Goal: Task Accomplishment & Management: Use online tool/utility

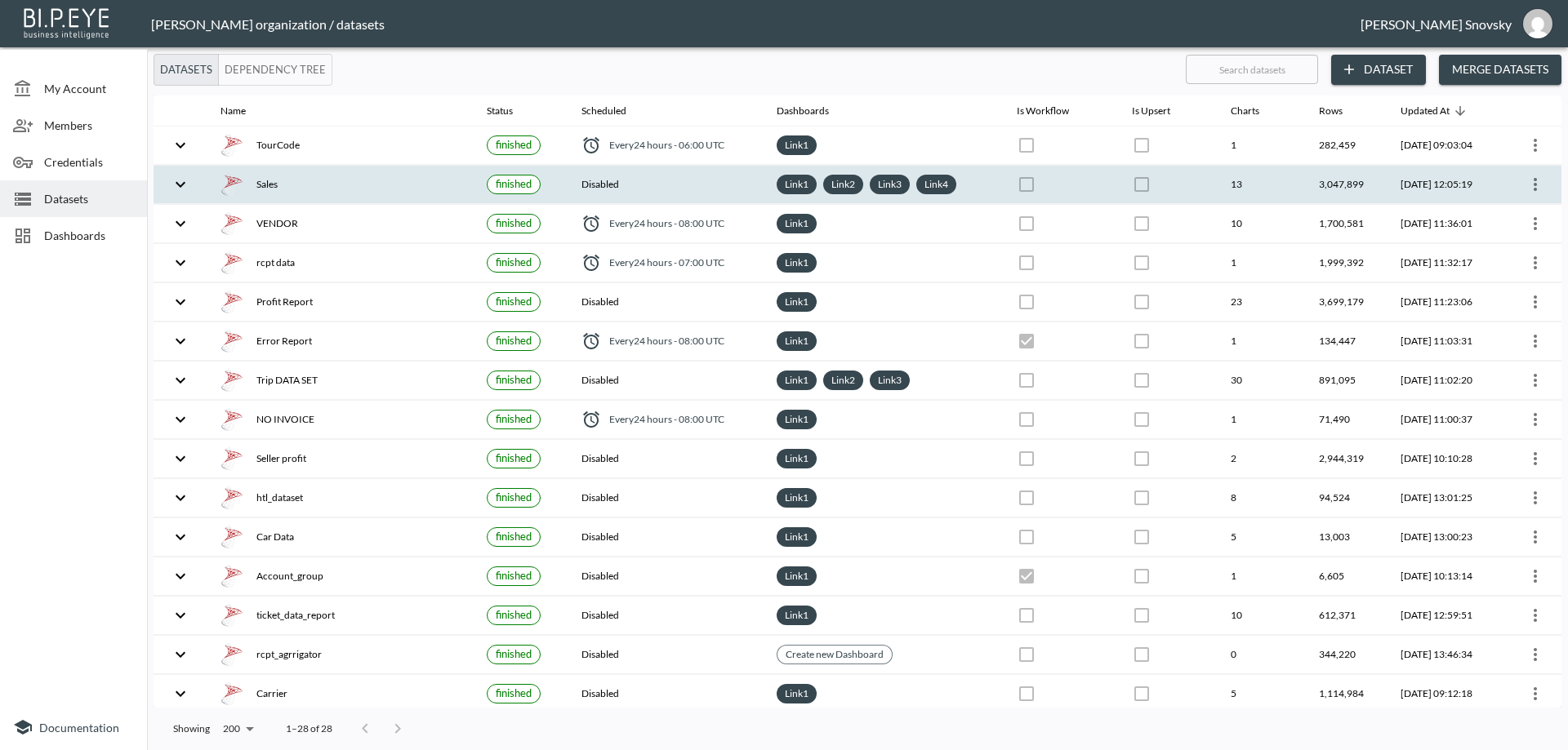
click at [1449, 195] on th "[DATE] 12:05:19" at bounding box center [1445, 184] width 113 height 38
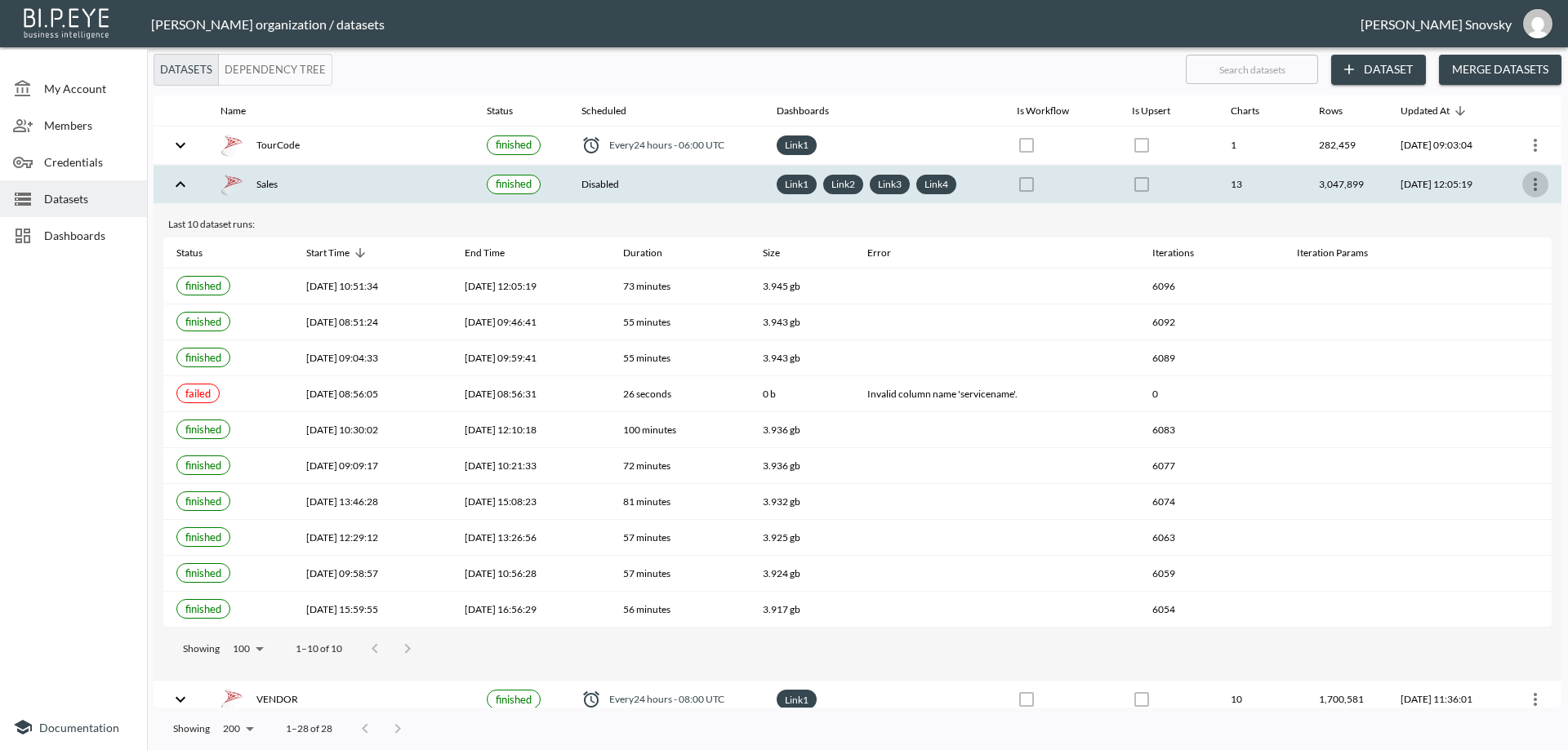
click at [1528, 184] on icon "more" at bounding box center [1535, 184] width 19 height 19
click at [1505, 219] on p "Edit Data Pipeline" at bounding box center [1485, 216] width 101 height 19
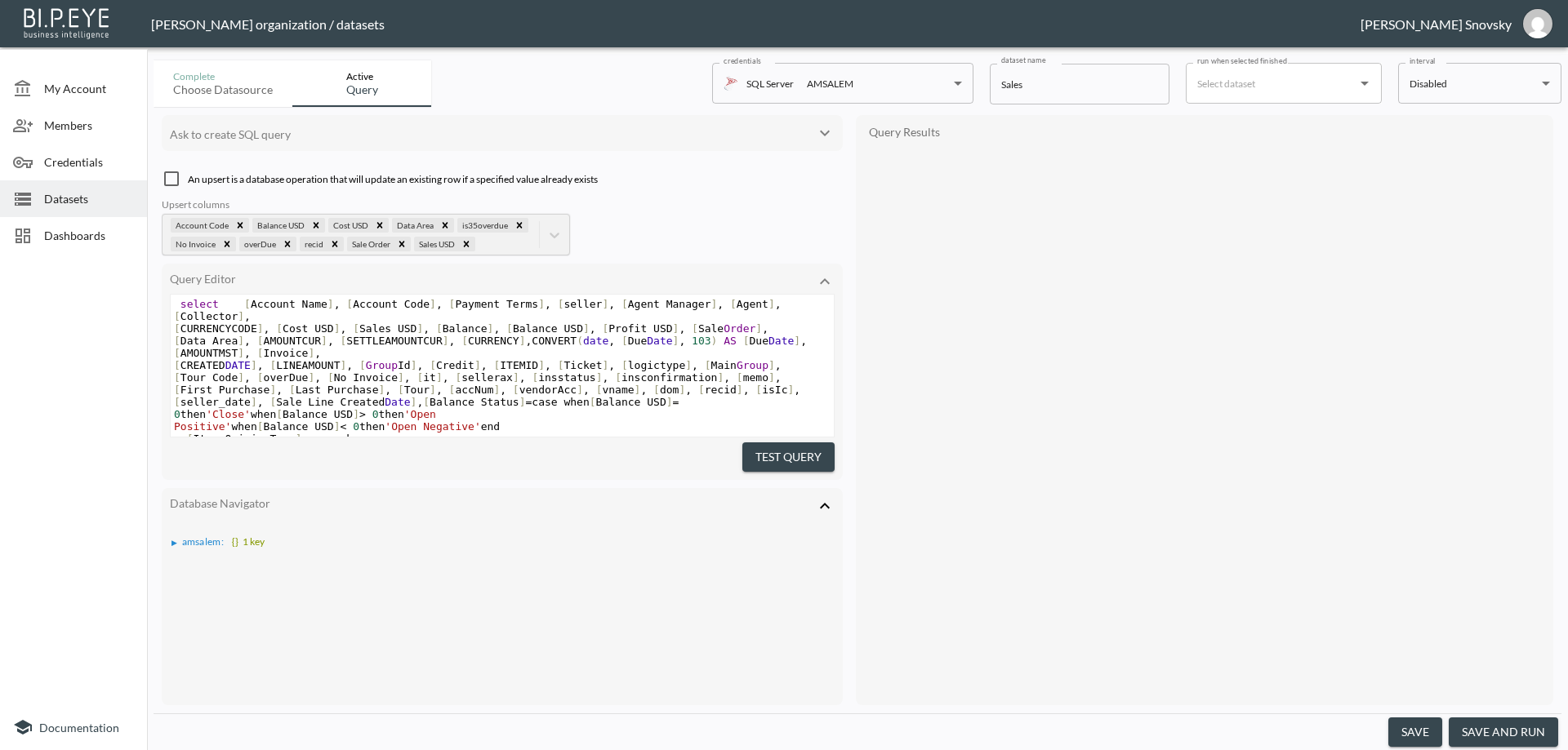
click at [1498, 732] on button "save and run" at bounding box center [1504, 732] width 109 height 31
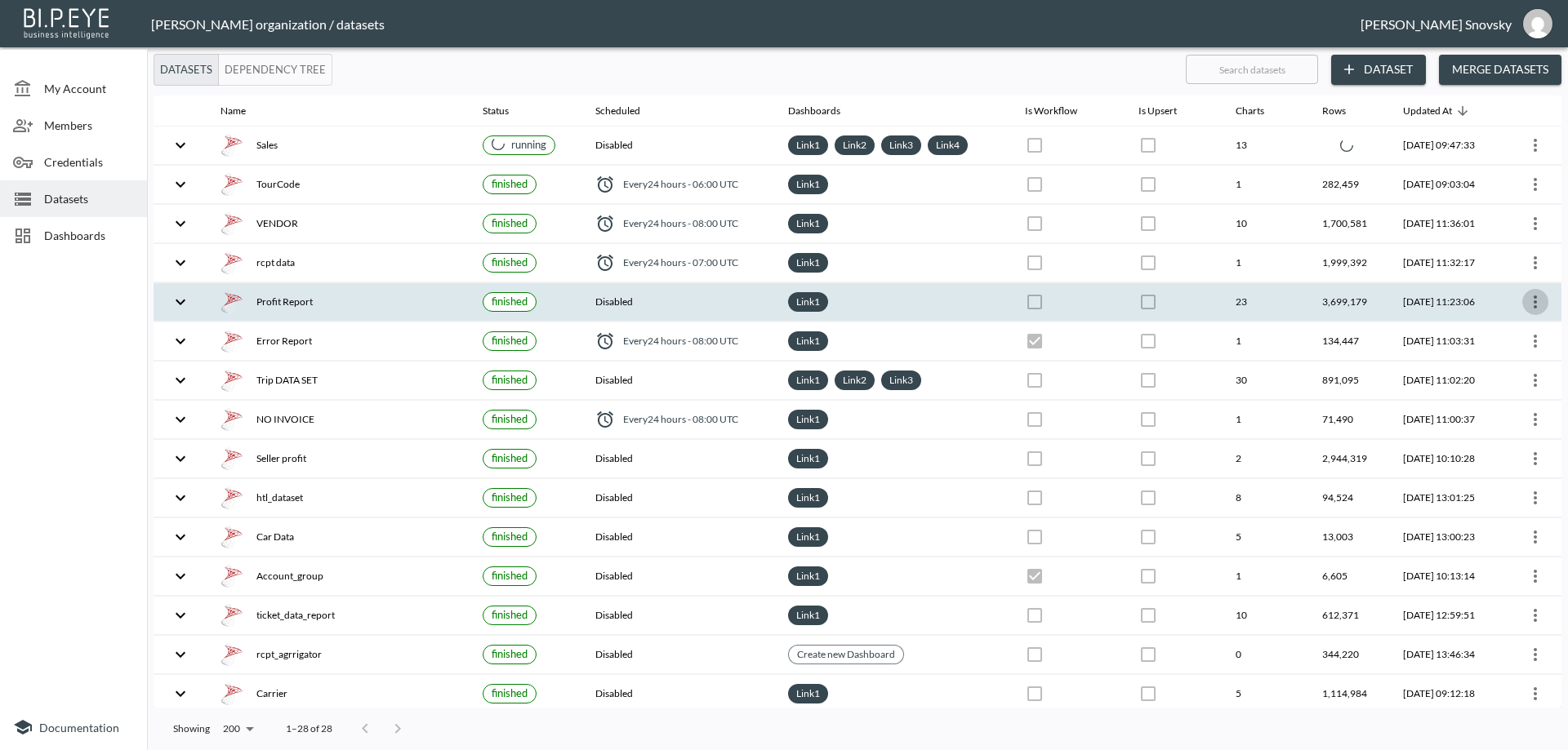
click at [1530, 306] on icon "more" at bounding box center [1535, 301] width 19 height 19
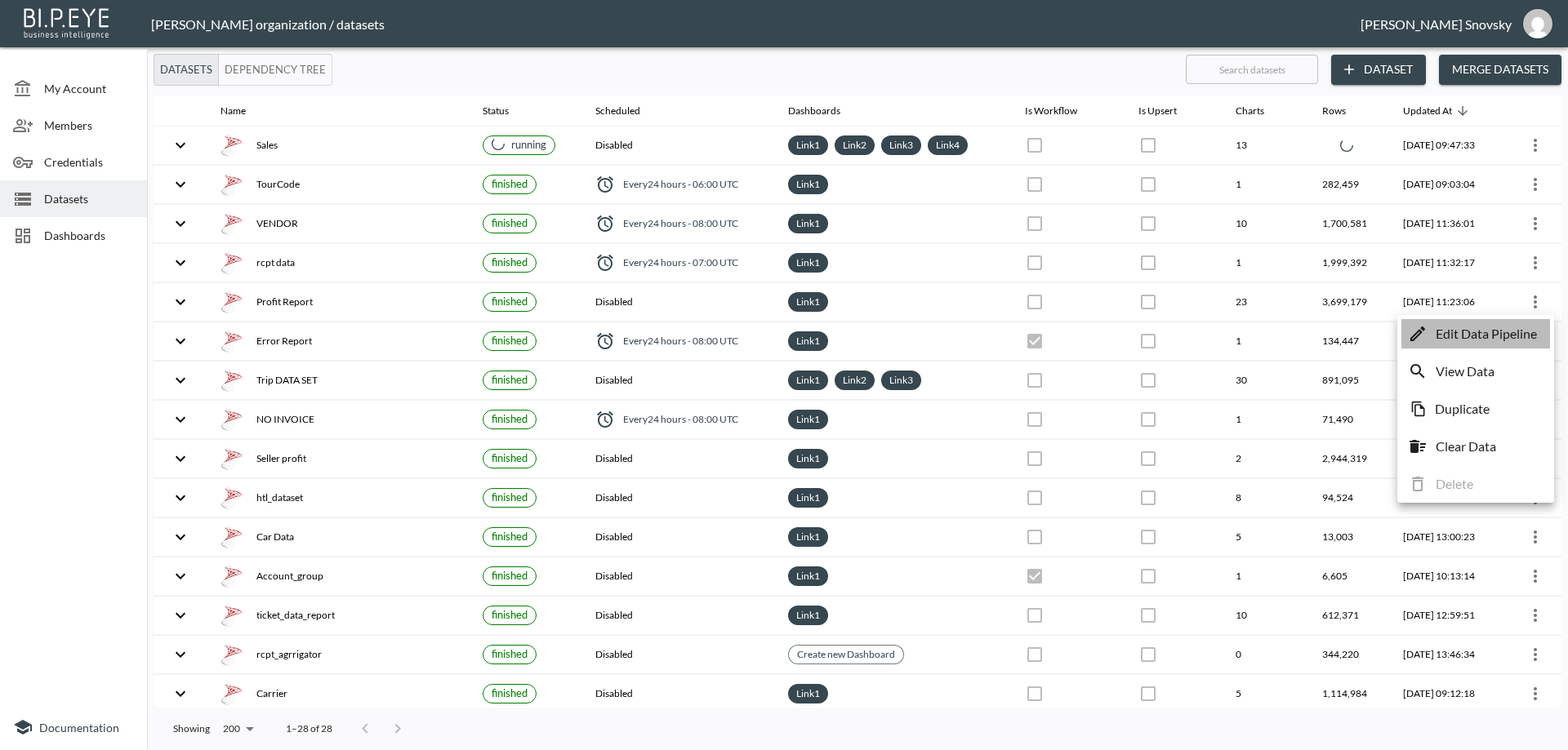
click at [1522, 333] on p "Edit Data Pipeline" at bounding box center [1485, 334] width 101 height 19
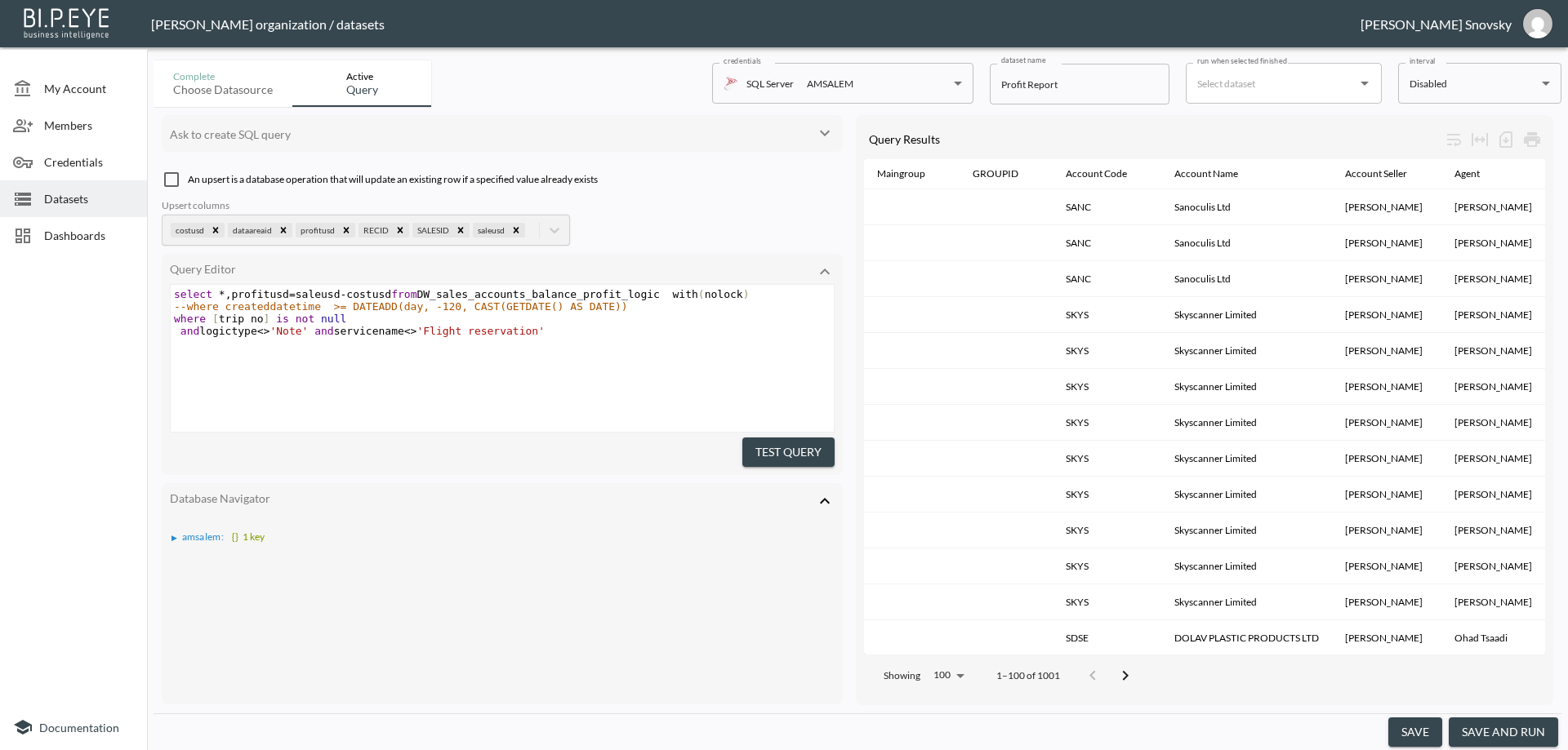
click at [1482, 735] on button "save and run" at bounding box center [1504, 732] width 109 height 31
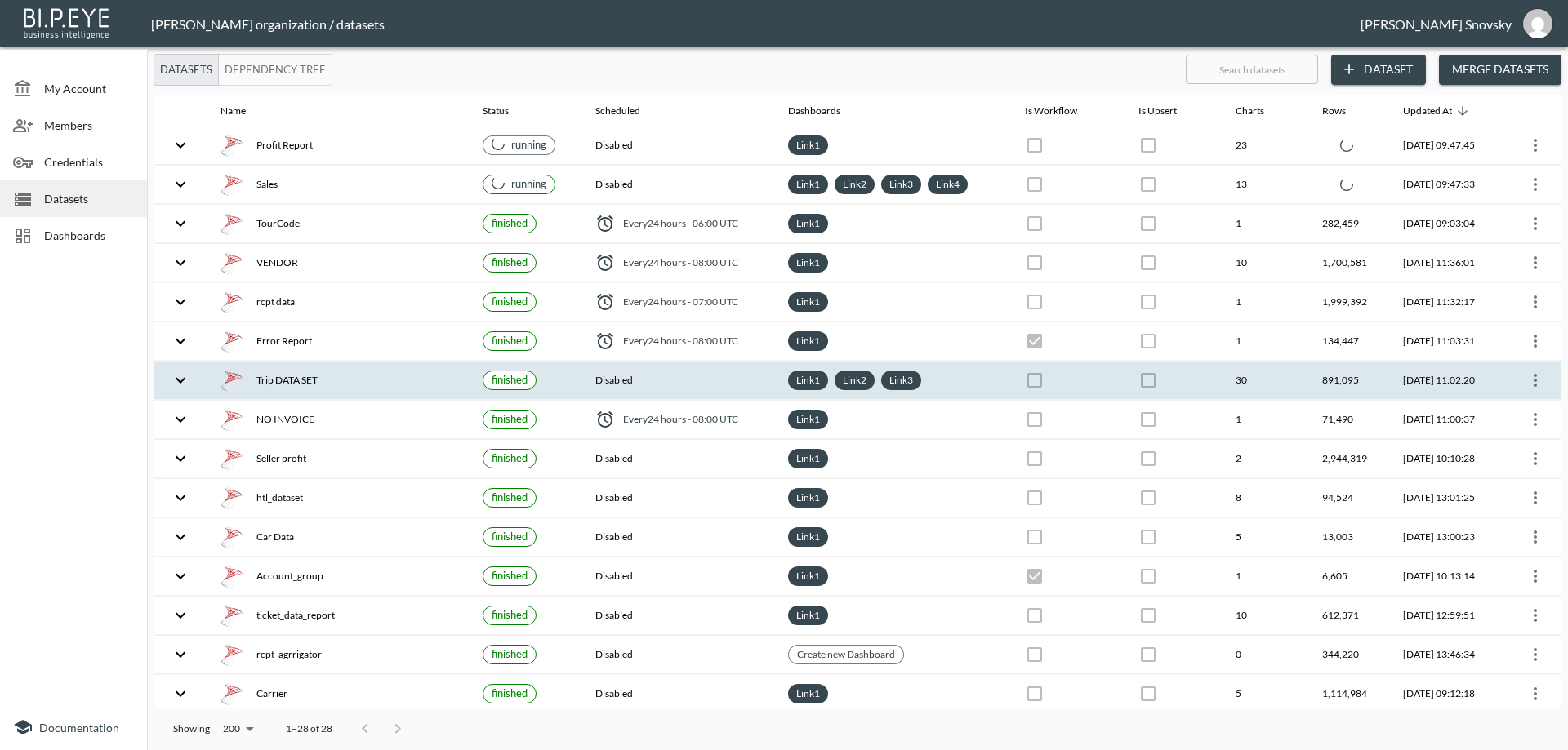
click at [1531, 388] on icon "more" at bounding box center [1535, 380] width 19 height 19
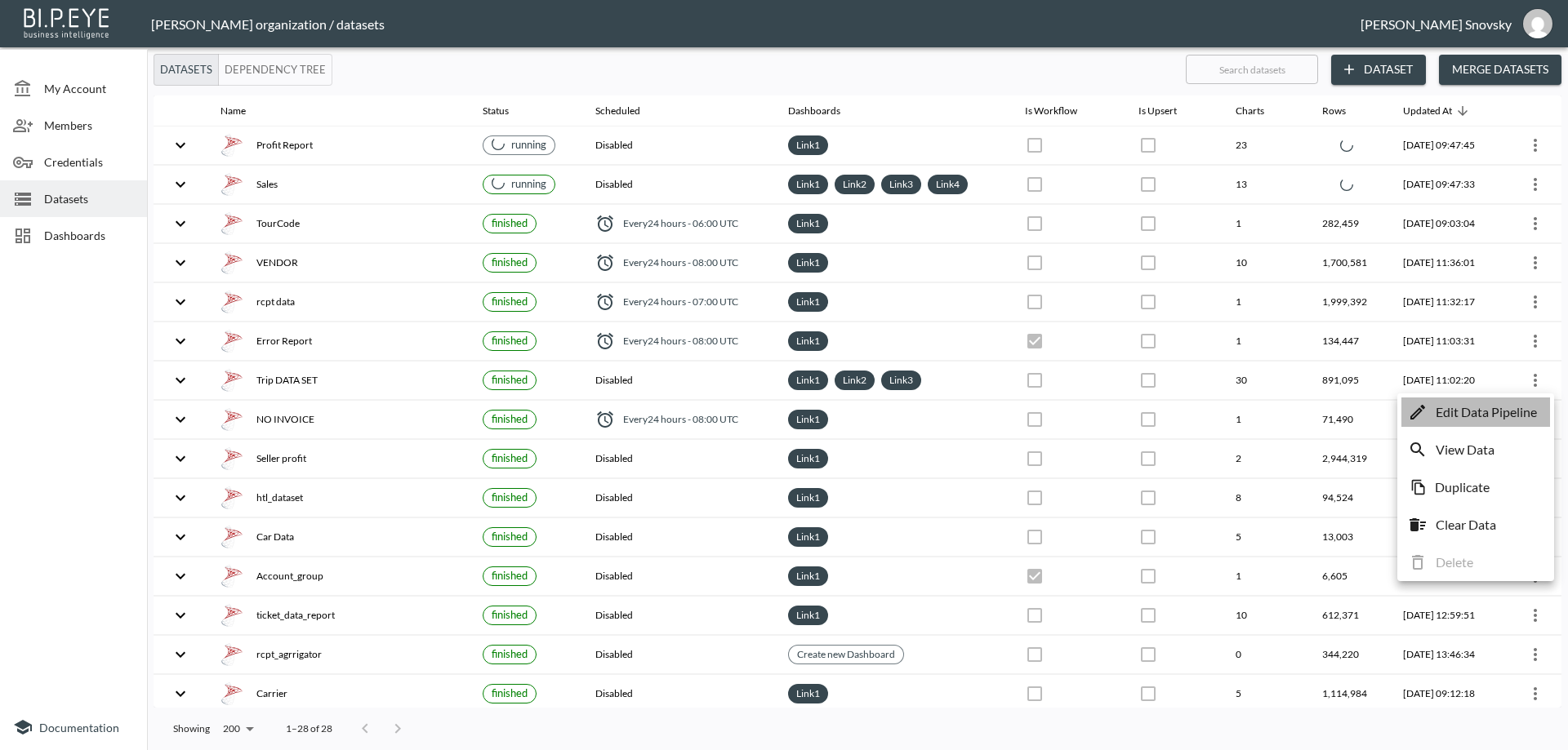
click at [1506, 405] on p "Edit Data Pipeline" at bounding box center [1485, 412] width 101 height 19
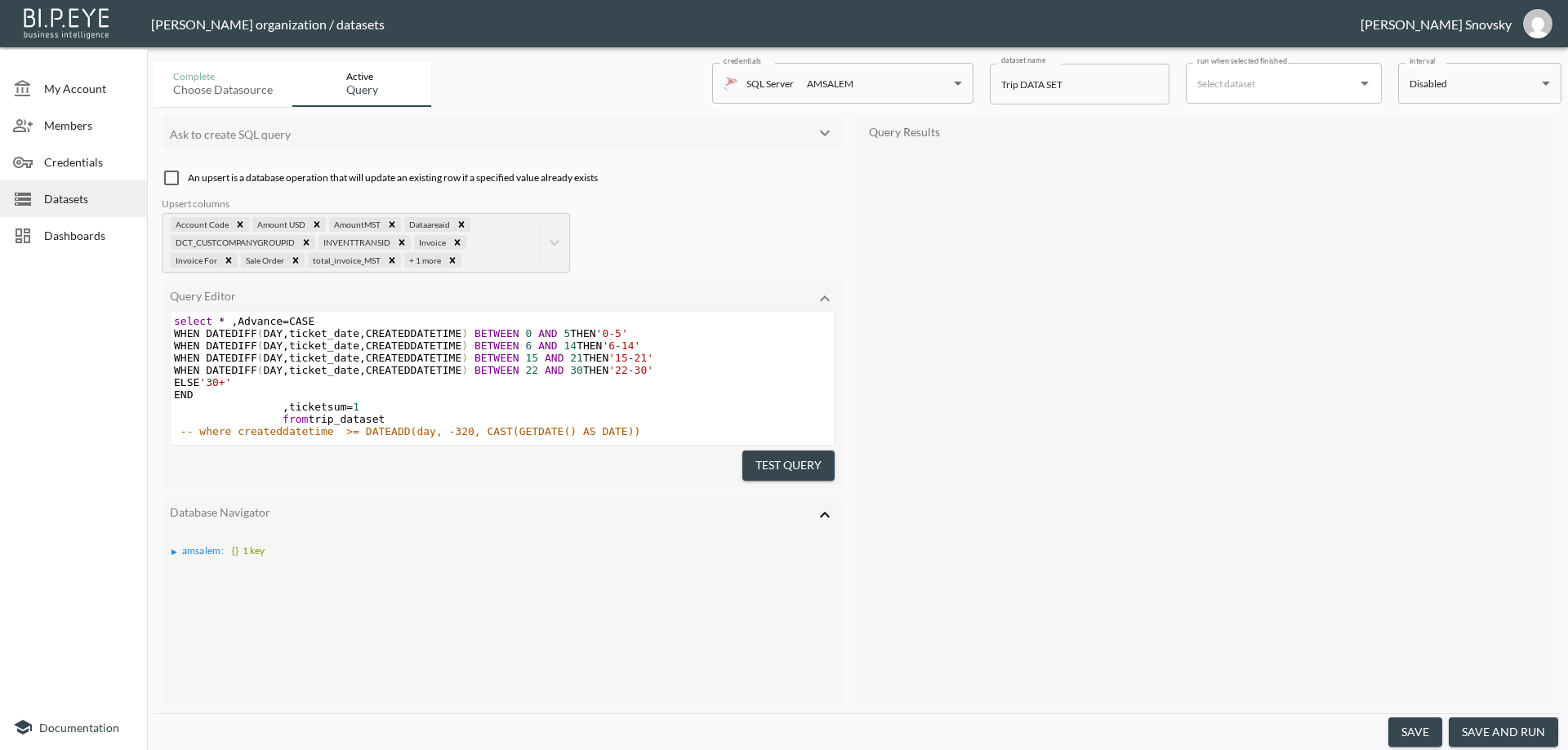
click at [1499, 735] on button "save and run" at bounding box center [1504, 732] width 109 height 31
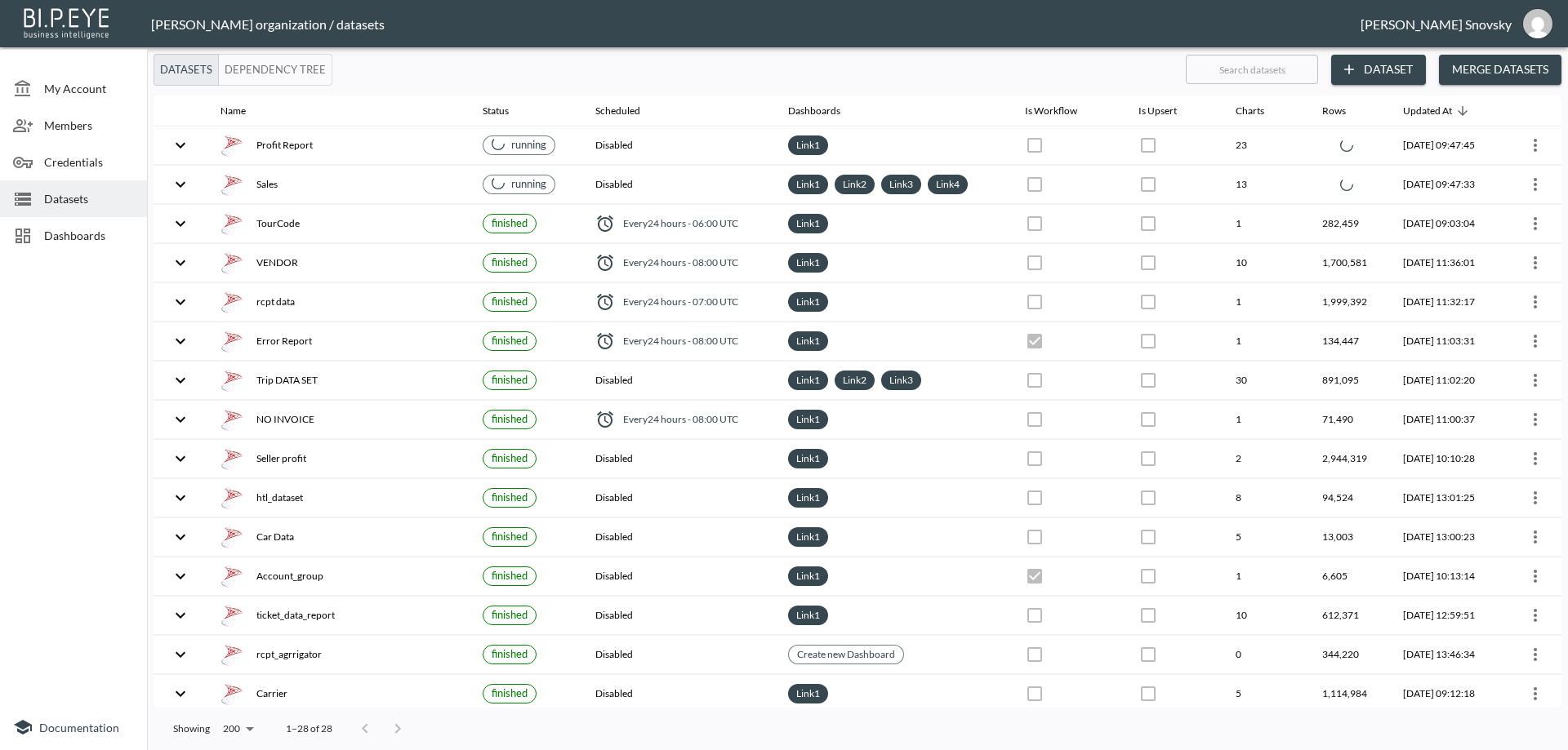
checkbox input "false"
checkbox input "true"
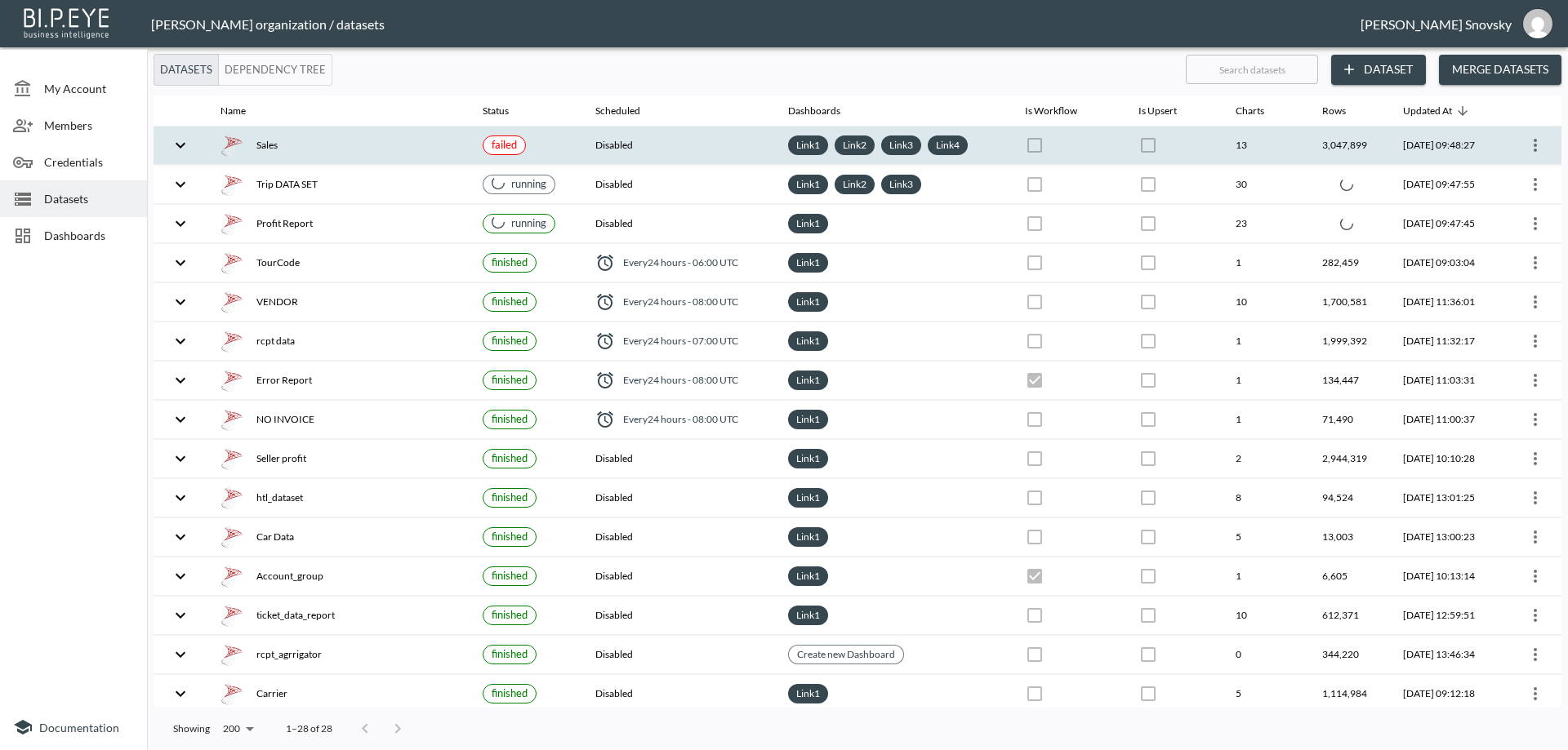
click at [443, 153] on div "Sales" at bounding box center [338, 145] width 236 height 23
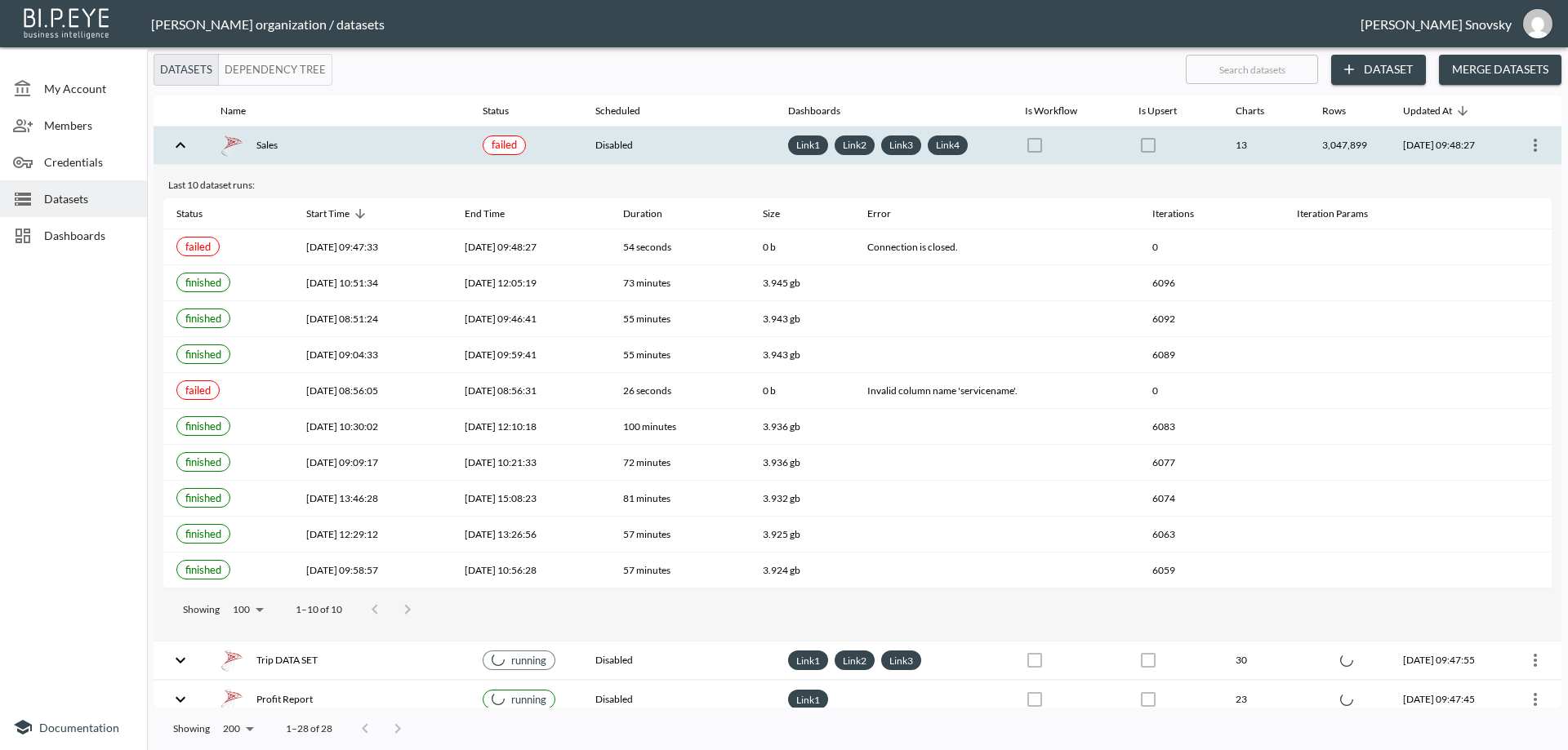
click at [443, 152] on div "Sales" at bounding box center [338, 145] width 236 height 23
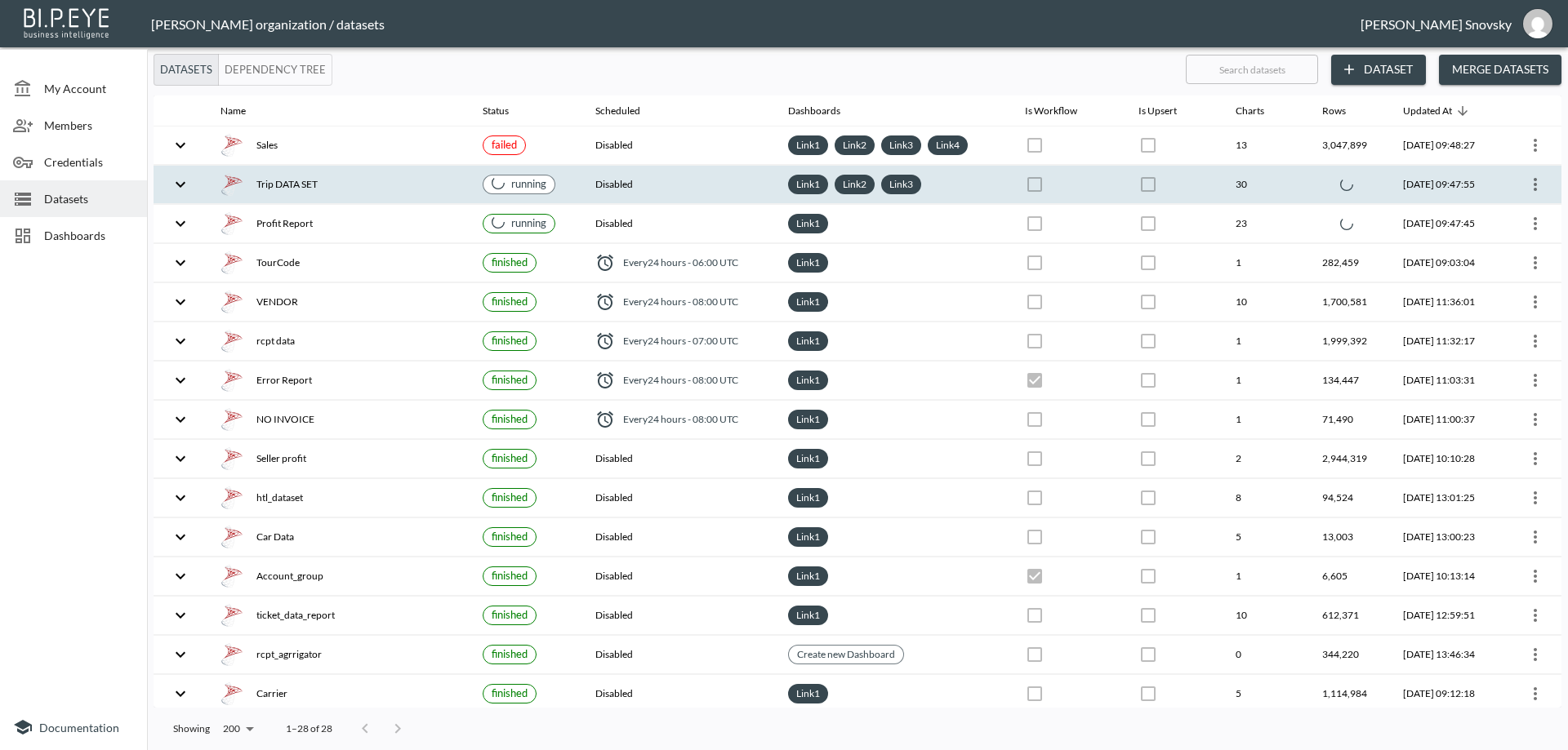
click at [448, 184] on div "Trip DATA SET" at bounding box center [338, 184] width 236 height 23
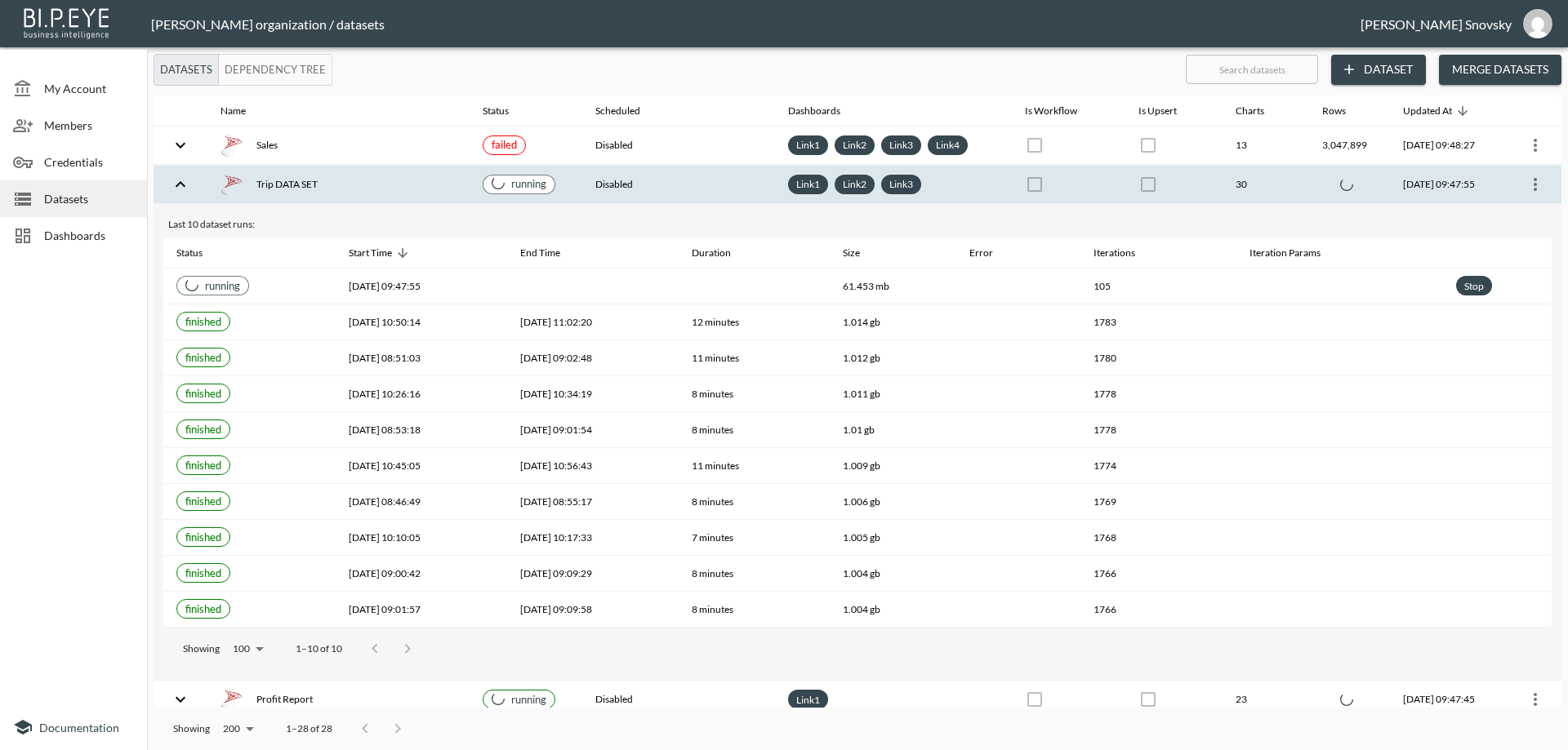
click at [448, 184] on div "Trip DATA SET" at bounding box center [338, 184] width 236 height 23
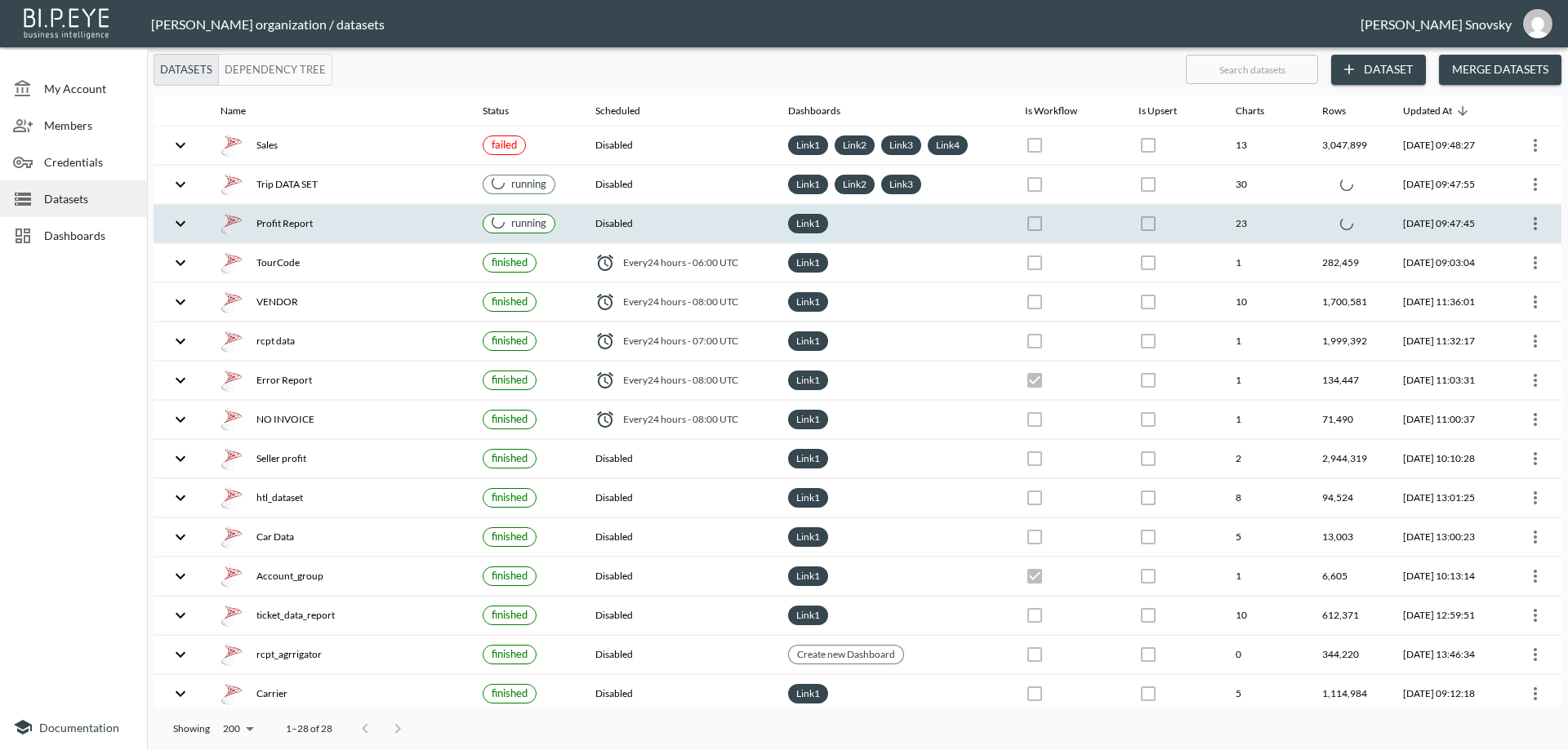
click at [442, 222] on div "Profit Report" at bounding box center [338, 223] width 236 height 23
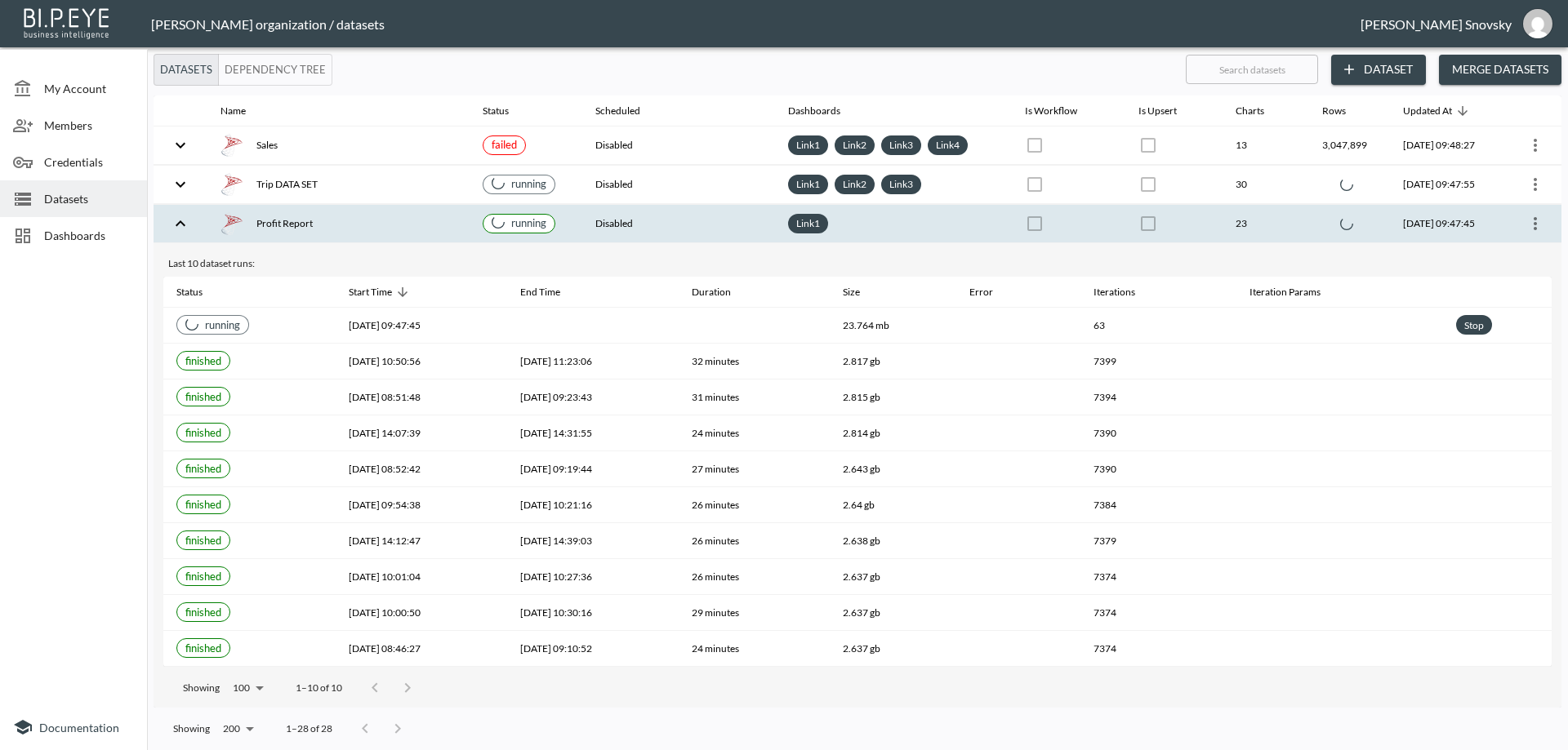
click at [435, 215] on div "Profit Report" at bounding box center [338, 223] width 236 height 23
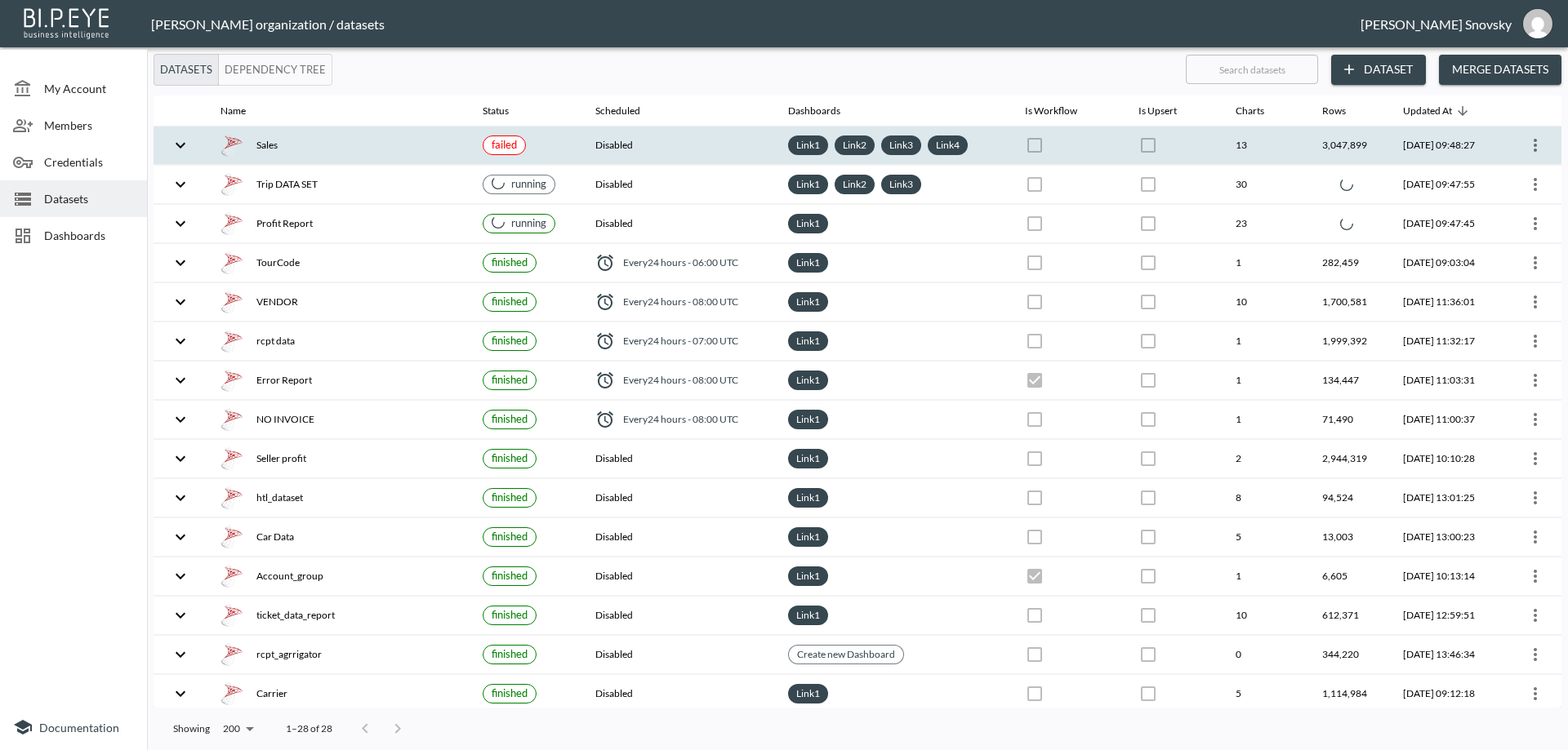
click at [426, 159] on th "Sales" at bounding box center [338, 146] width 262 height 38
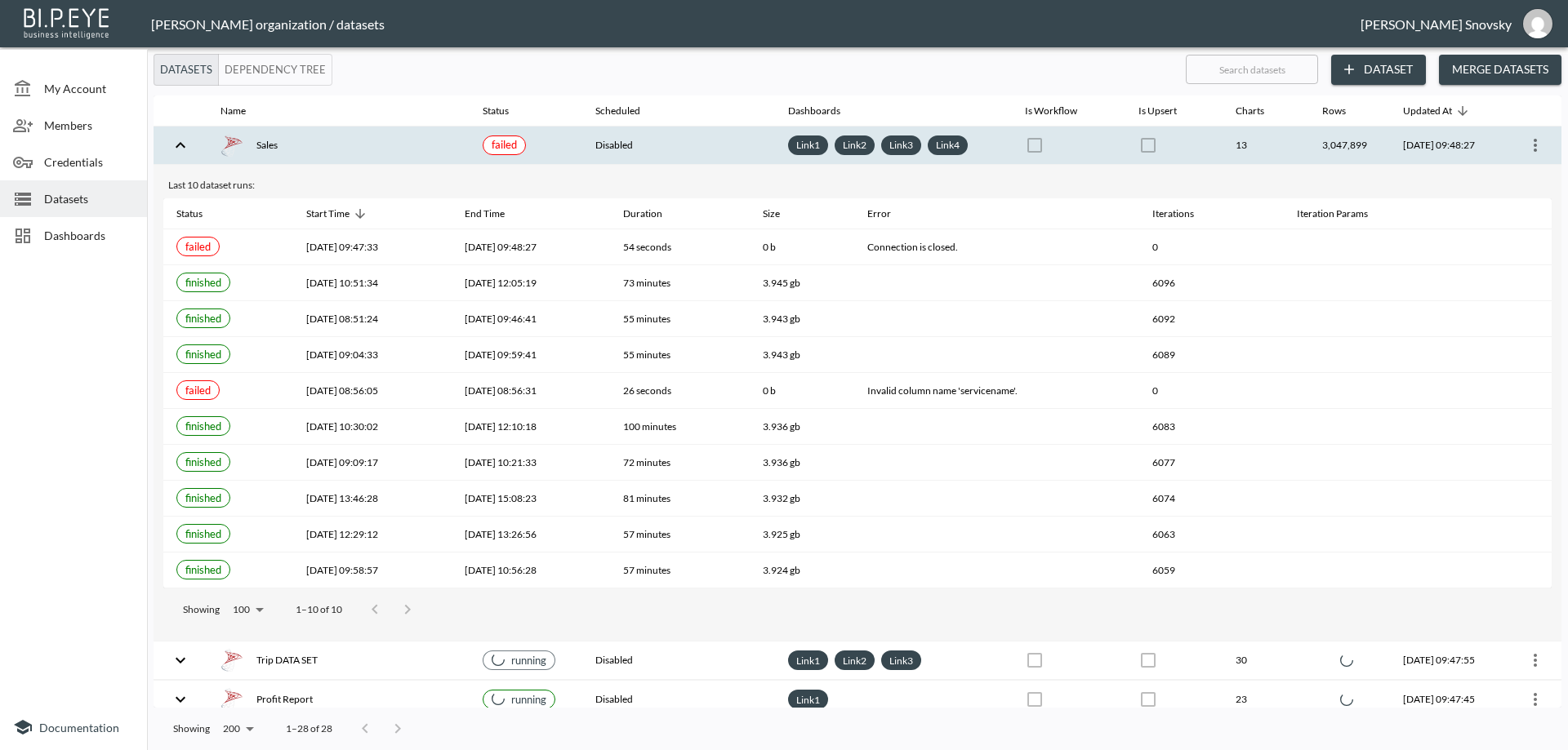
click at [1525, 144] on icon "more" at bounding box center [1535, 145] width 19 height 19
click at [1492, 170] on p "Edit Data Pipeline" at bounding box center [1485, 177] width 101 height 19
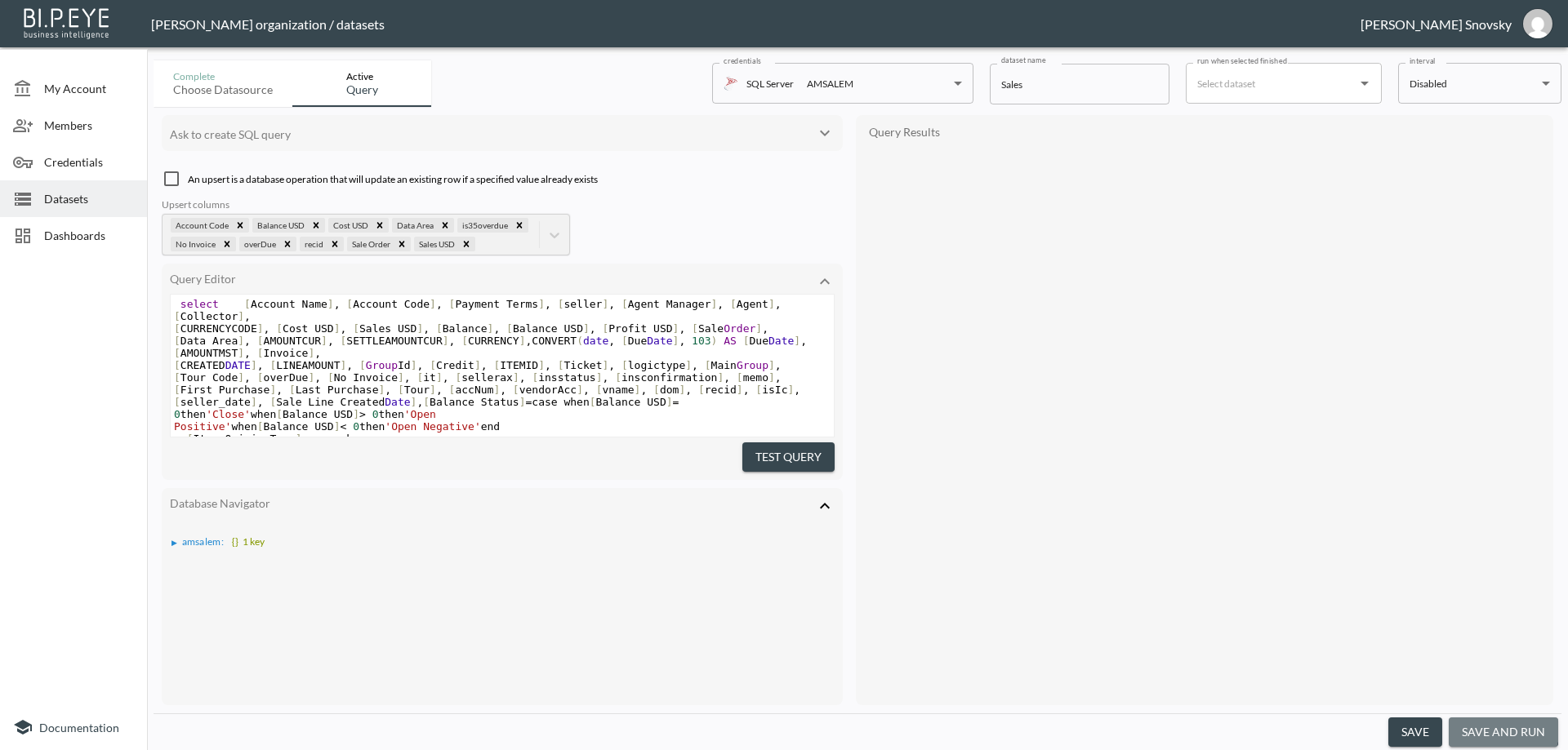
click at [1491, 726] on button "save and run" at bounding box center [1504, 732] width 109 height 31
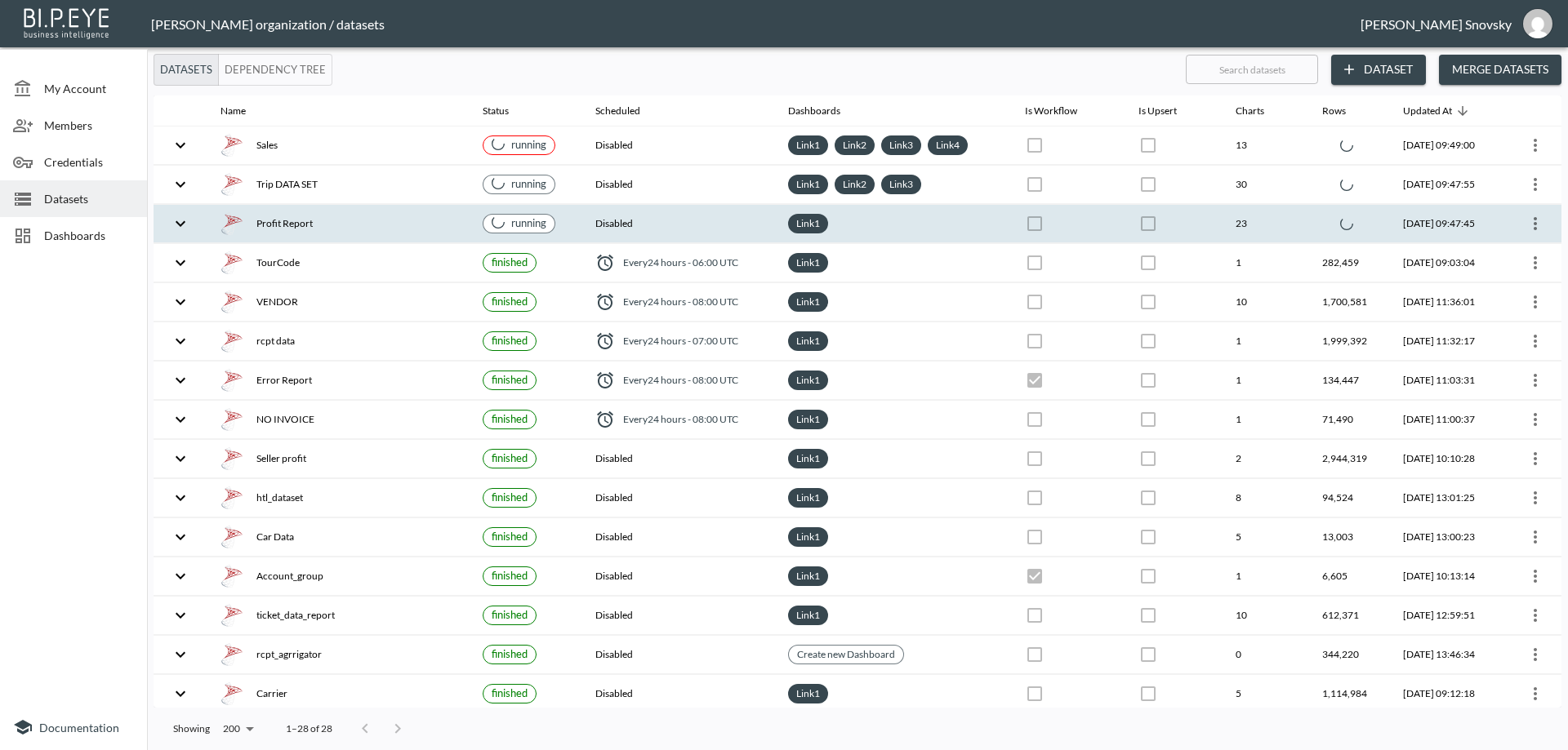
click at [376, 235] on th "Profit Report" at bounding box center [338, 223] width 262 height 38
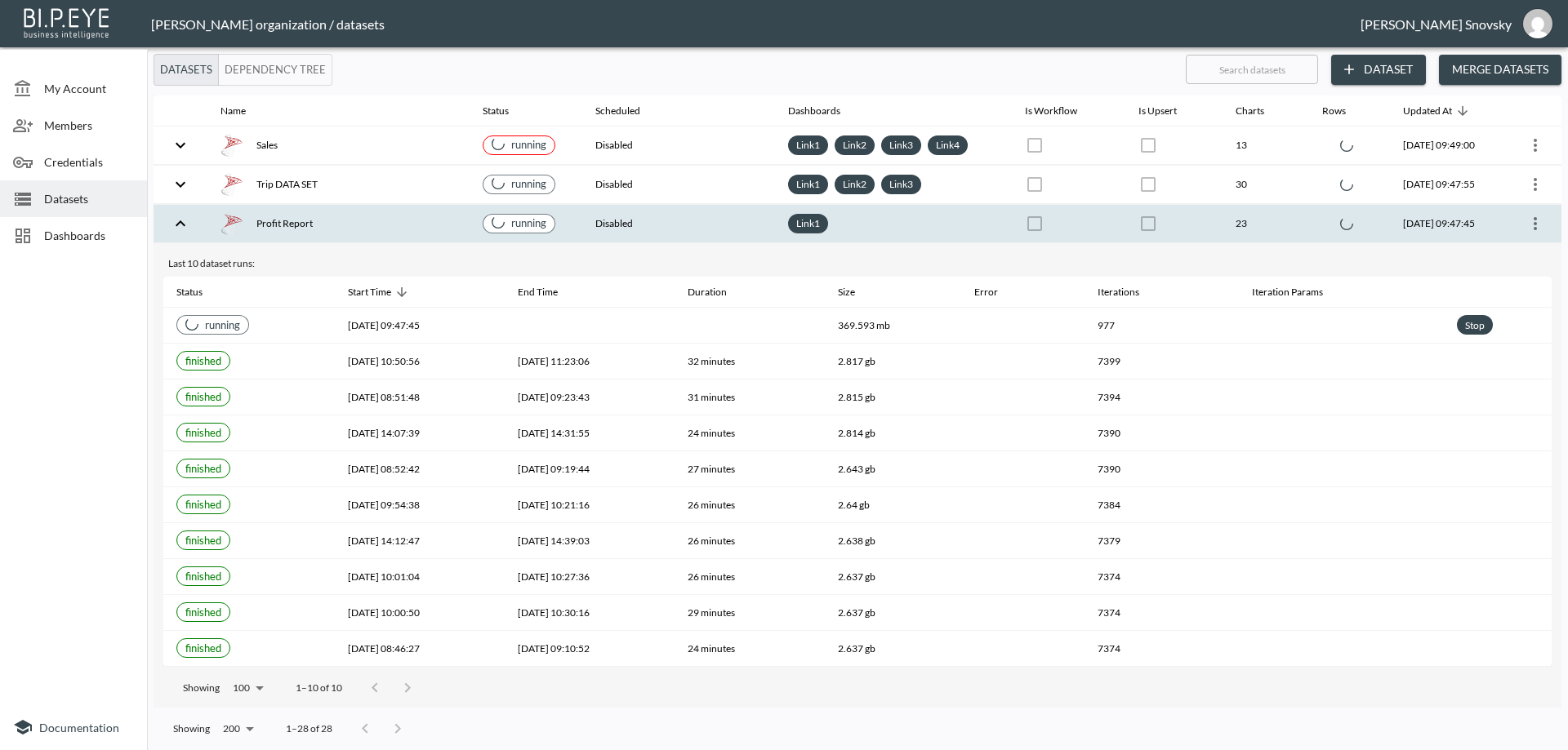
click at [380, 235] on div "Profit Report" at bounding box center [338, 223] width 236 height 23
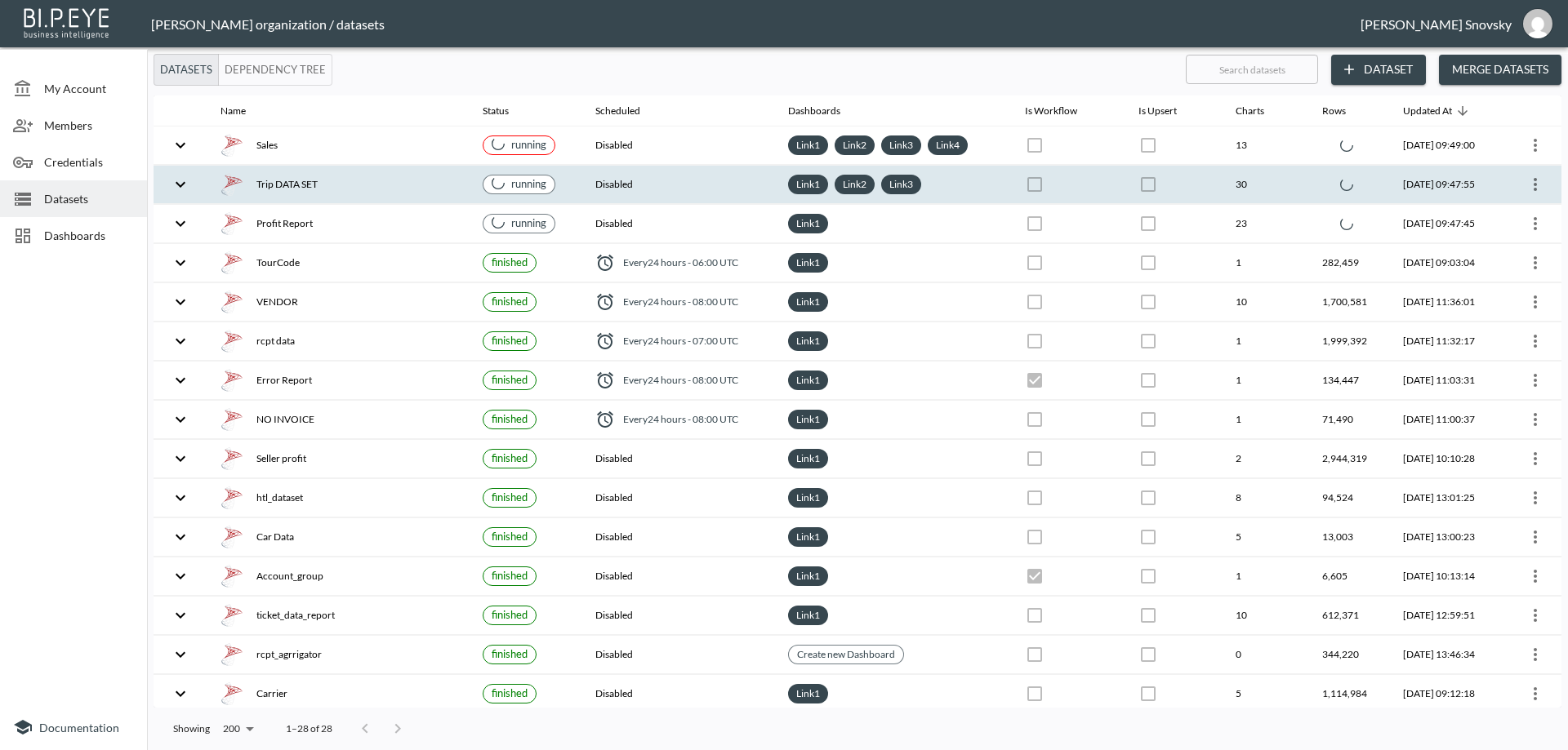
click at [381, 185] on div "Trip DATA SET" at bounding box center [338, 184] width 236 height 23
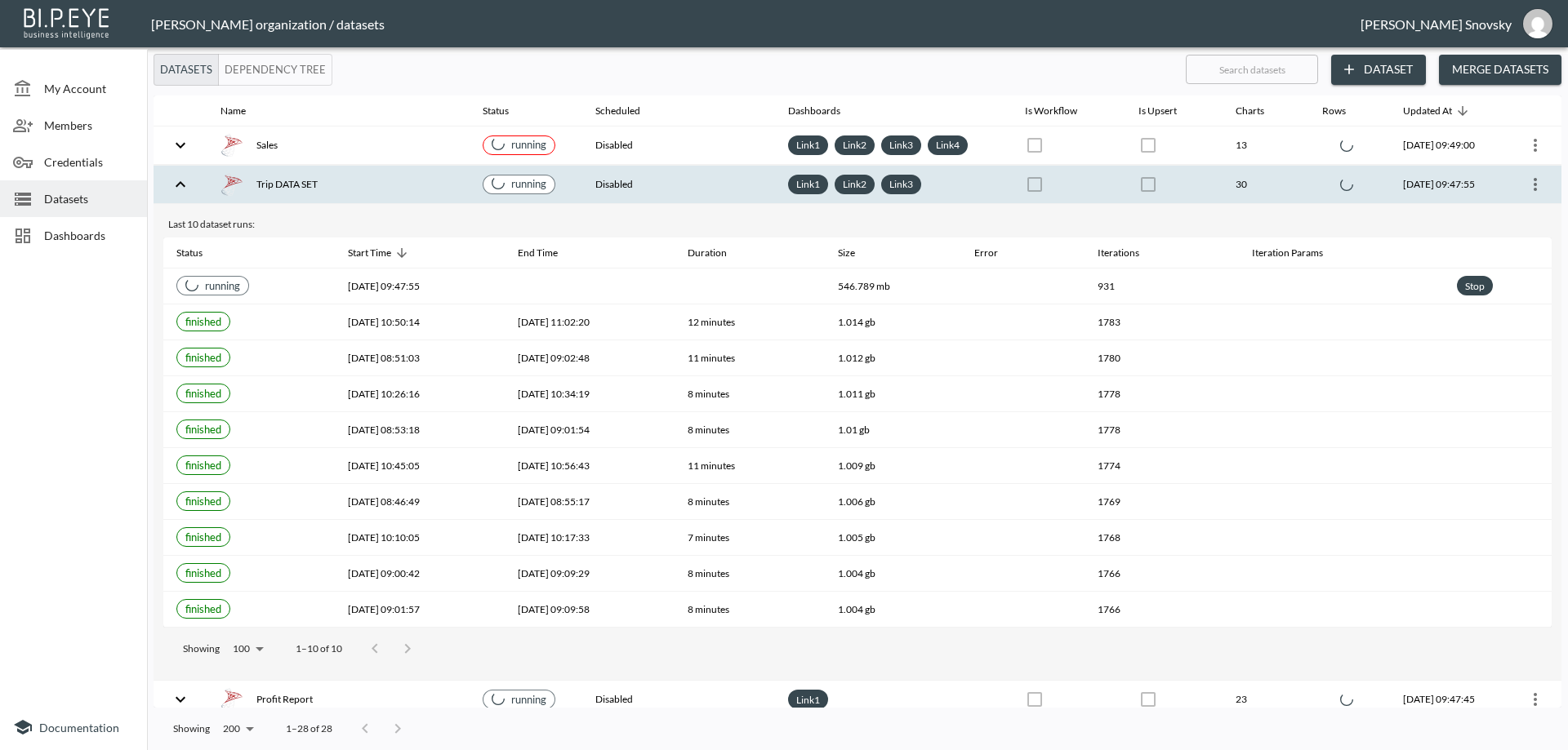
click at [385, 184] on div "Trip DATA SET" at bounding box center [338, 184] width 236 height 23
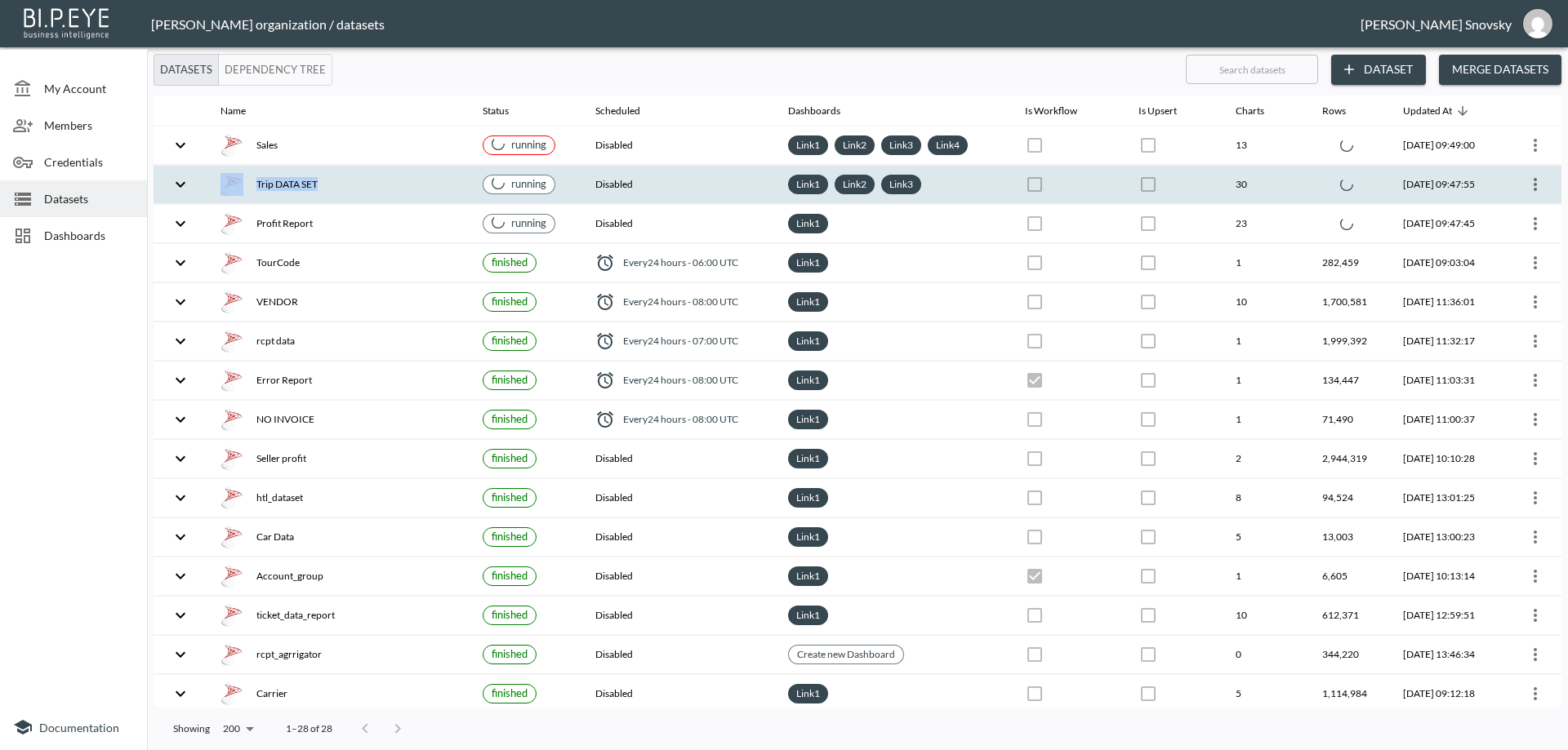
click at [408, 197] on th "Trip DATA SET" at bounding box center [338, 184] width 262 height 38
click at [360, 191] on div "Sales" at bounding box center [338, 184] width 236 height 23
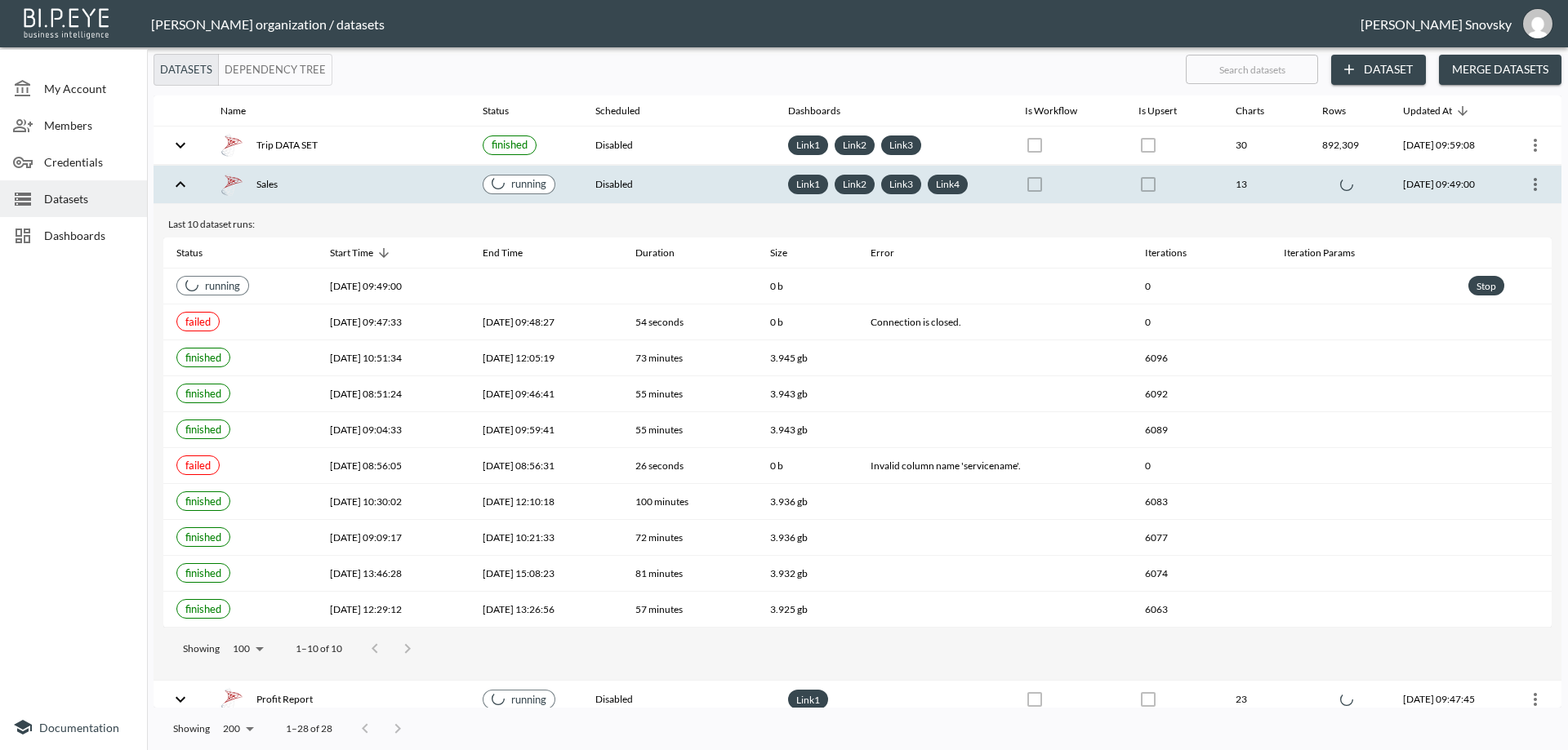
click at [374, 184] on div "Sales" at bounding box center [338, 184] width 236 height 23
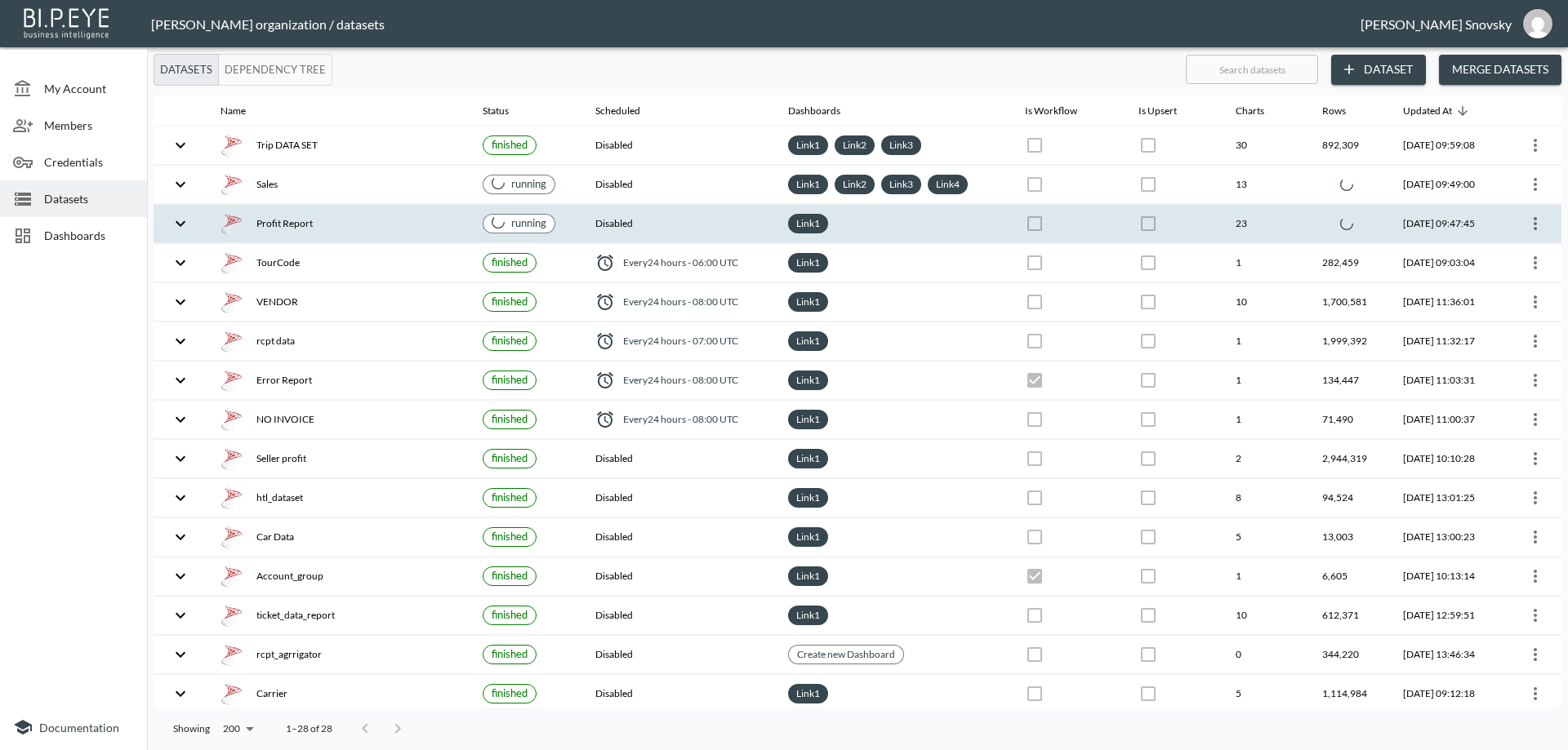
click at [373, 219] on div "Profit Report" at bounding box center [338, 223] width 236 height 23
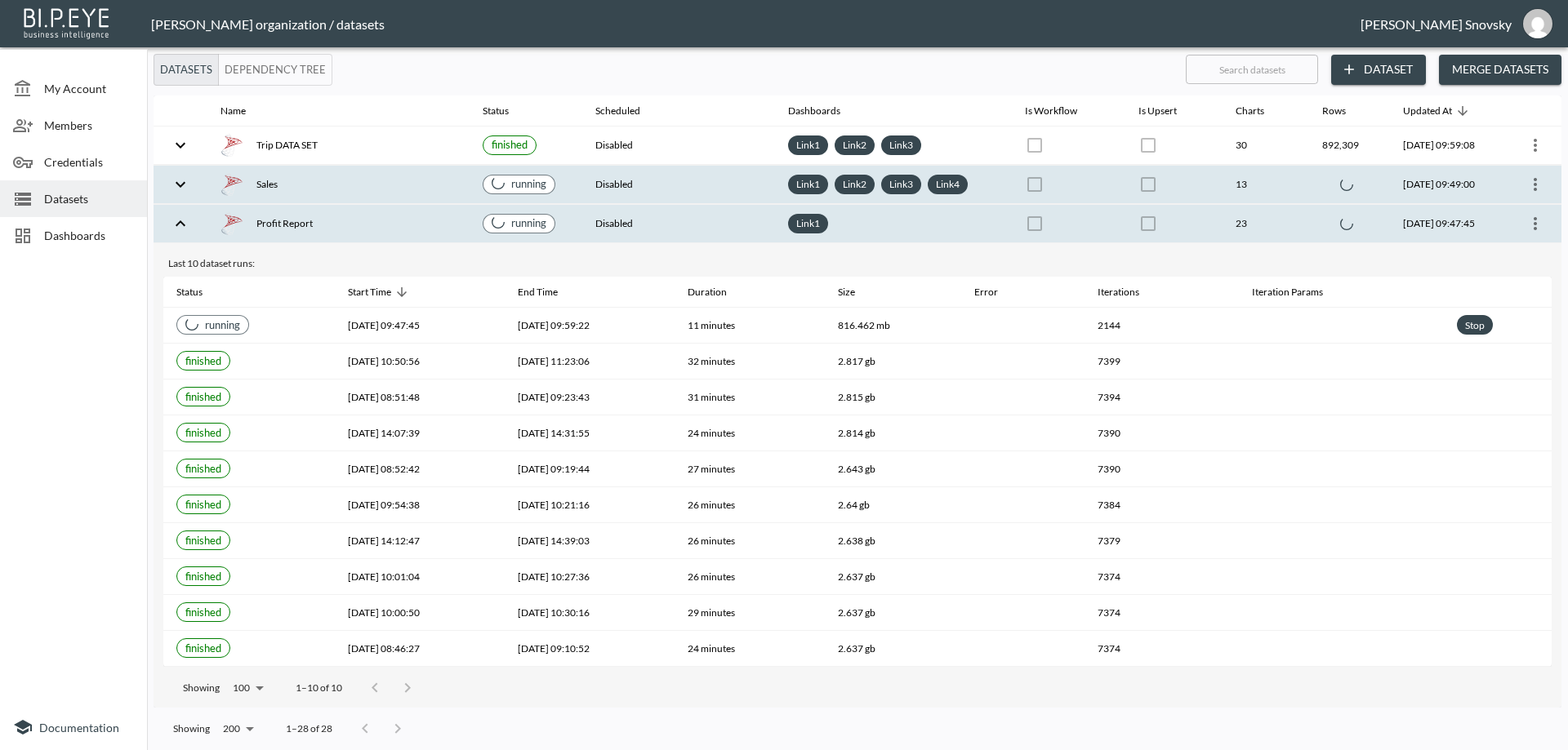
click at [357, 183] on div "Sales" at bounding box center [338, 184] width 236 height 23
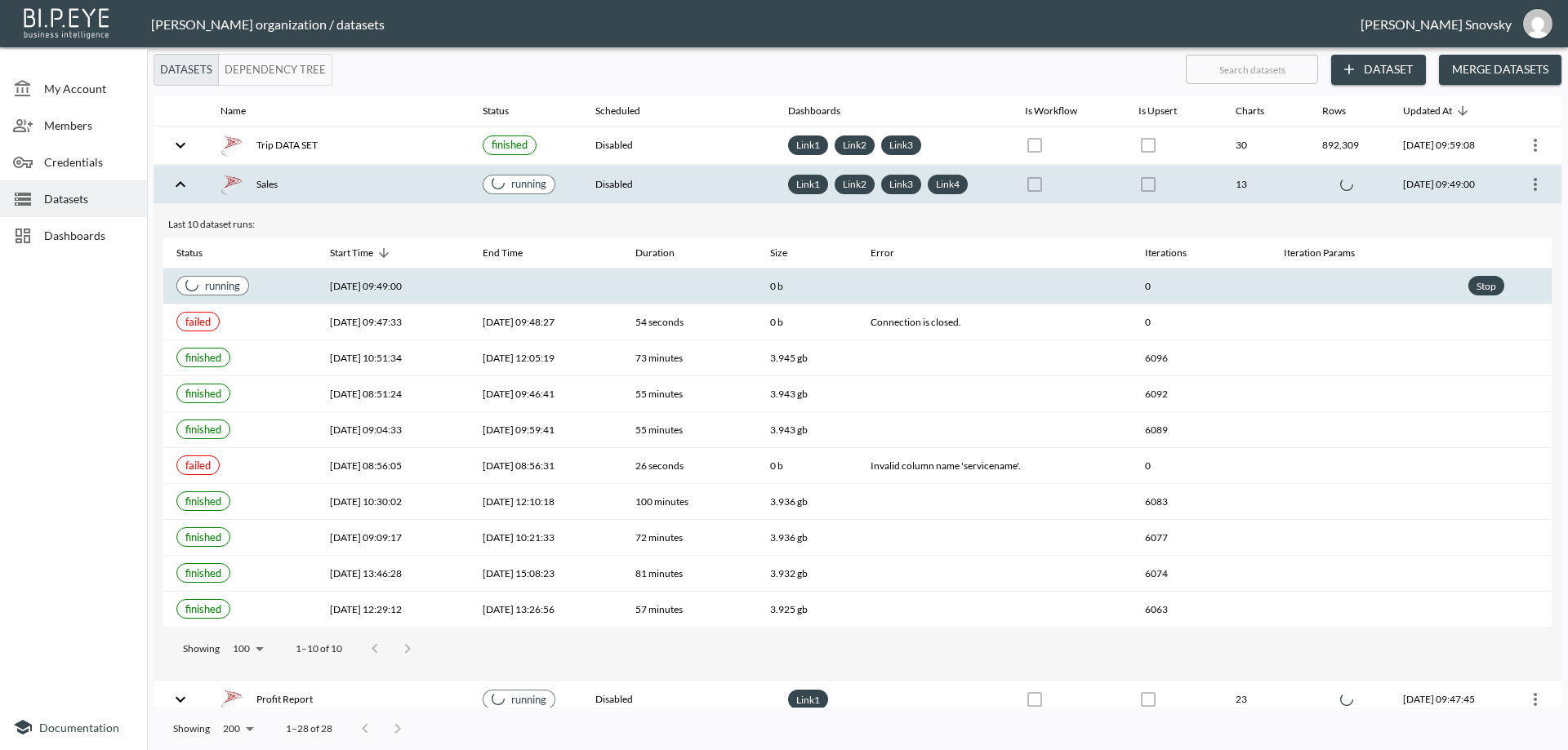
click at [469, 287] on th "[DATE] 09:49:00" at bounding box center [393, 286] width 153 height 36
click at [413, 180] on div "Sales" at bounding box center [338, 184] width 236 height 23
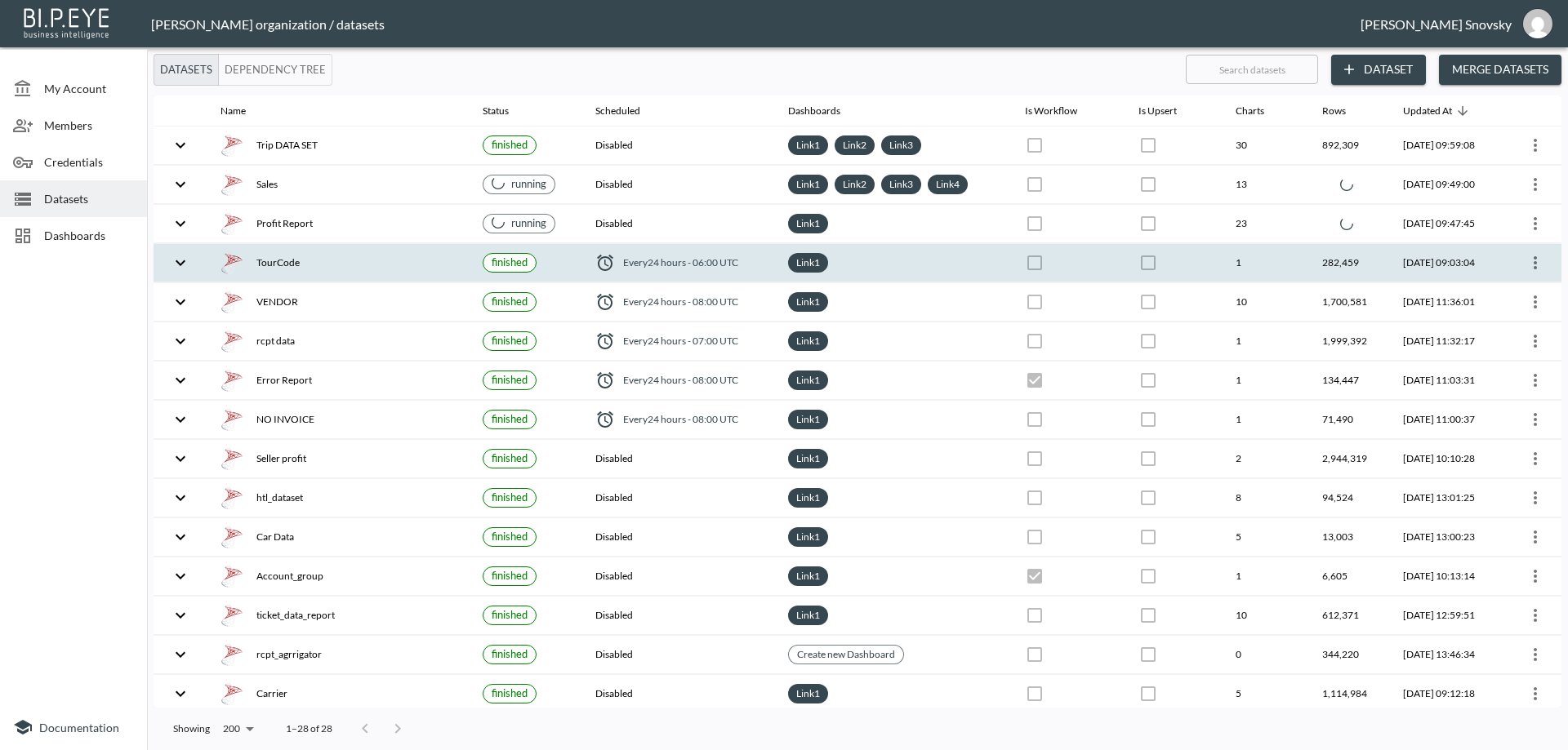
click at [1527, 265] on icon "more" at bounding box center [1535, 262] width 19 height 19
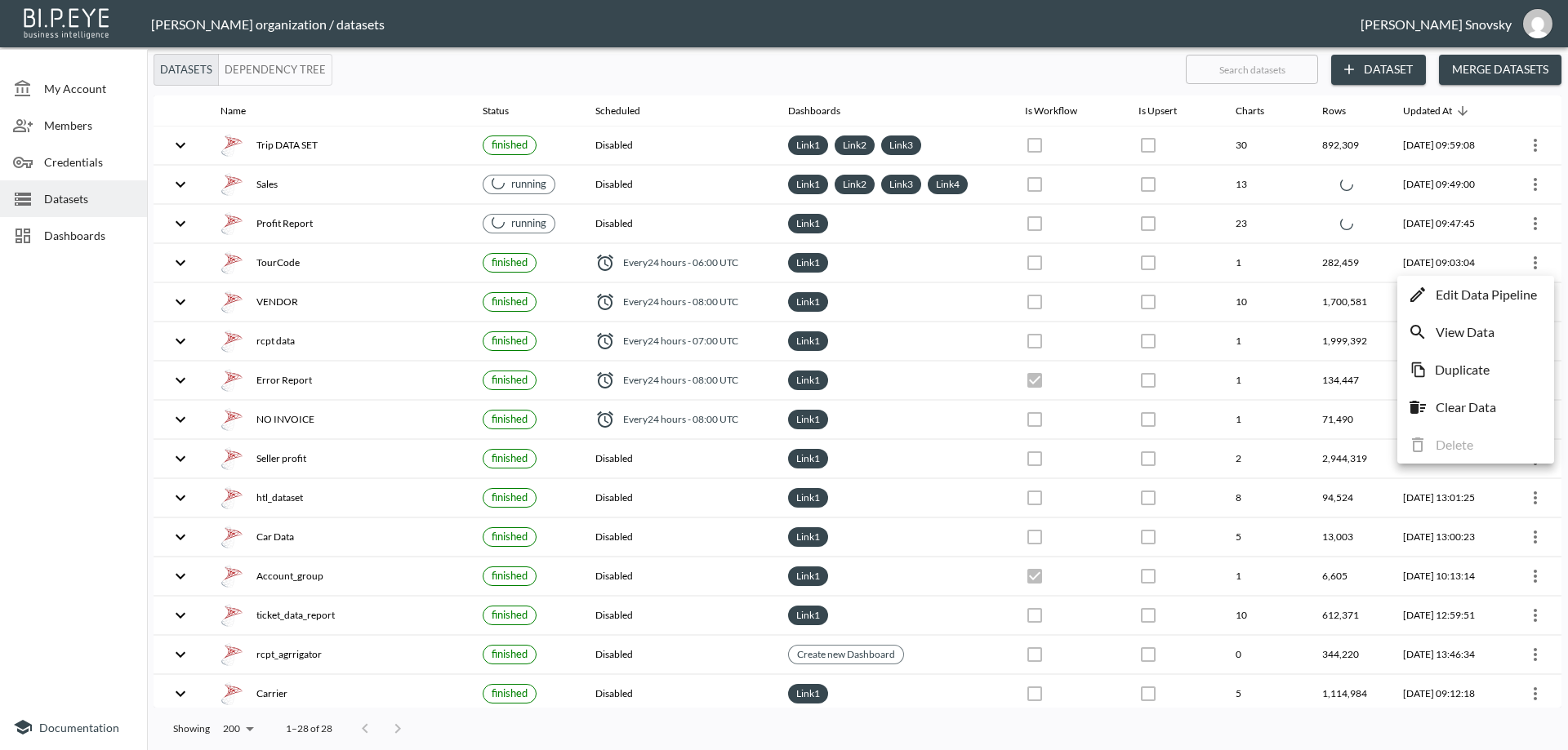
click at [1500, 292] on p "Edit Data Pipeline" at bounding box center [1485, 294] width 101 height 19
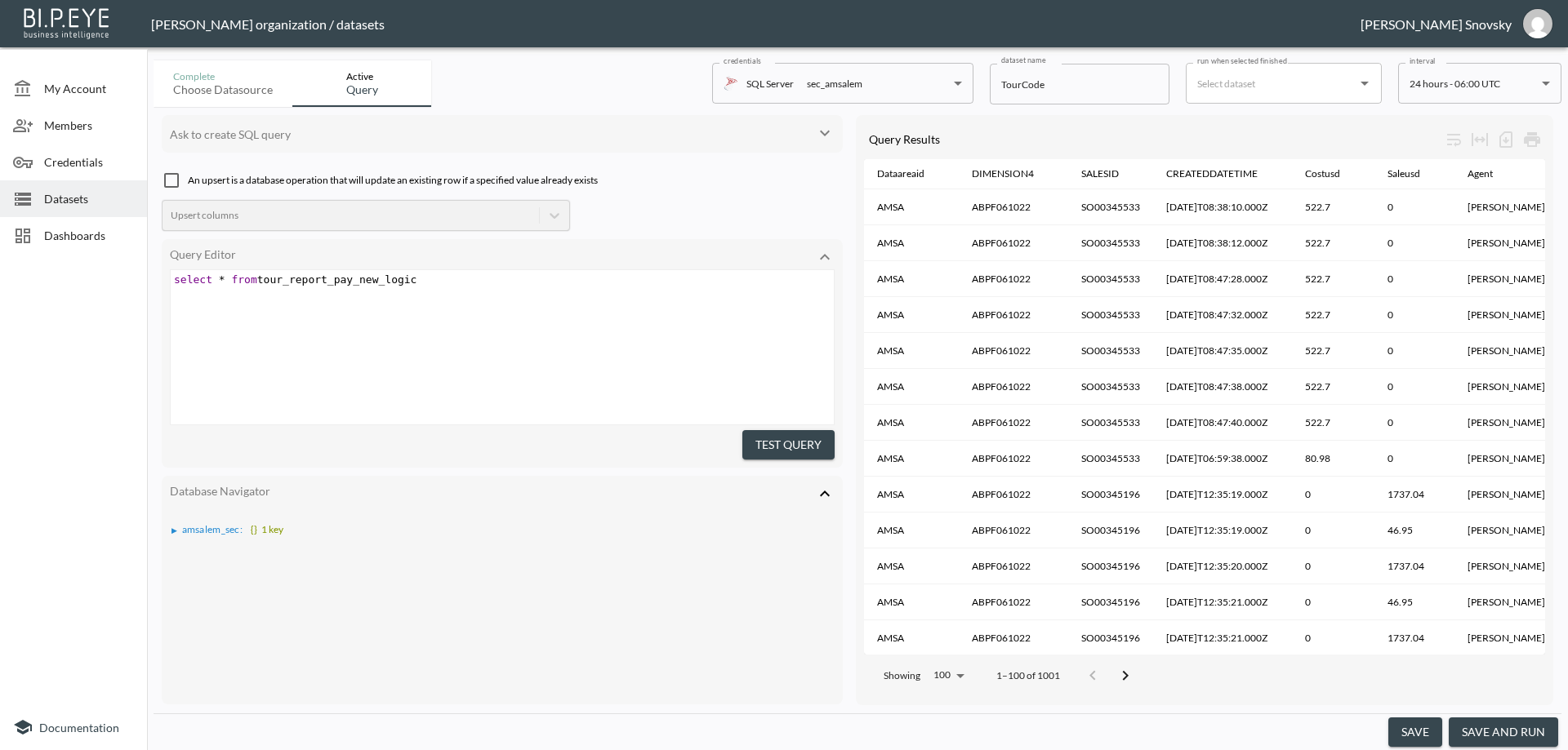
click at [1490, 730] on button "save and run" at bounding box center [1504, 732] width 109 height 31
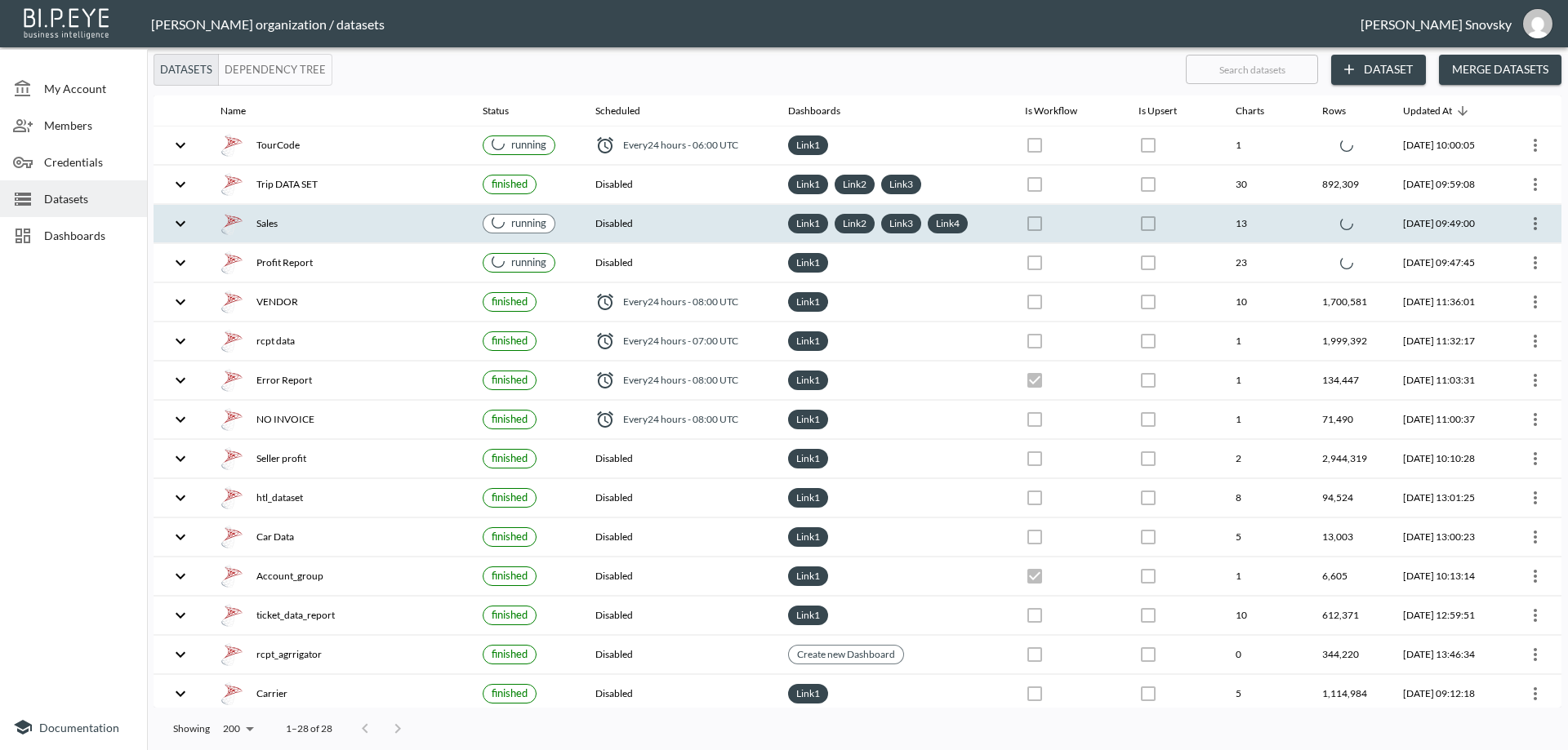
click at [414, 226] on div "Sales" at bounding box center [338, 223] width 236 height 23
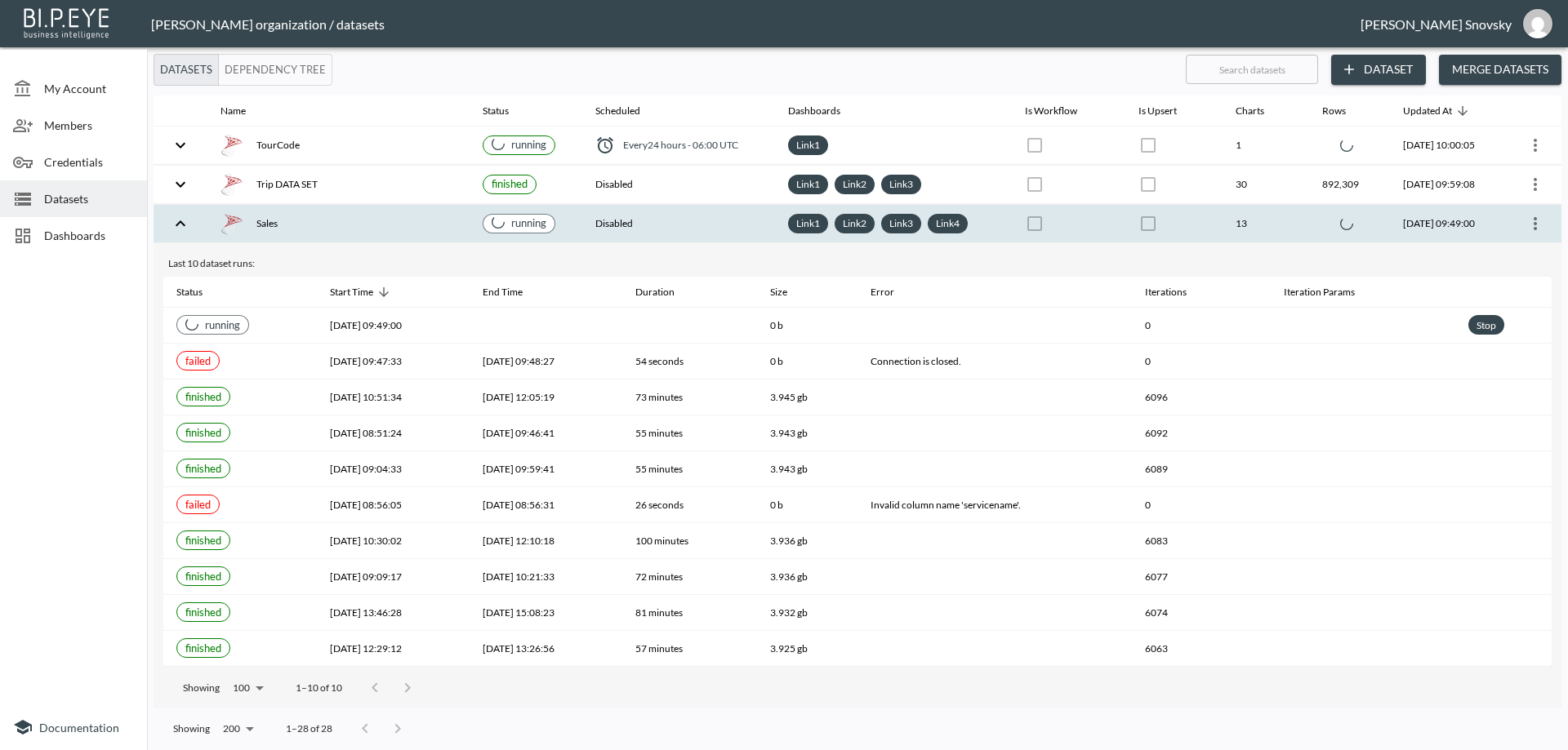
click at [414, 226] on div "Sales" at bounding box center [338, 223] width 236 height 23
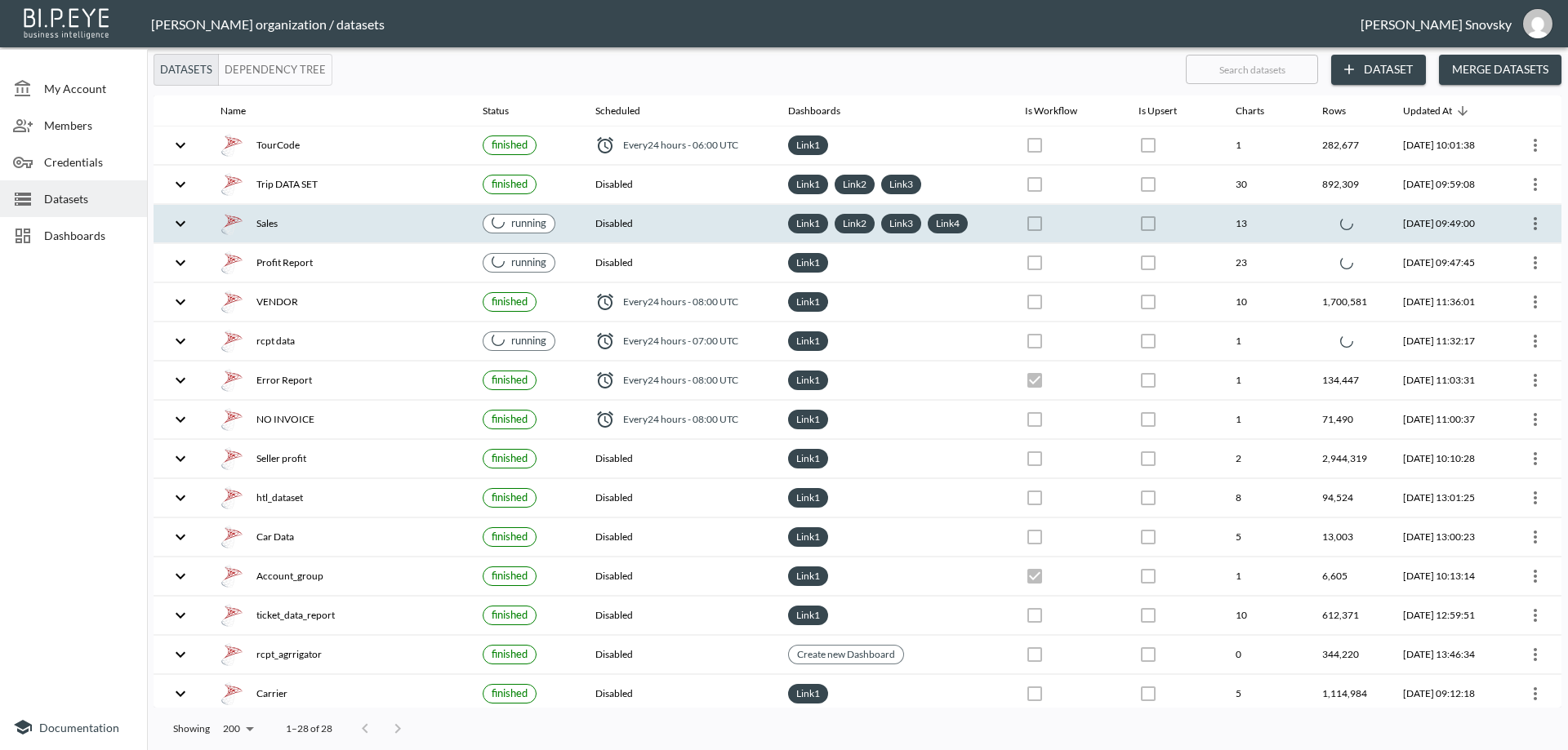
click at [383, 227] on div "Sales" at bounding box center [338, 223] width 236 height 23
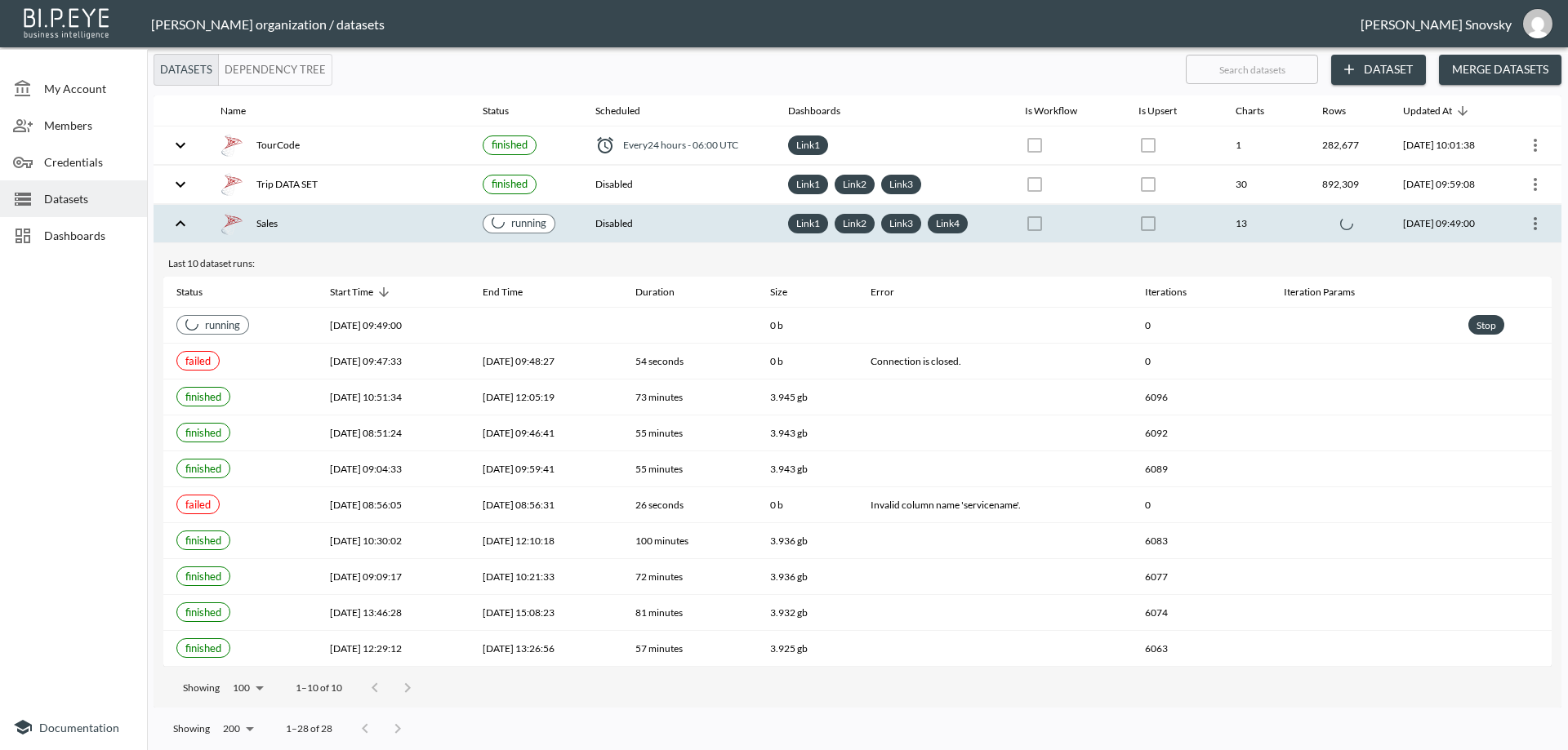
click at [385, 223] on div "Sales" at bounding box center [338, 223] width 236 height 23
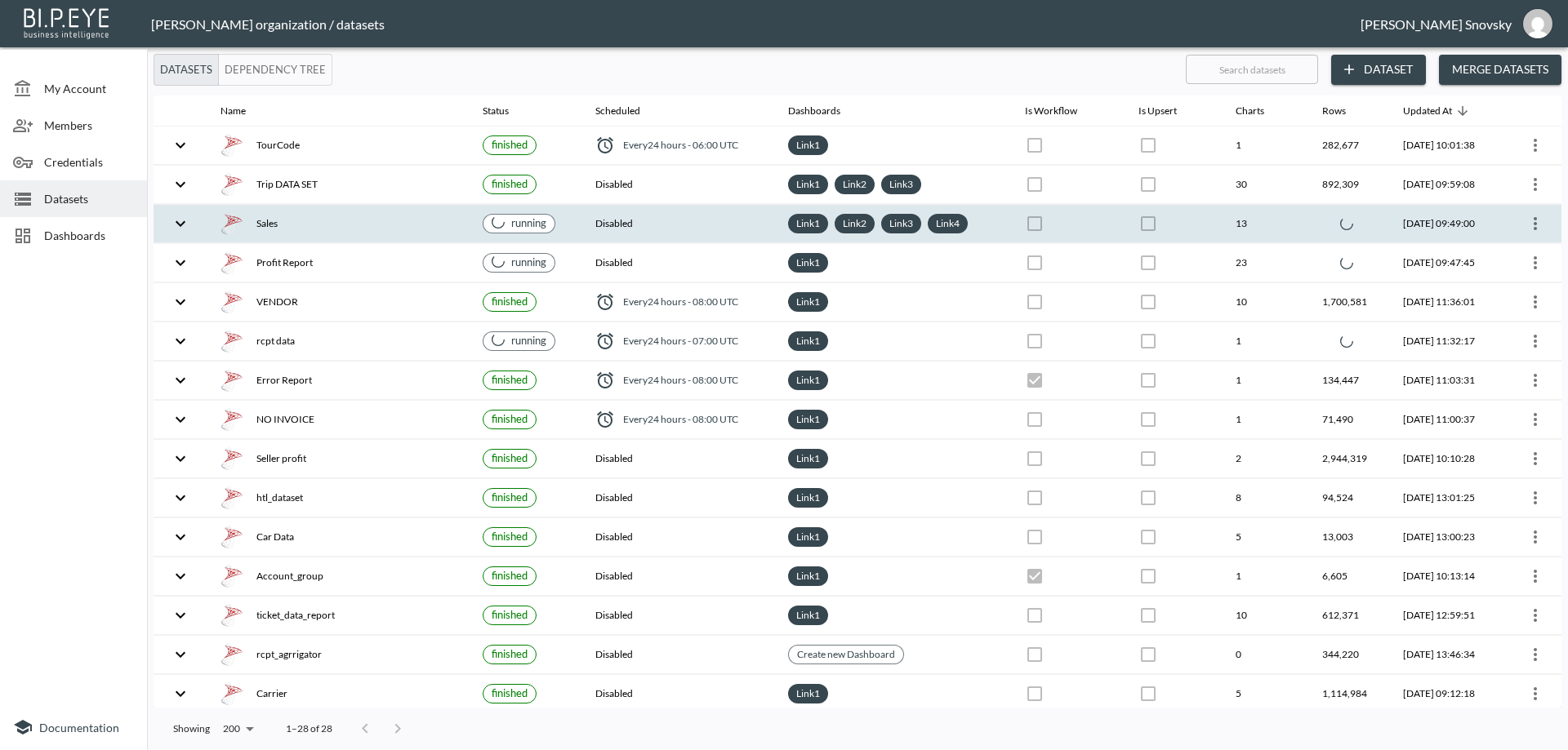
click at [423, 230] on div "Sales" at bounding box center [338, 223] width 236 height 23
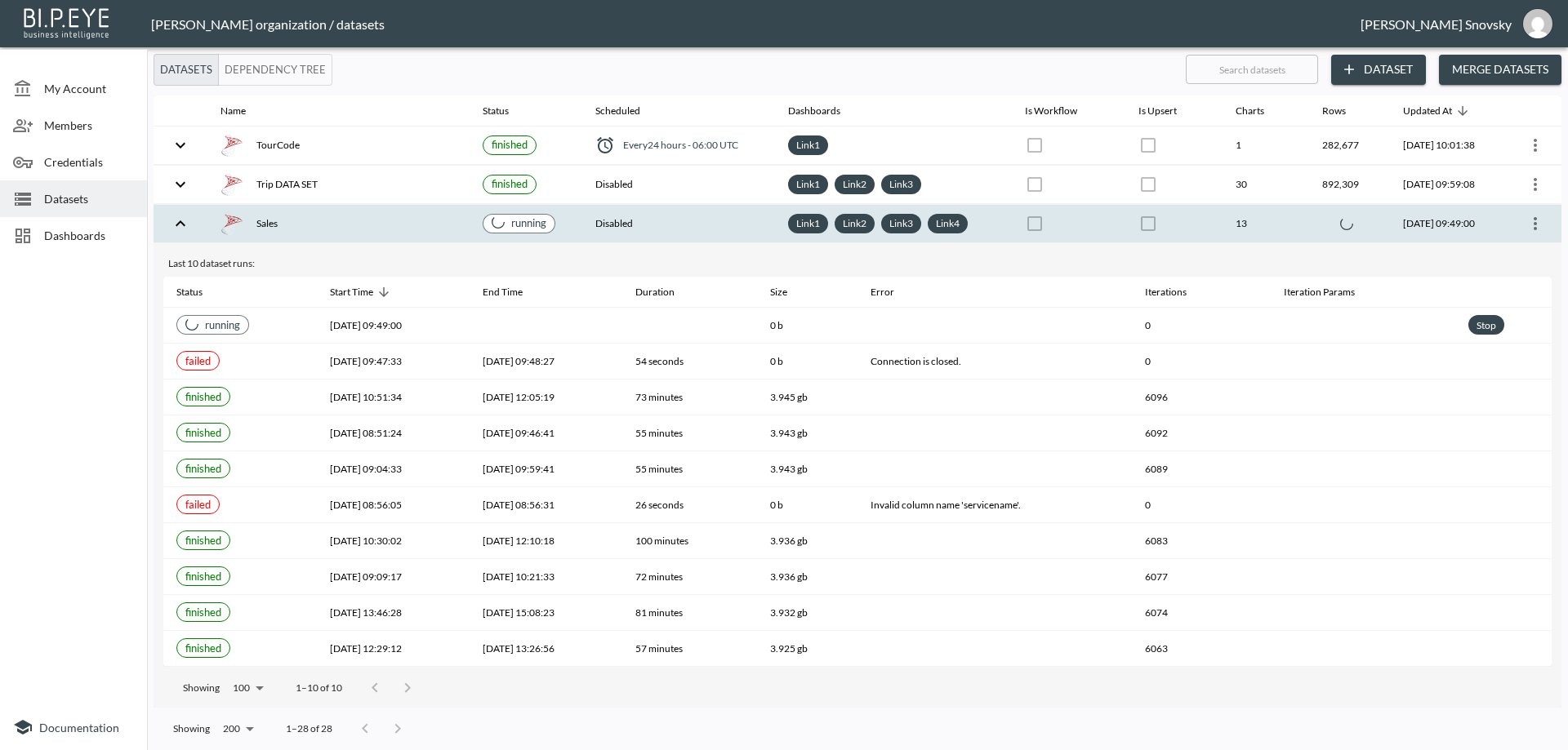
click at [421, 227] on div "Sales" at bounding box center [338, 223] width 236 height 23
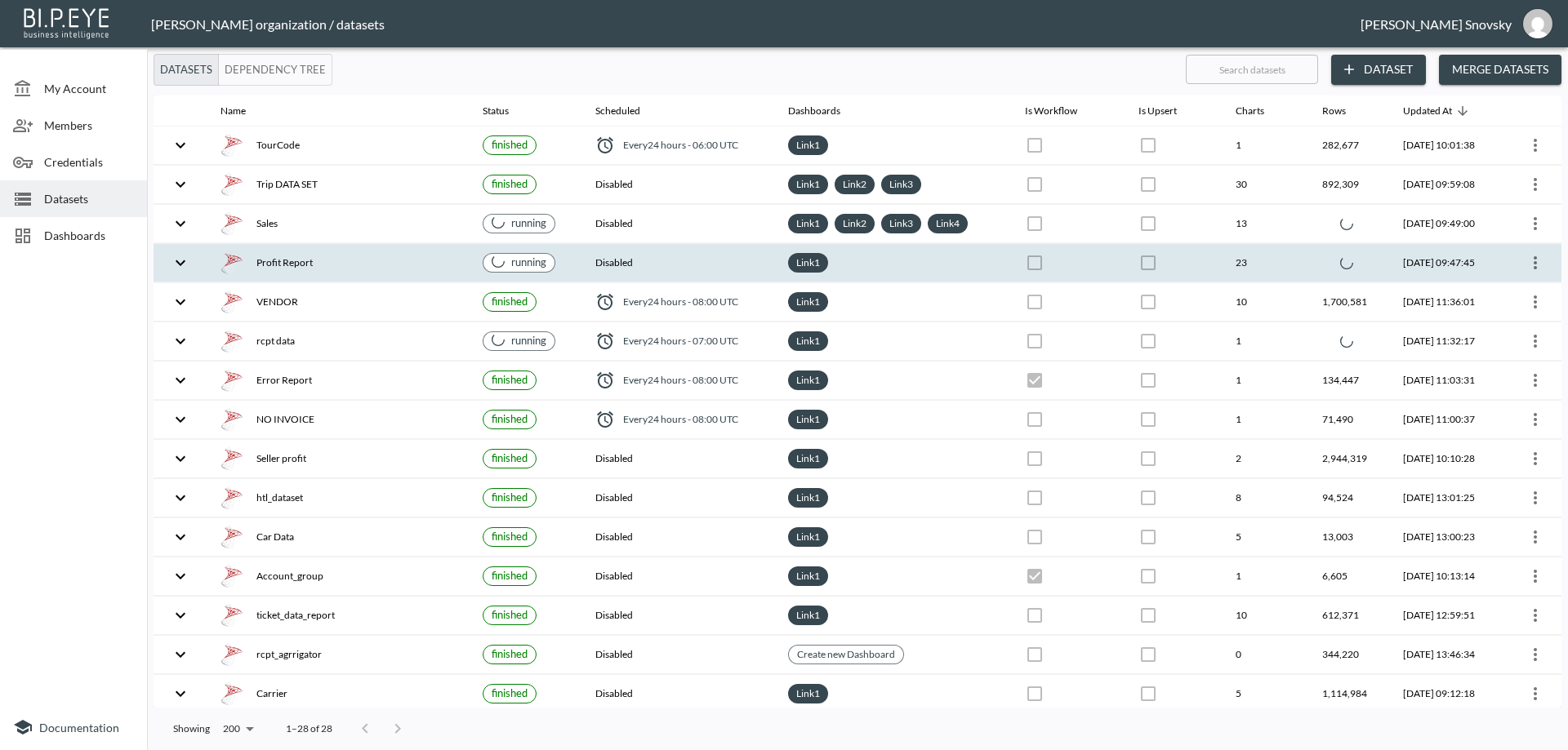
click at [408, 255] on div "Profit Report" at bounding box center [338, 262] width 236 height 23
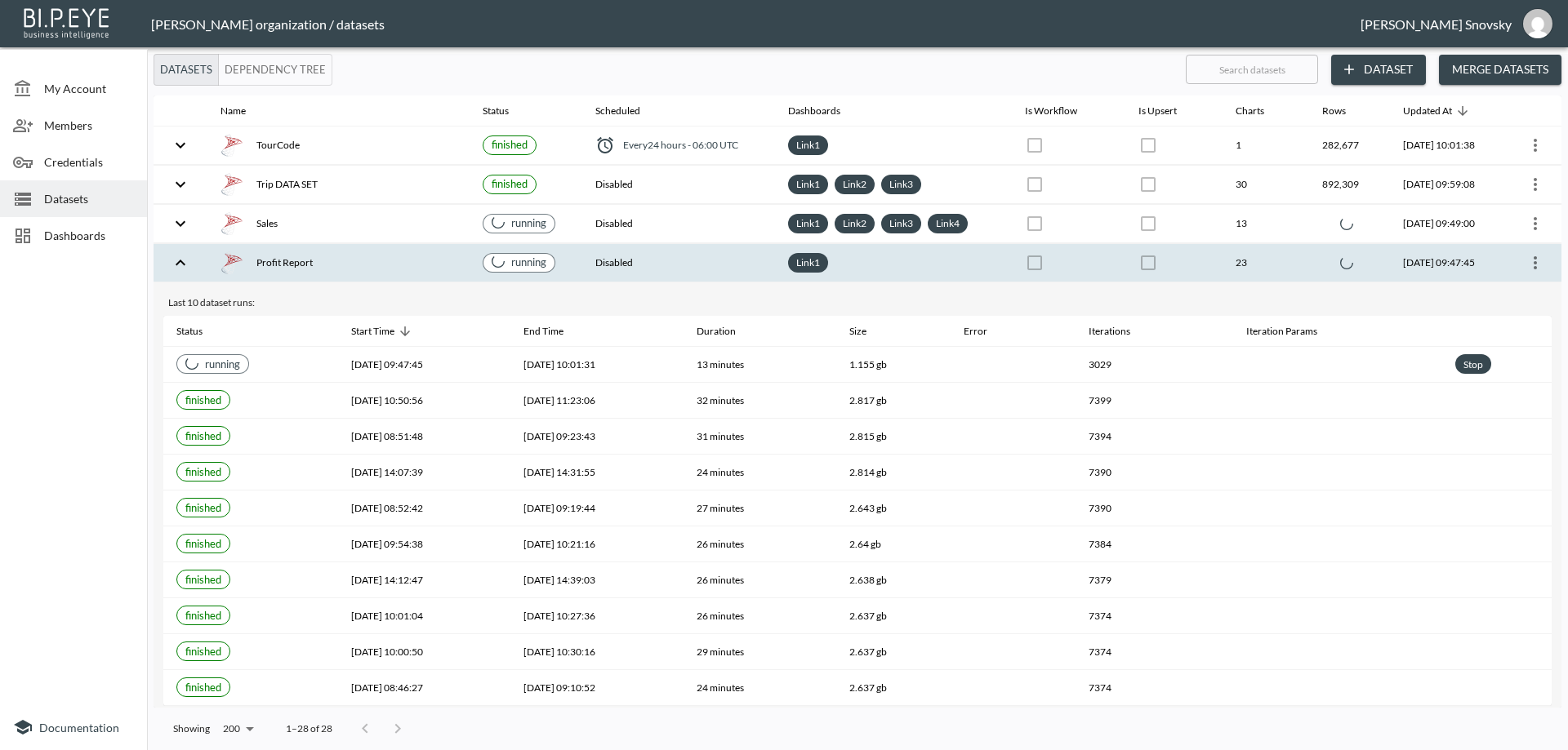
click at [408, 258] on div "Profit Report" at bounding box center [338, 262] width 236 height 23
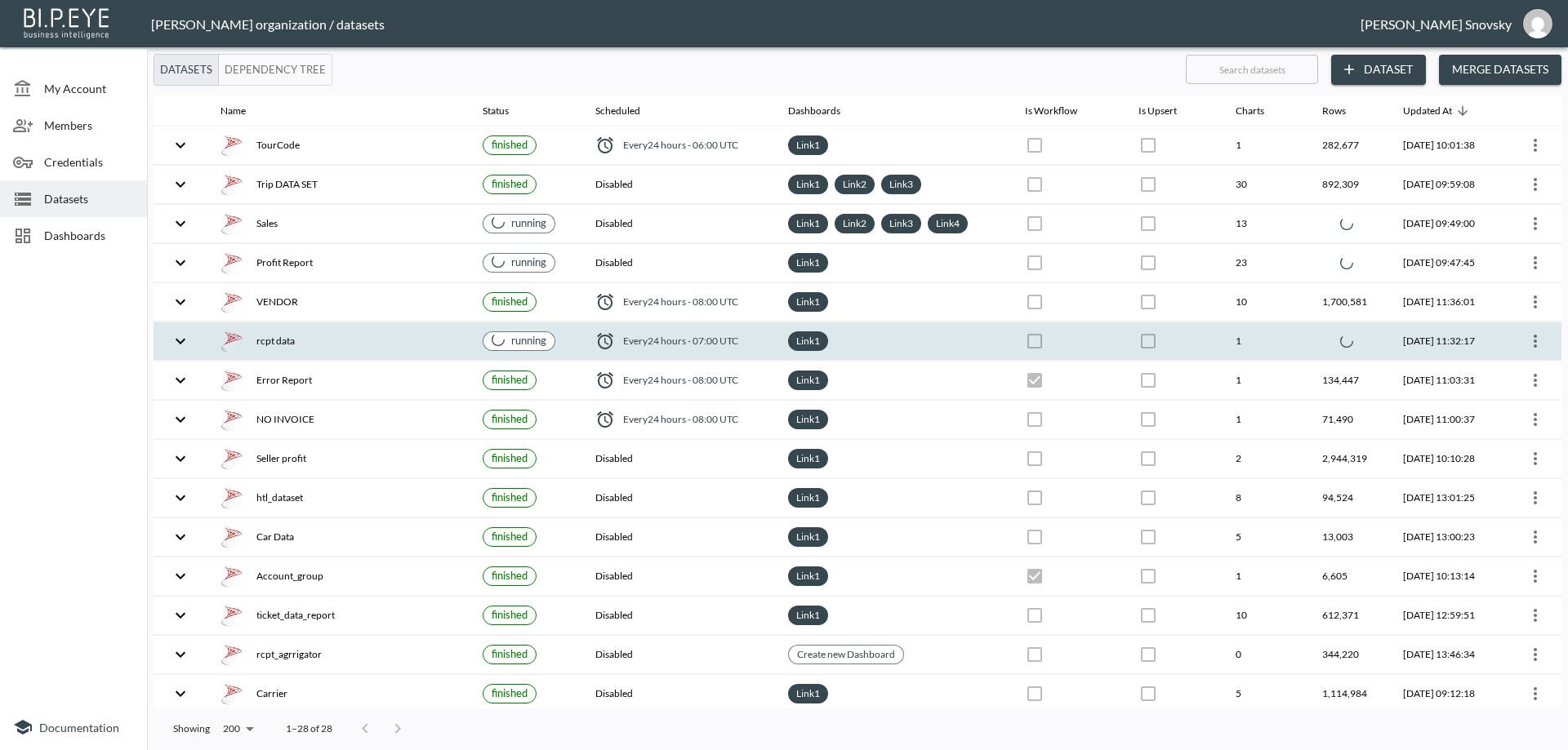
click at [411, 343] on div "rcpt data" at bounding box center [338, 341] width 236 height 23
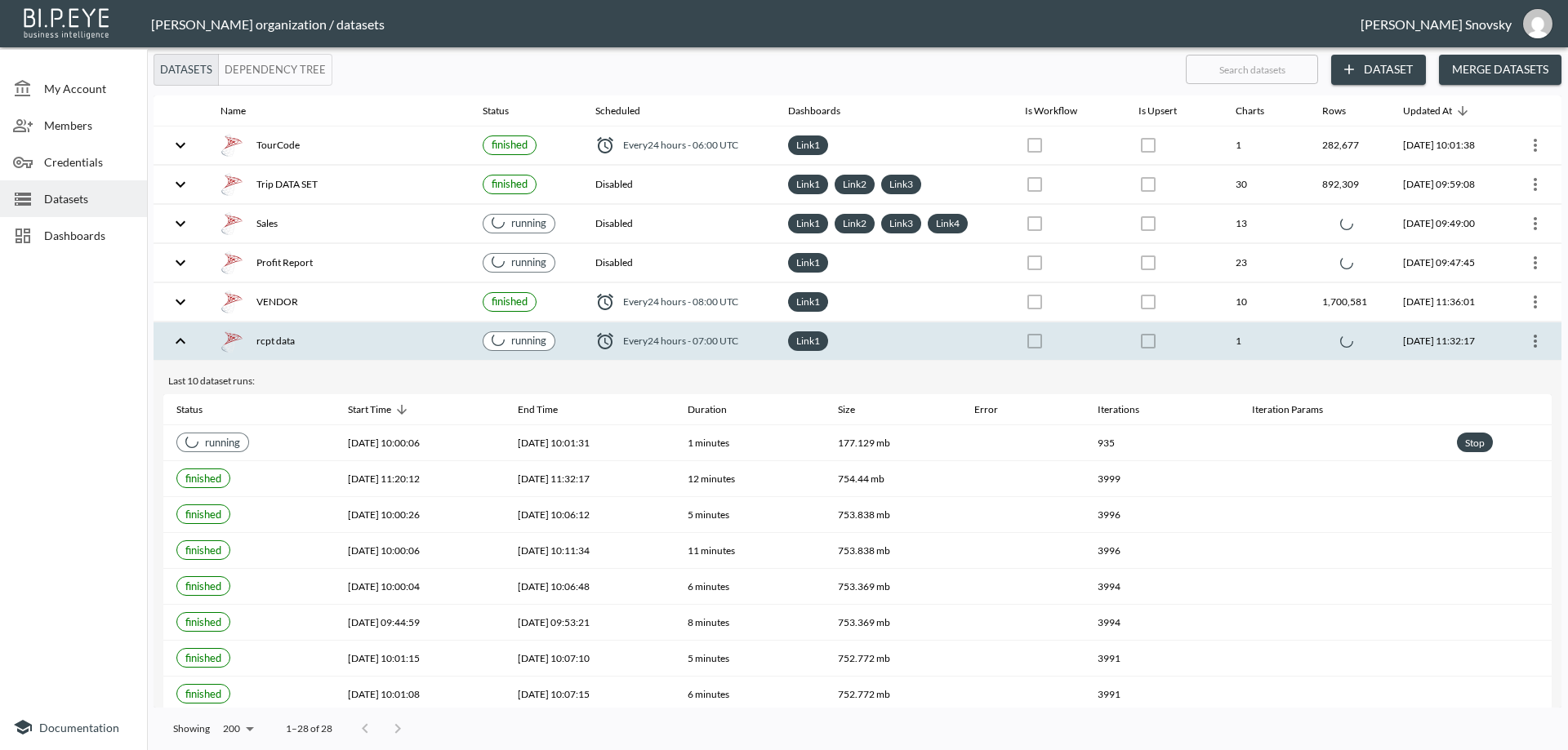
click at [410, 340] on div "rcpt data" at bounding box center [338, 341] width 236 height 23
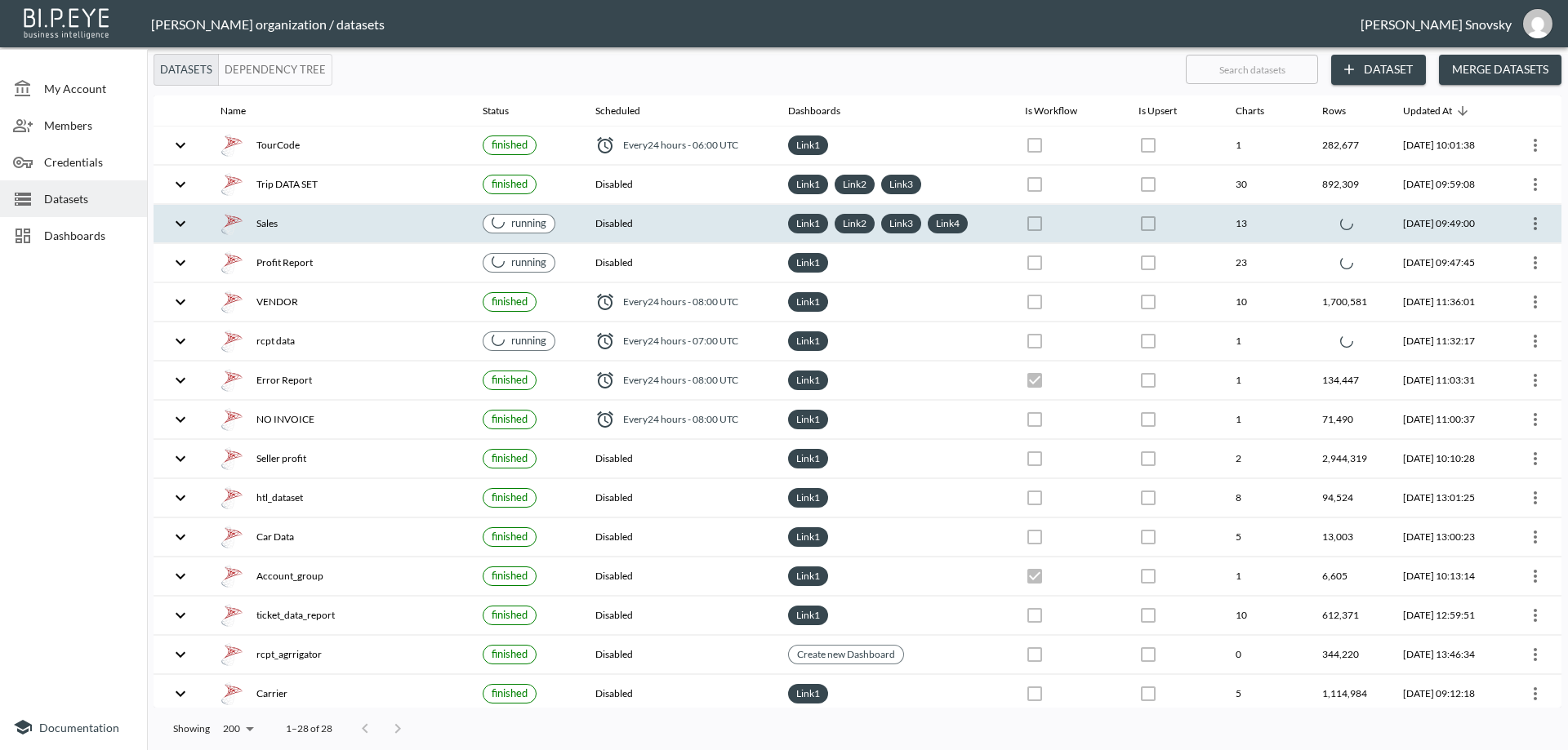
click at [353, 216] on div "Sales" at bounding box center [338, 223] width 236 height 23
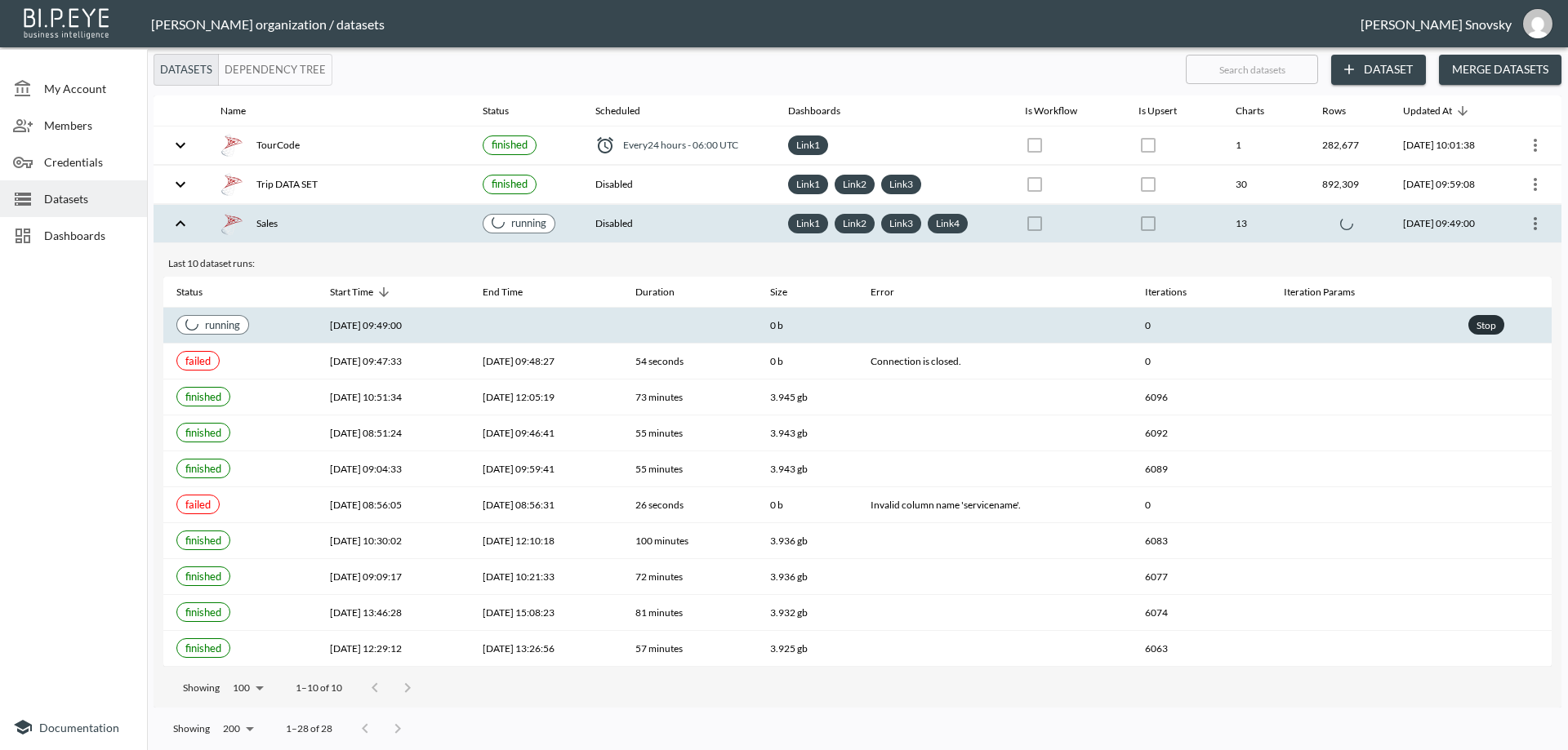
click at [1487, 322] on div "Stop" at bounding box center [1486, 325] width 26 height 20
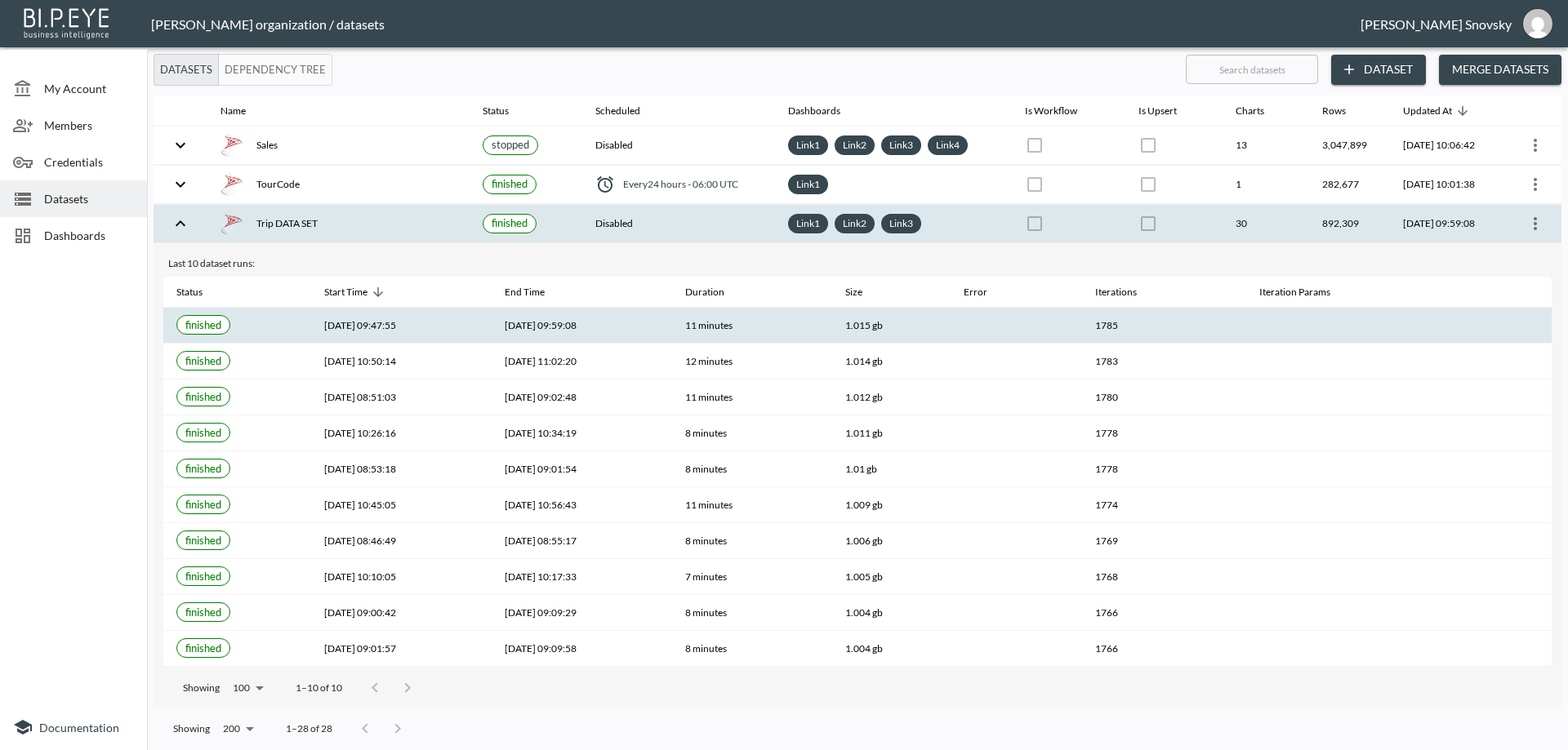
click at [417, 221] on div "Trip DATA SET" at bounding box center [338, 223] width 236 height 23
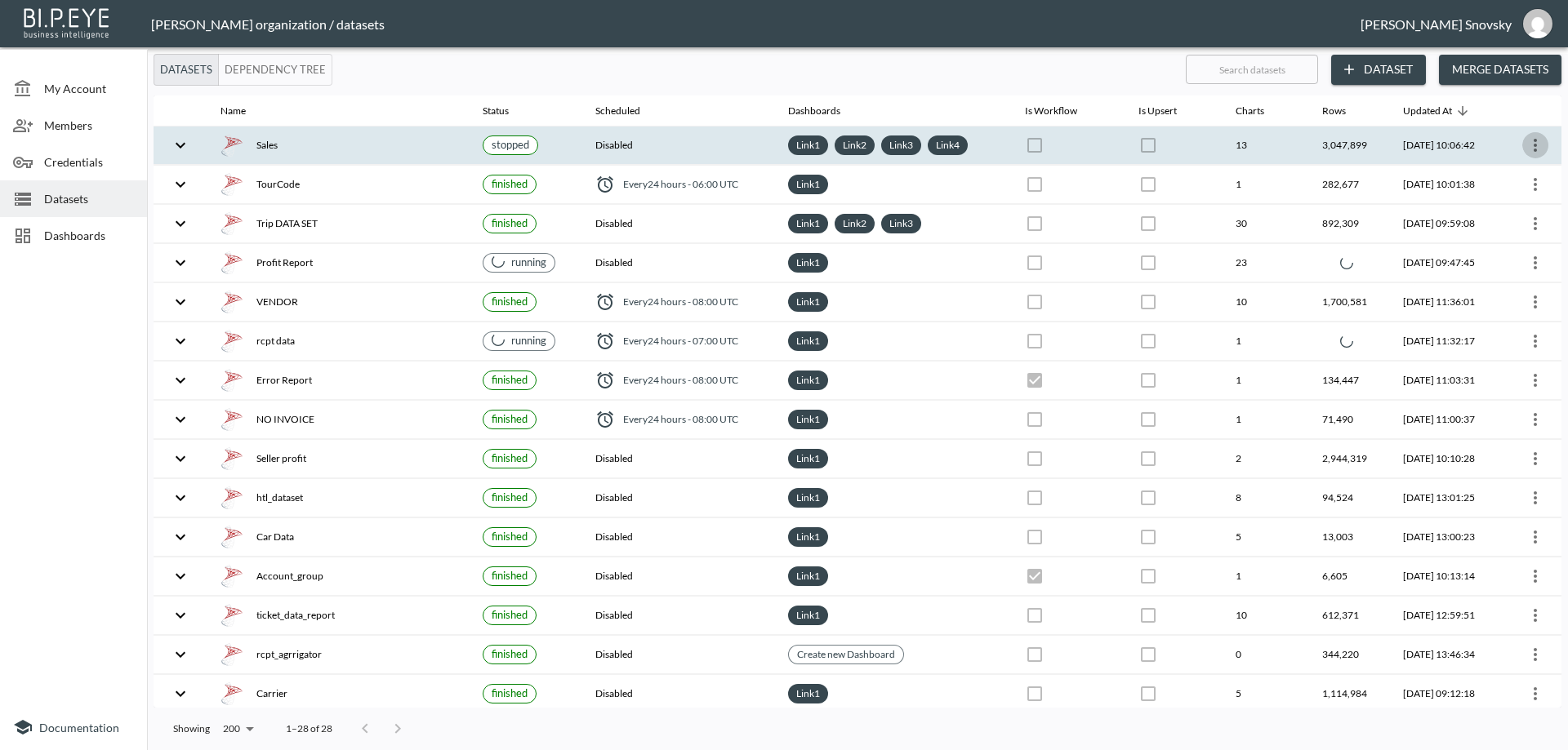
click at [1532, 147] on icon "more" at bounding box center [1535, 145] width 19 height 19
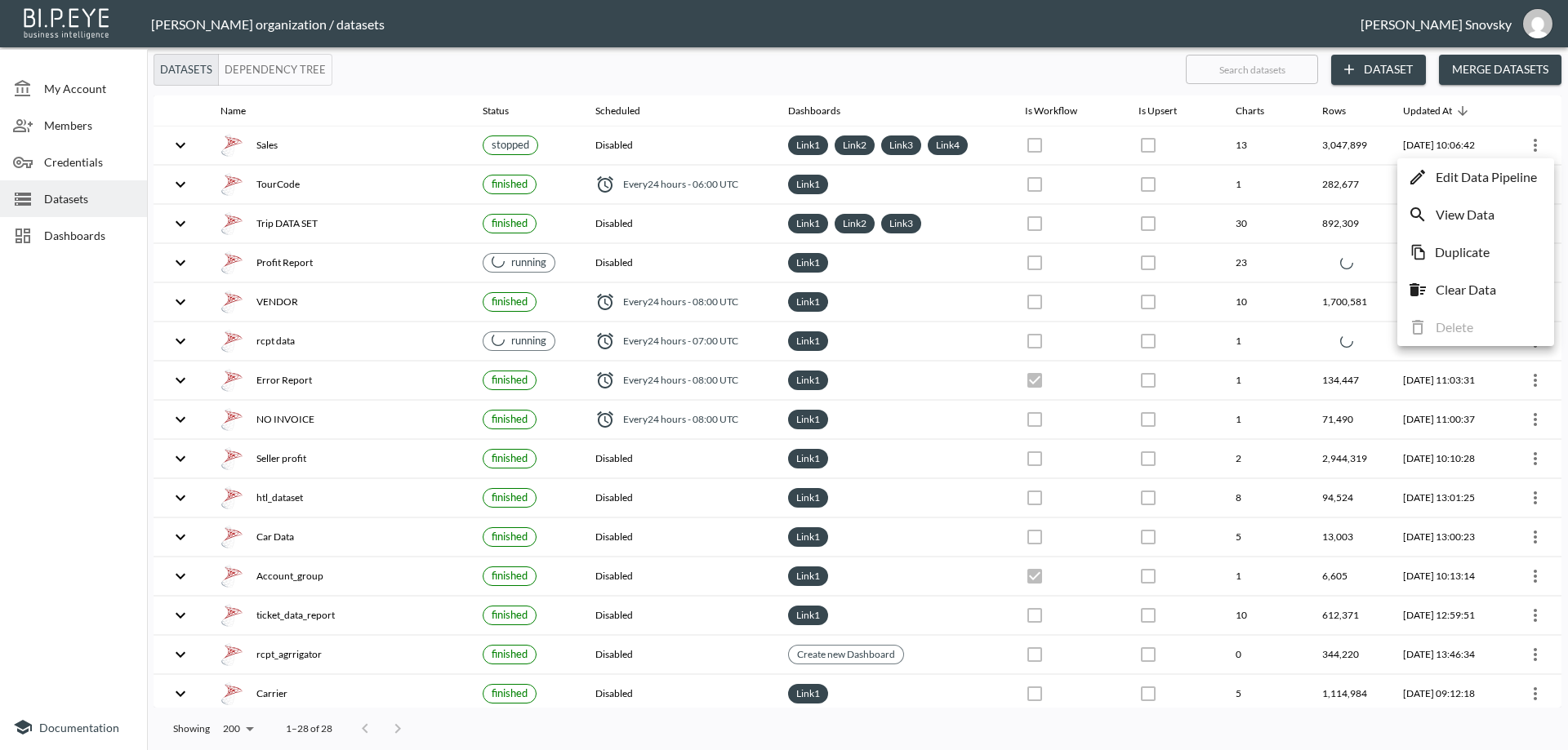
click at [1513, 169] on p "Edit Data Pipeline" at bounding box center [1485, 177] width 101 height 19
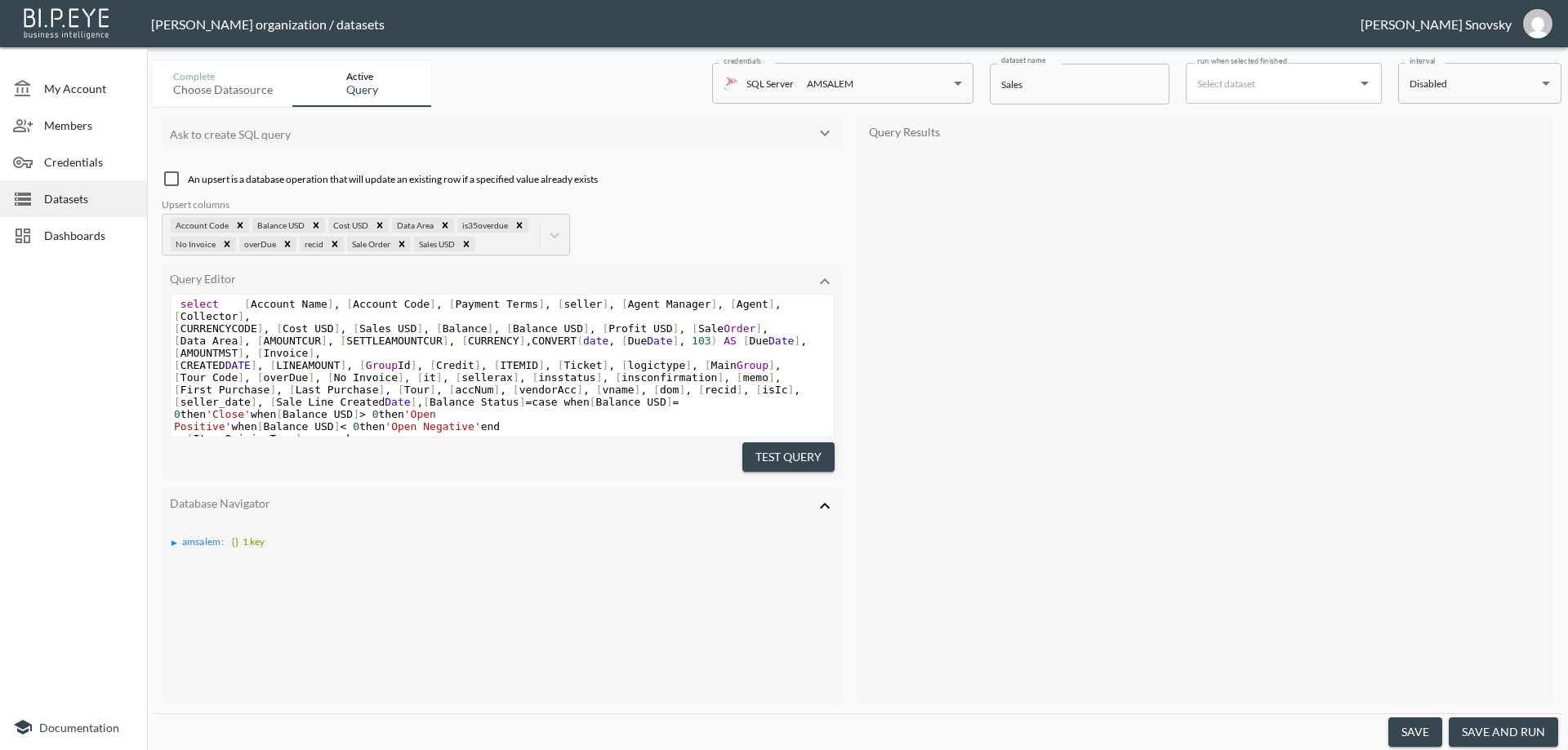
click at [1489, 733] on button "save and run" at bounding box center [1504, 732] width 109 height 31
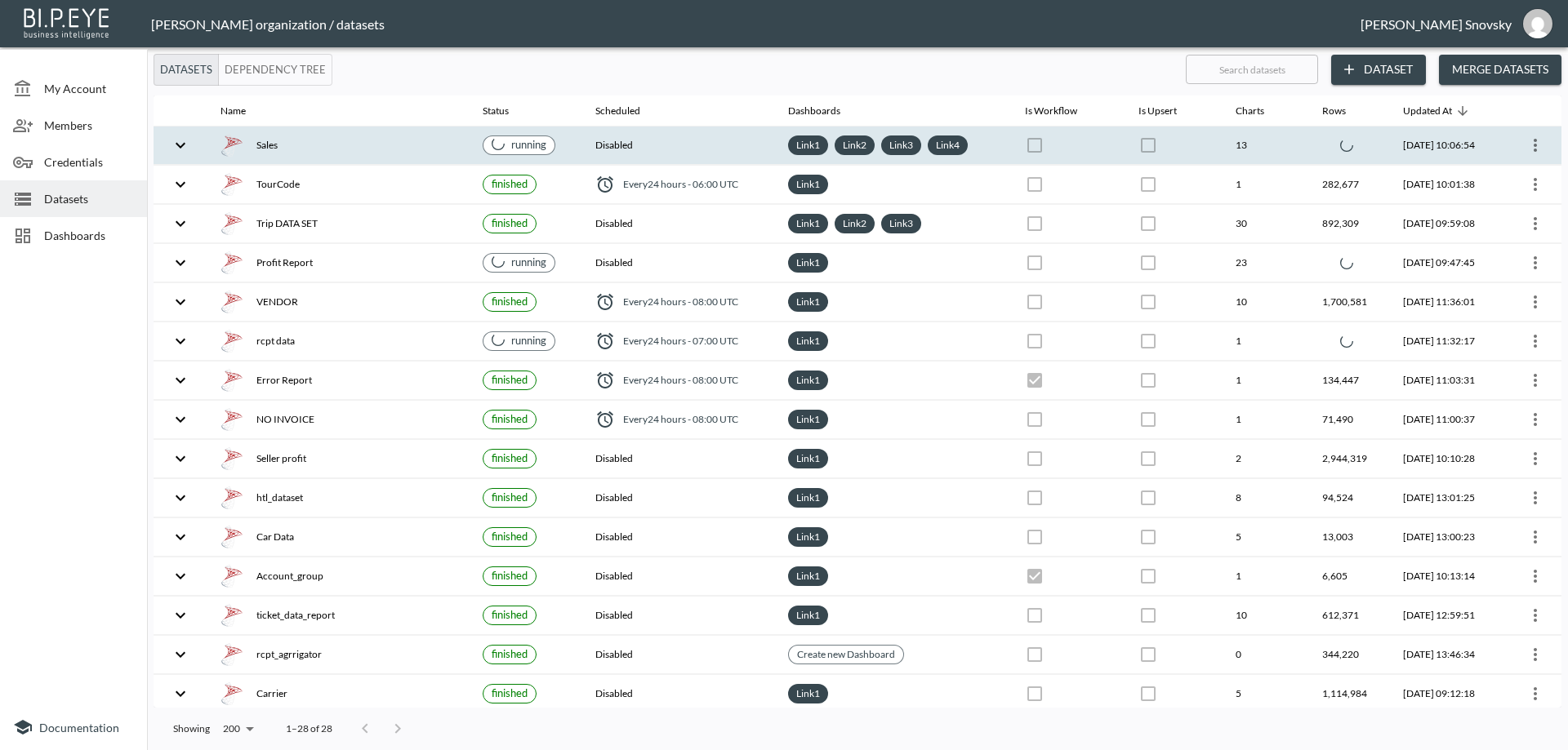
click at [699, 154] on th "Disabled" at bounding box center [679, 146] width 193 height 38
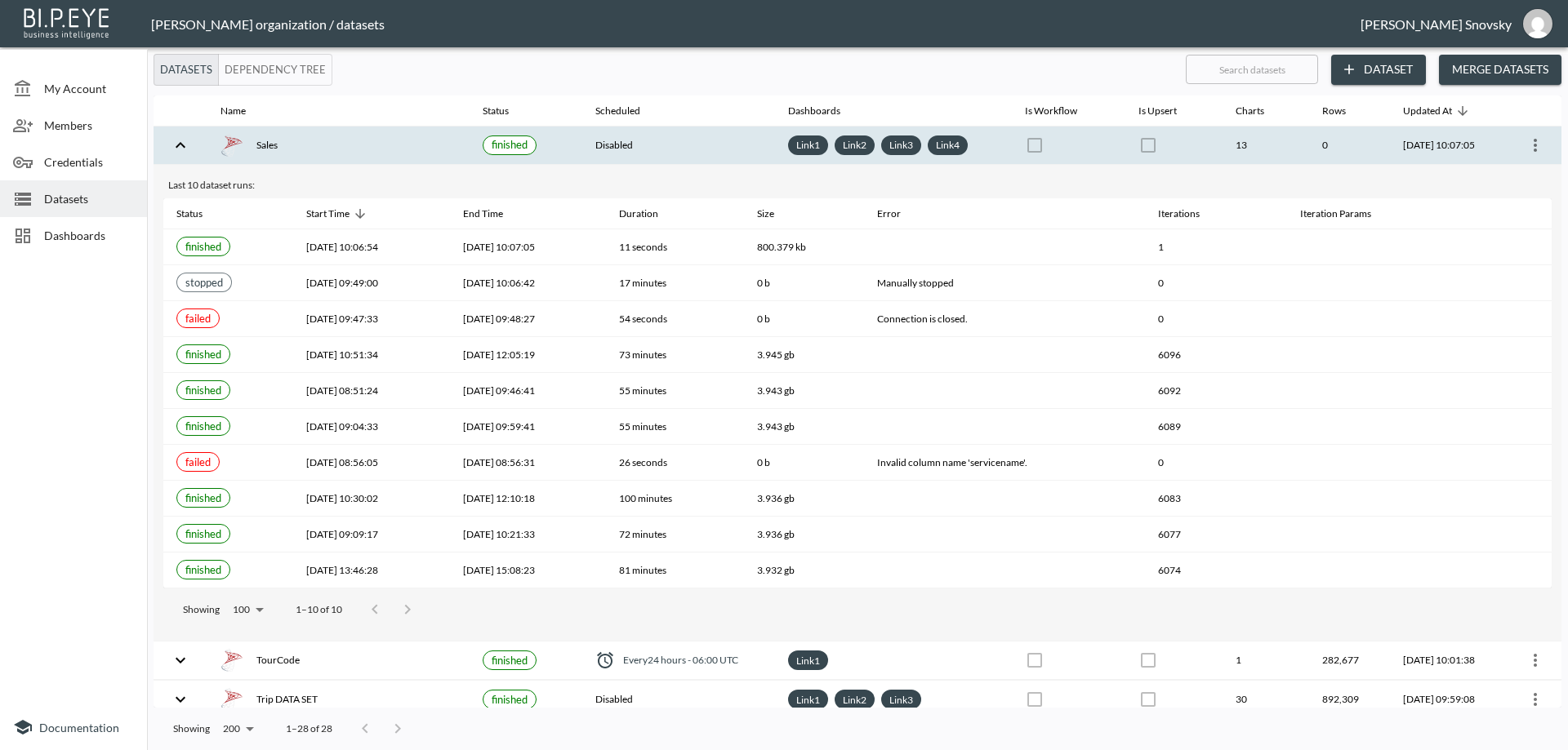
click at [1530, 144] on icon "more" at bounding box center [1535, 145] width 19 height 19
click at [1505, 179] on p "Edit Data Pipeline" at bounding box center [1485, 177] width 101 height 19
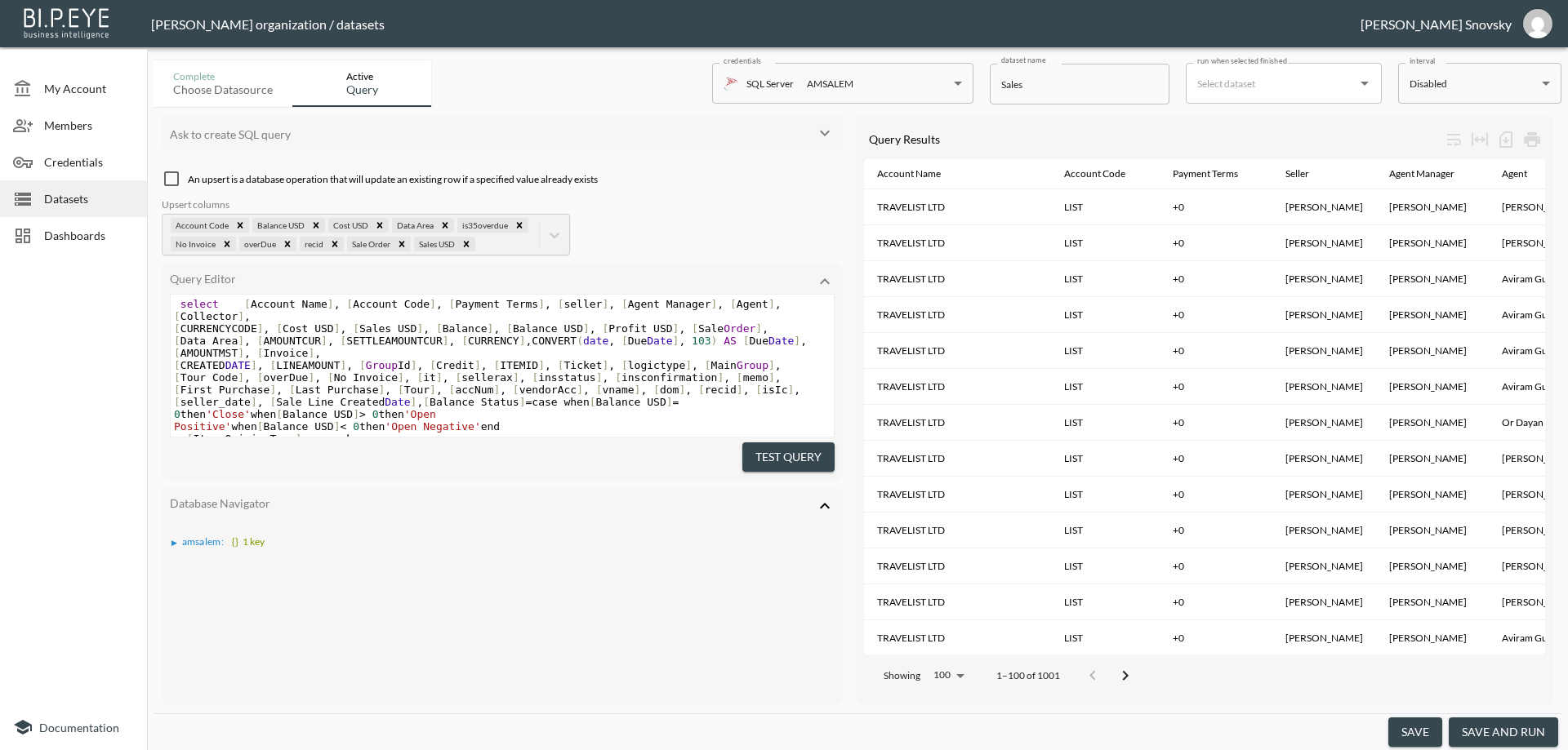
click at [798, 482] on pre ", [ Trip No ] , [ trip date ]" at bounding box center [502, 488] width 663 height 12
click at [1492, 729] on button "save and run" at bounding box center [1504, 732] width 109 height 31
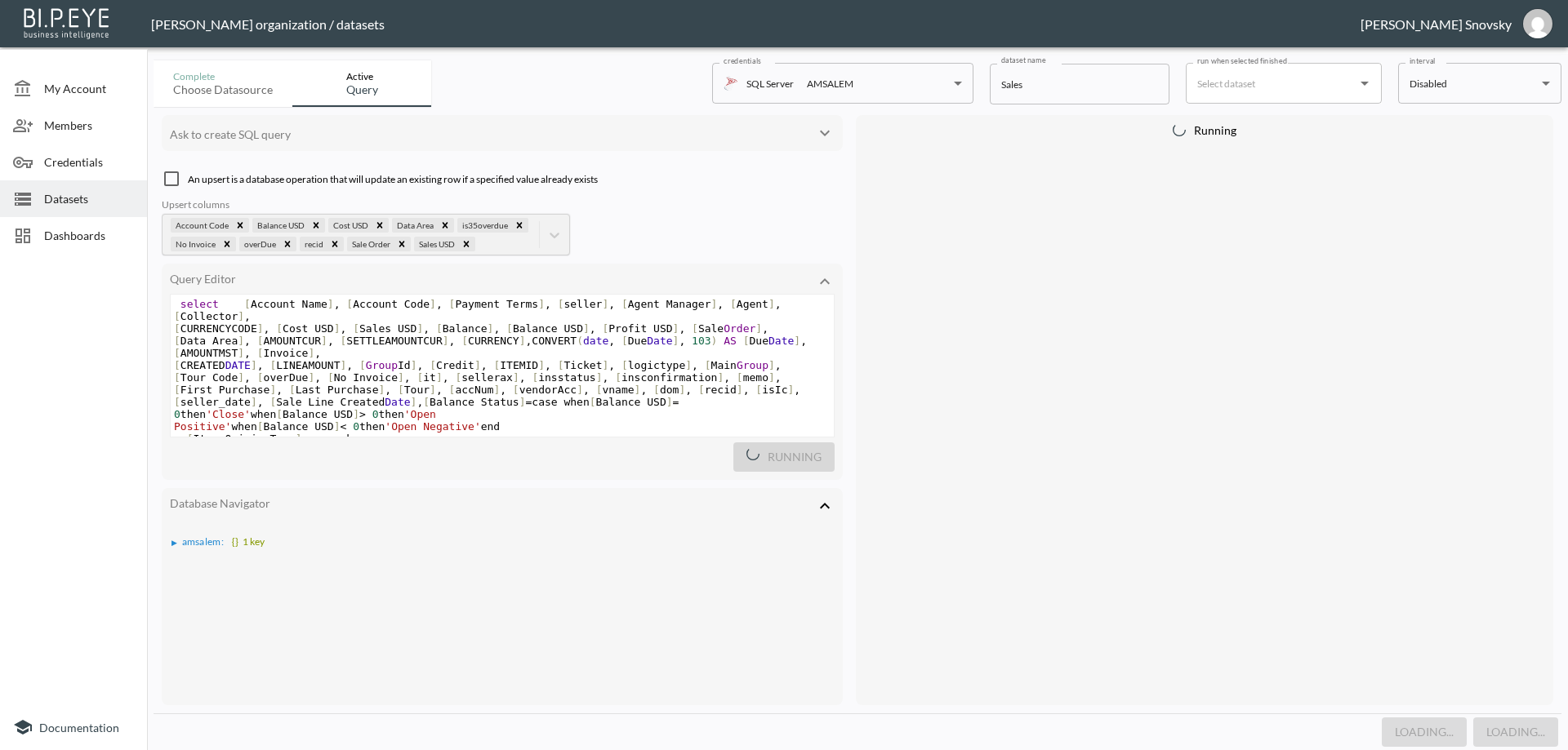
scroll to position [126, 0]
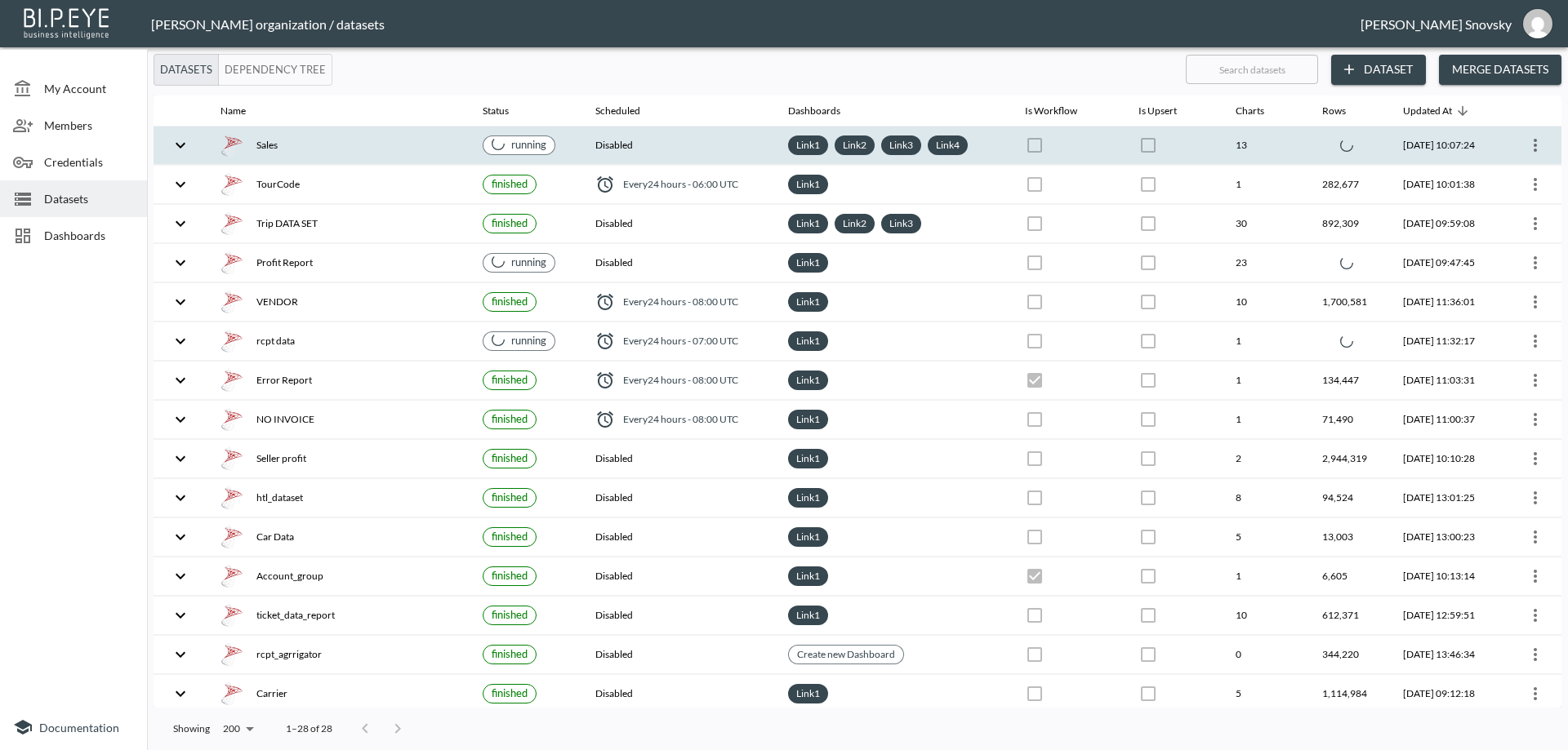
click at [656, 148] on th "Disabled" at bounding box center [679, 146] width 193 height 38
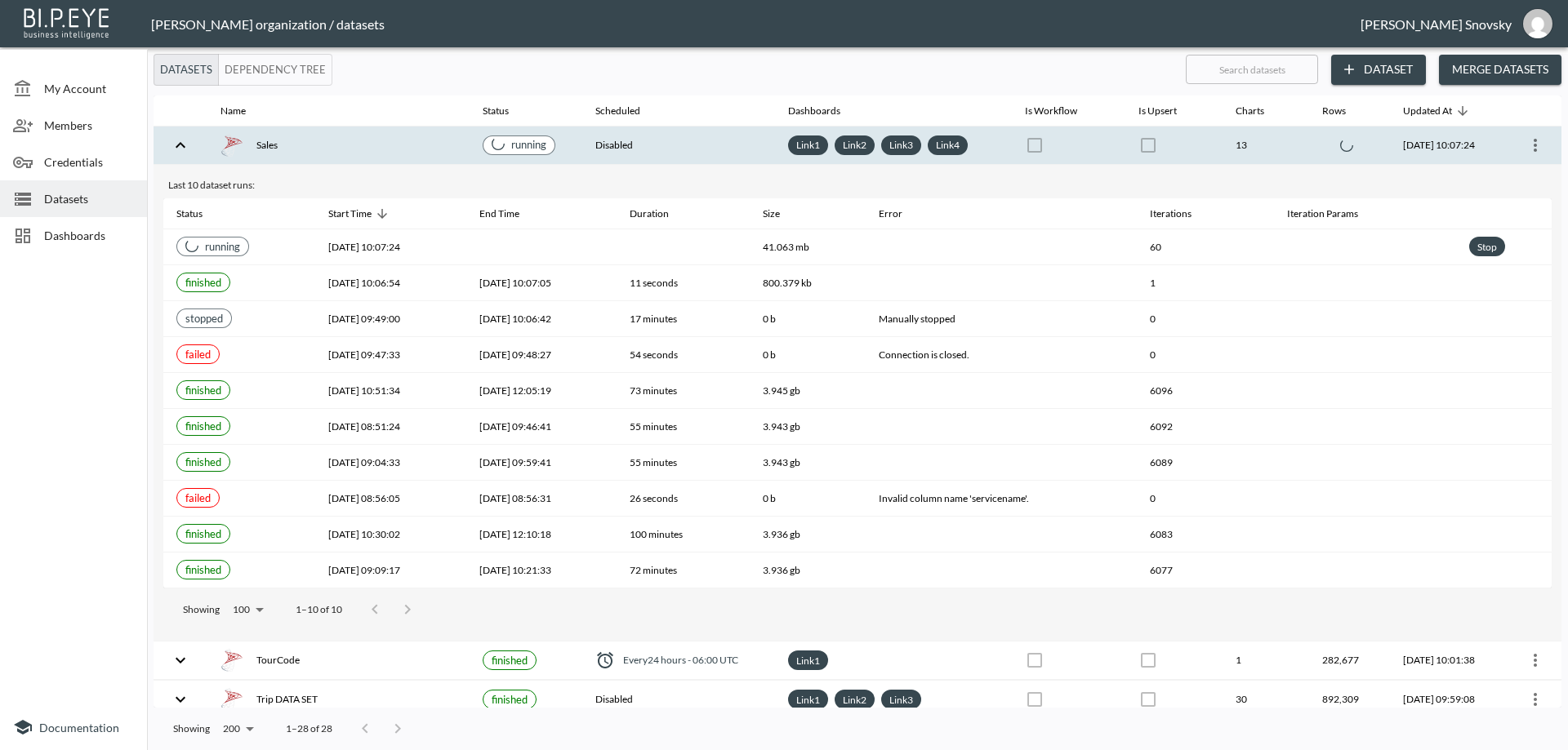
click at [657, 147] on th "Disabled" at bounding box center [679, 146] width 193 height 38
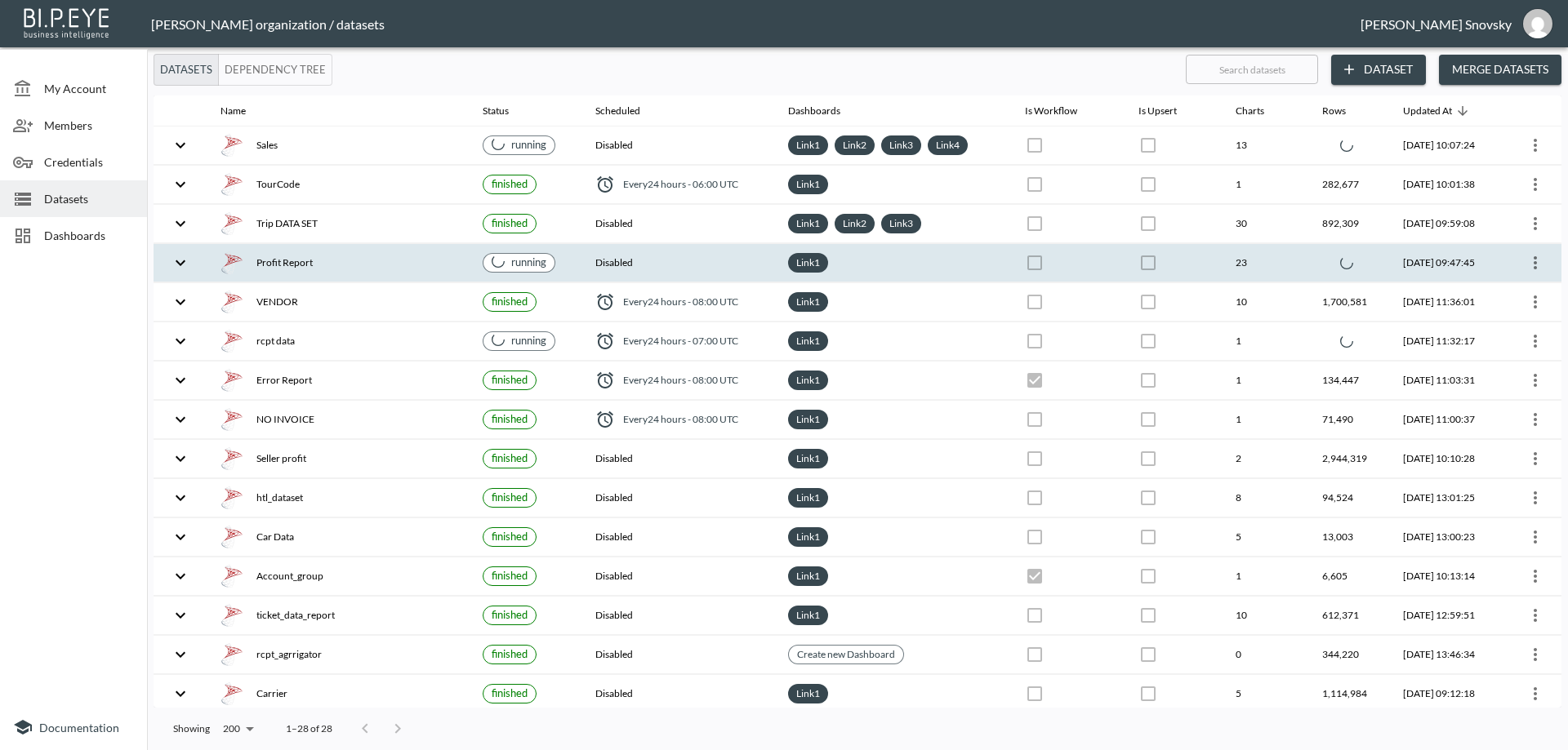
click at [542, 260] on span "running" at bounding box center [519, 262] width 65 height 16
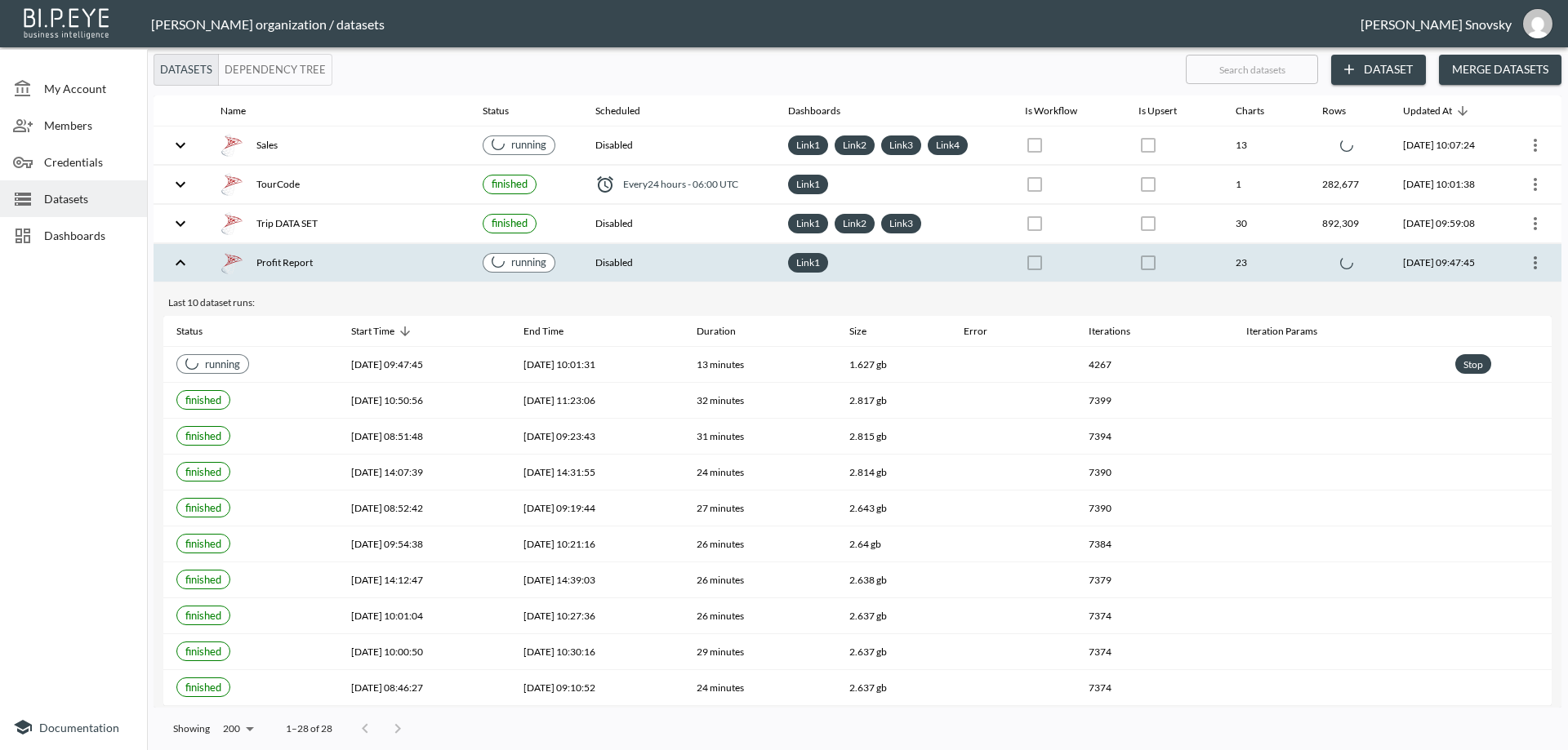
click at [546, 261] on div "running" at bounding box center [519, 262] width 72 height 19
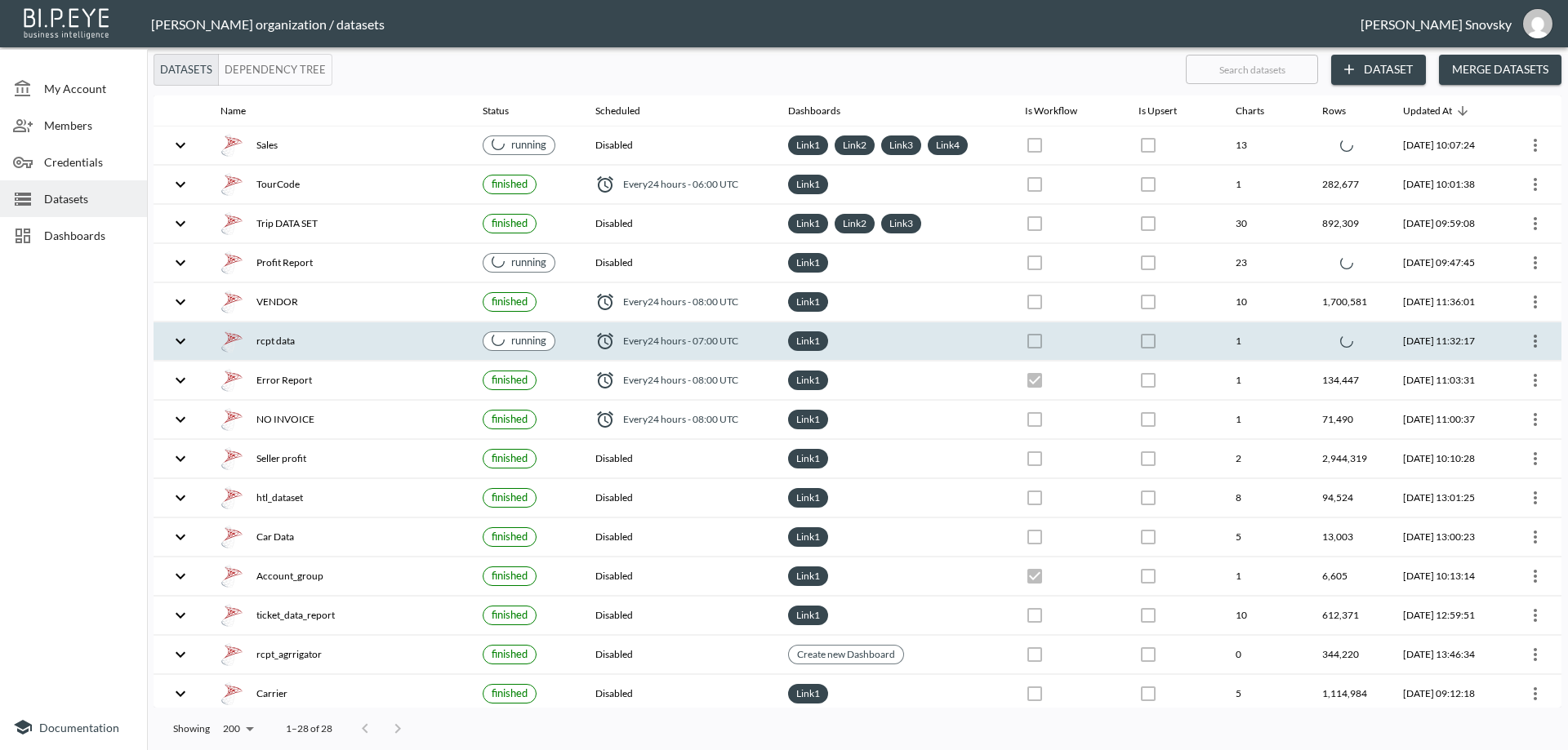
click at [545, 339] on div "running" at bounding box center [519, 341] width 72 height 19
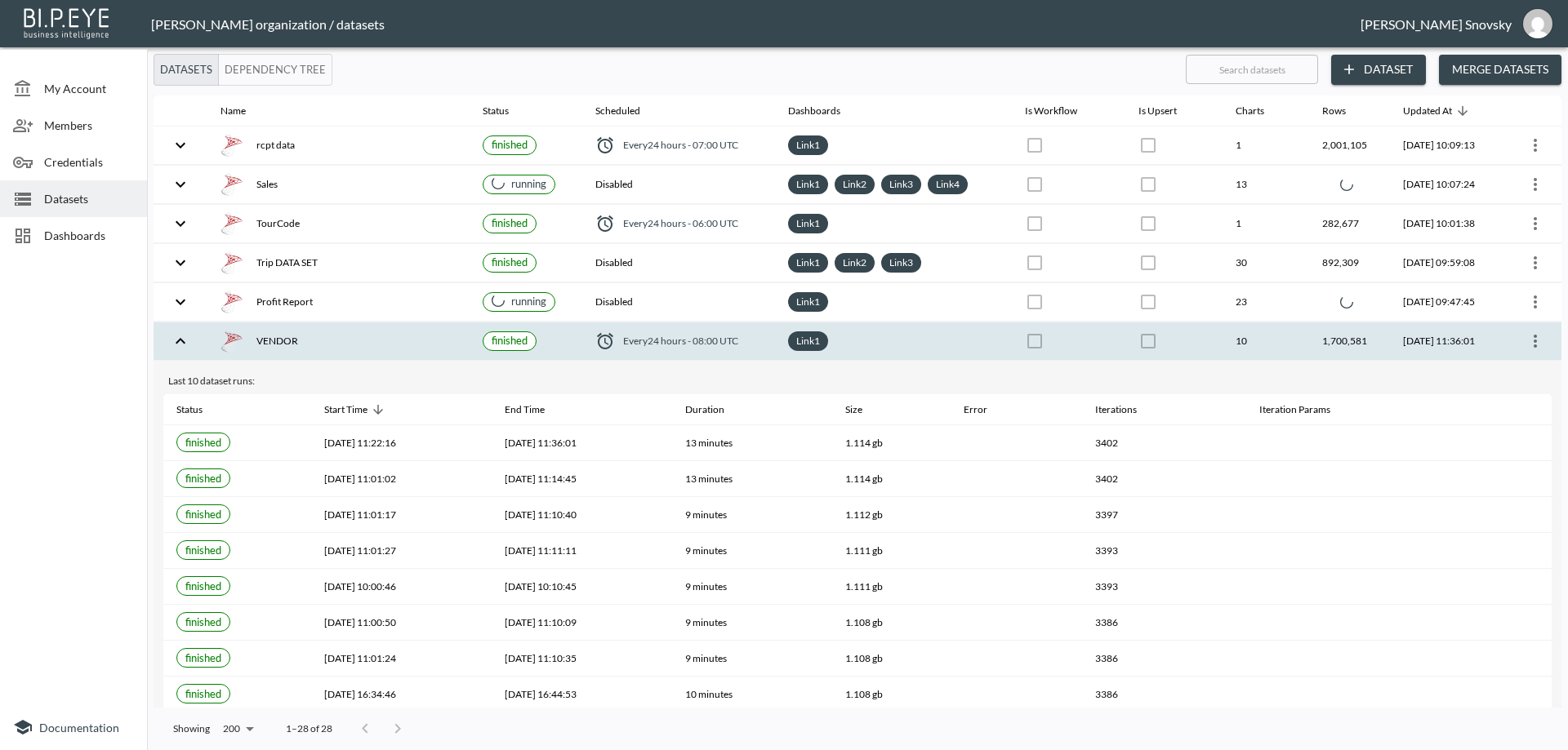
click at [380, 346] on div "VENDOR" at bounding box center [338, 341] width 236 height 23
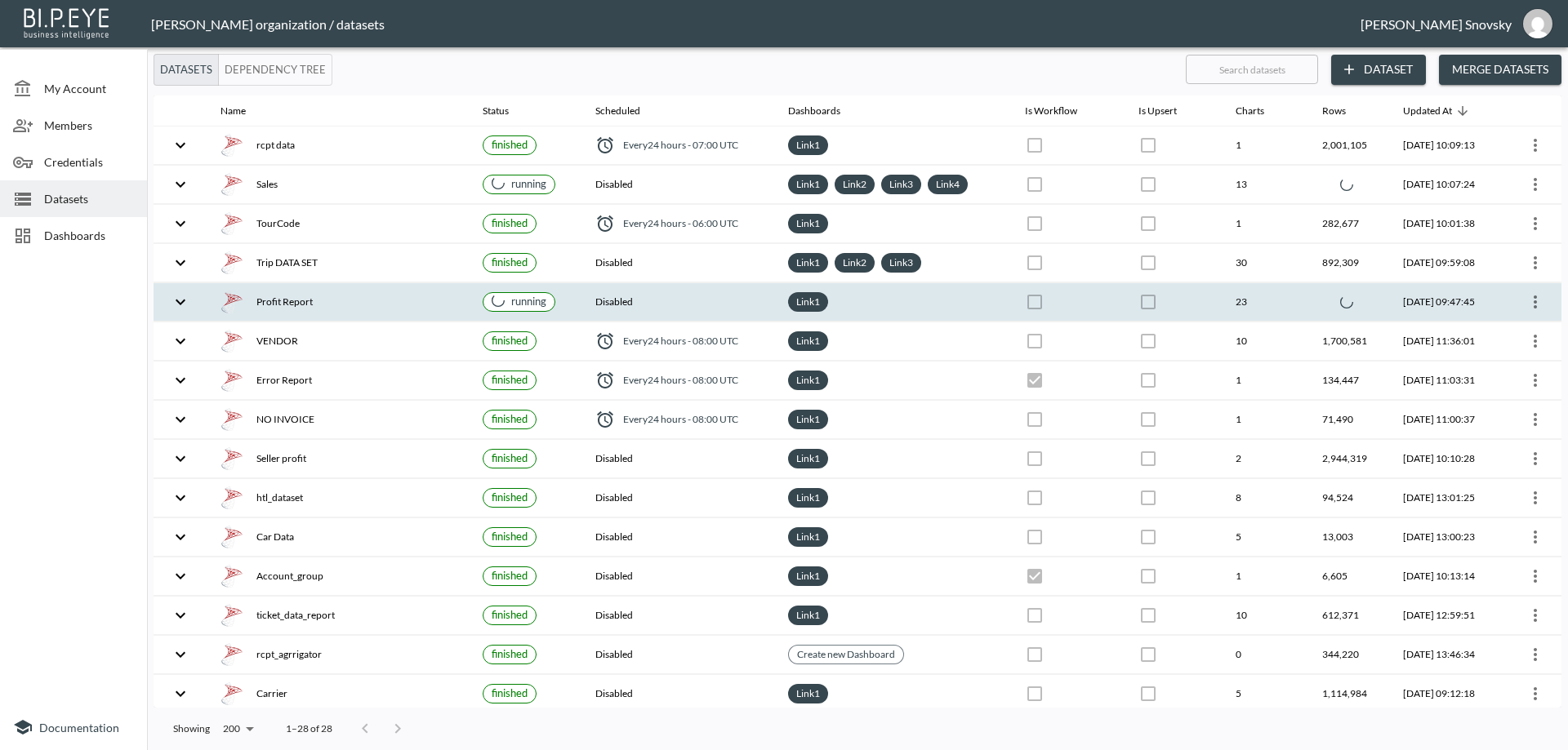
click at [418, 307] on div "Profit Report" at bounding box center [338, 302] width 236 height 23
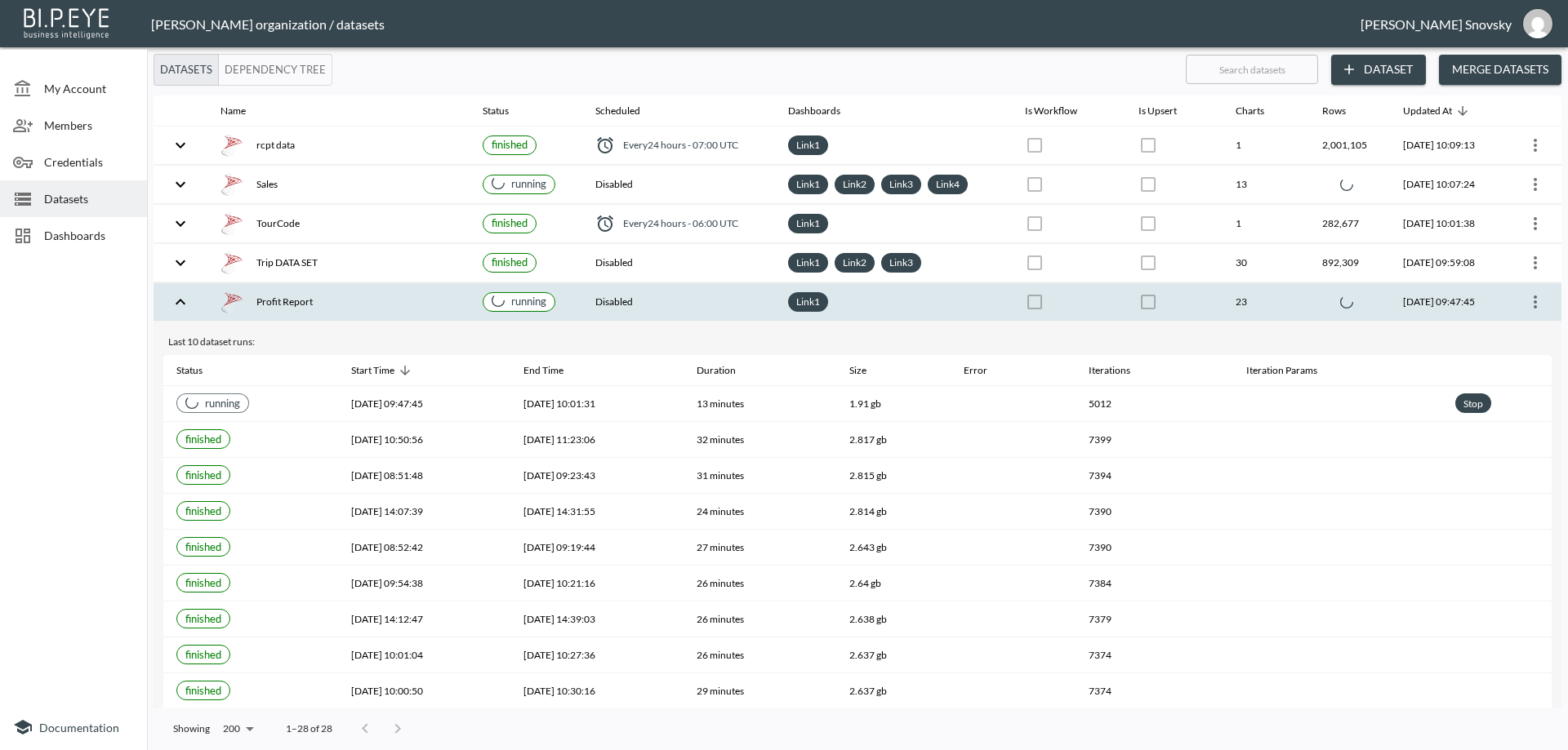
click at [420, 308] on div "Profit Report" at bounding box center [338, 302] width 236 height 23
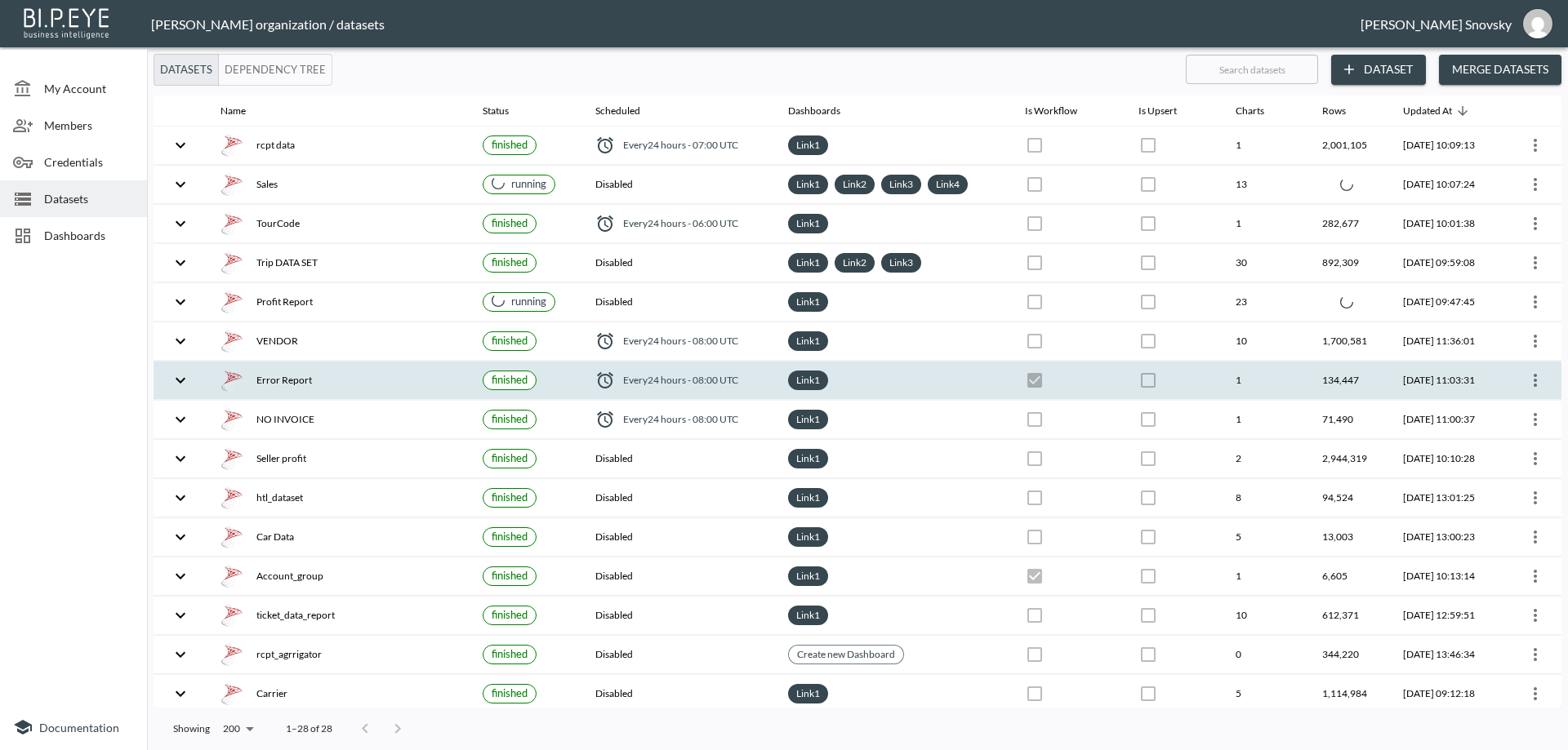
click at [1533, 383] on icon "more" at bounding box center [1535, 380] width 19 height 19
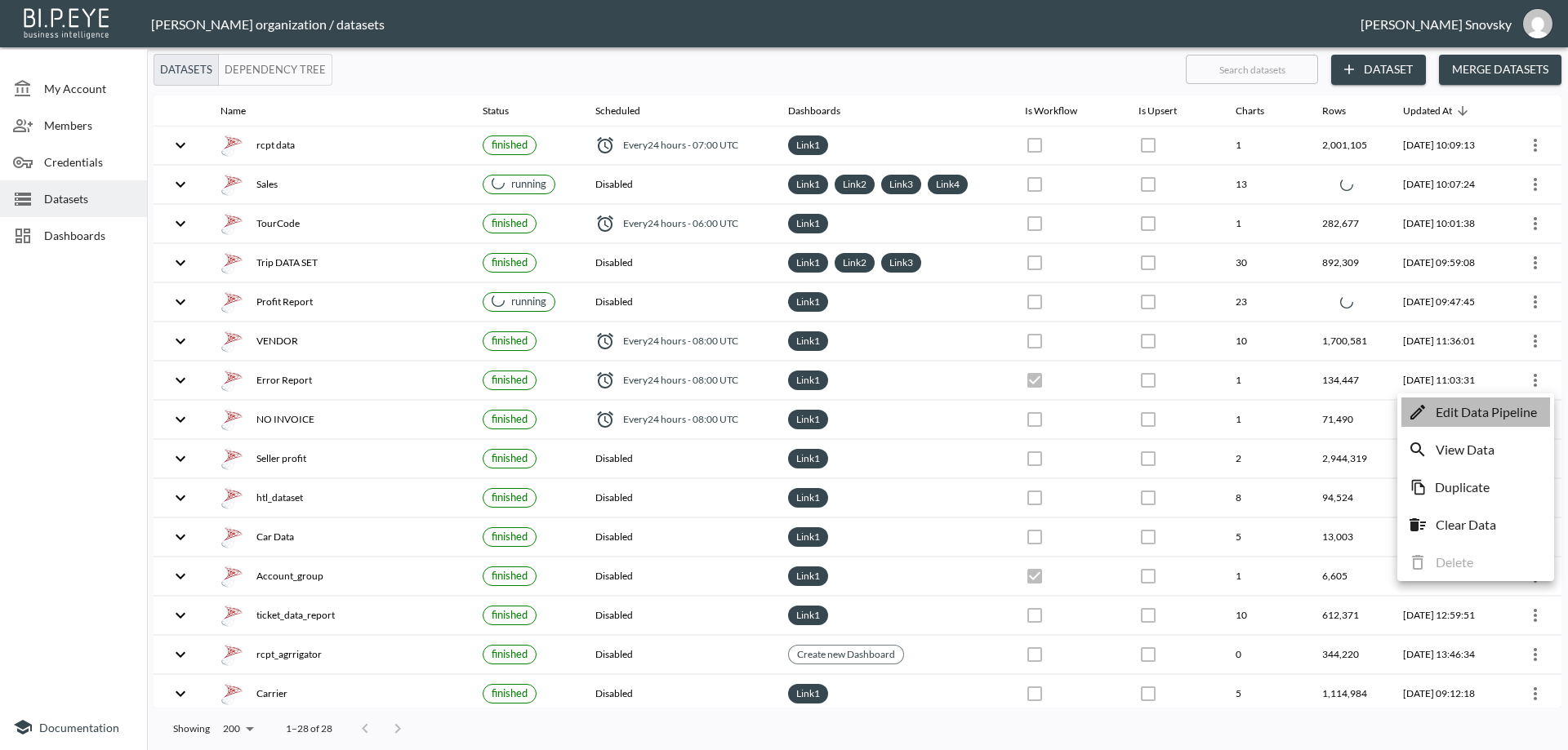
click at [1494, 418] on p "Edit Data Pipeline" at bounding box center [1485, 412] width 101 height 19
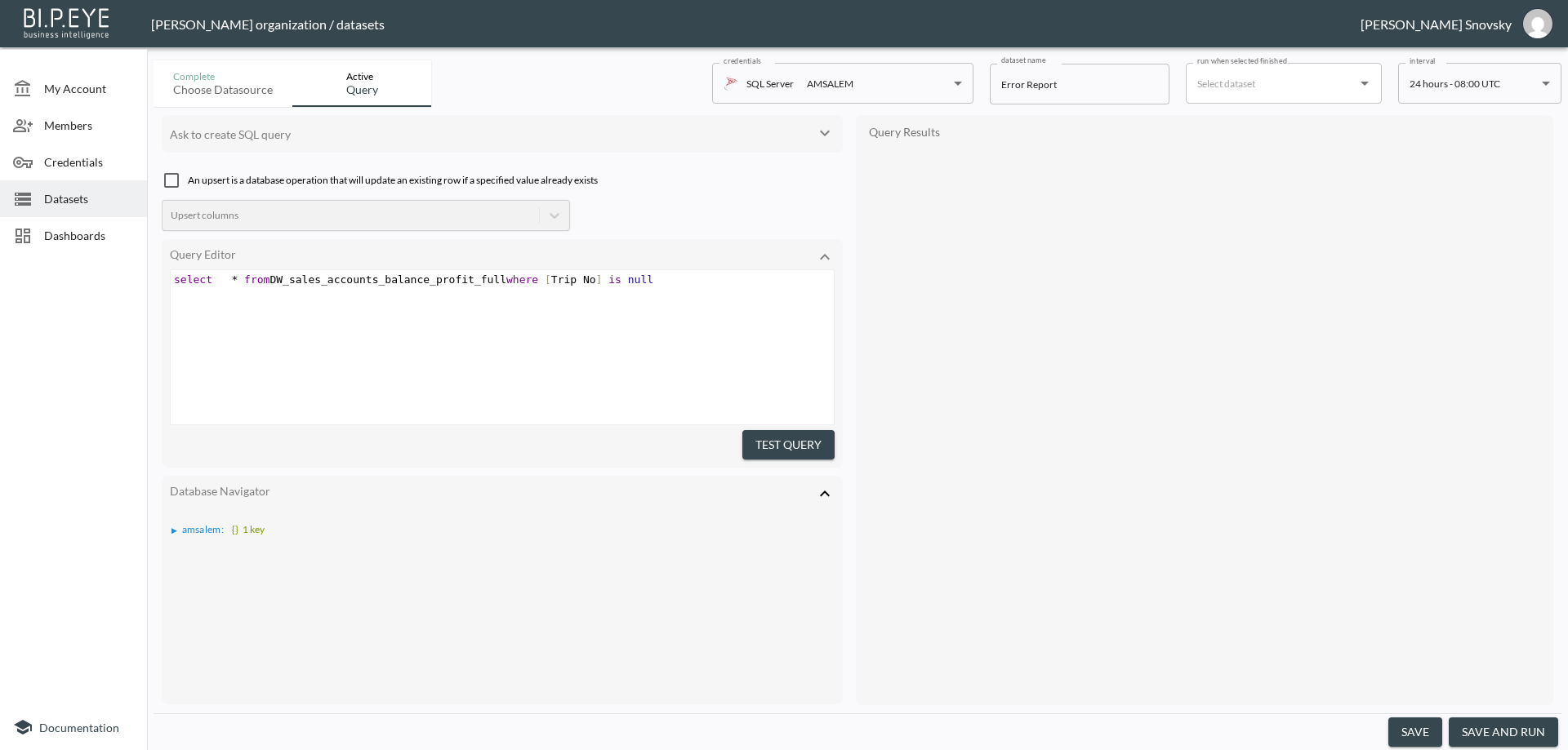
click at [1490, 724] on button "save and run" at bounding box center [1504, 732] width 109 height 31
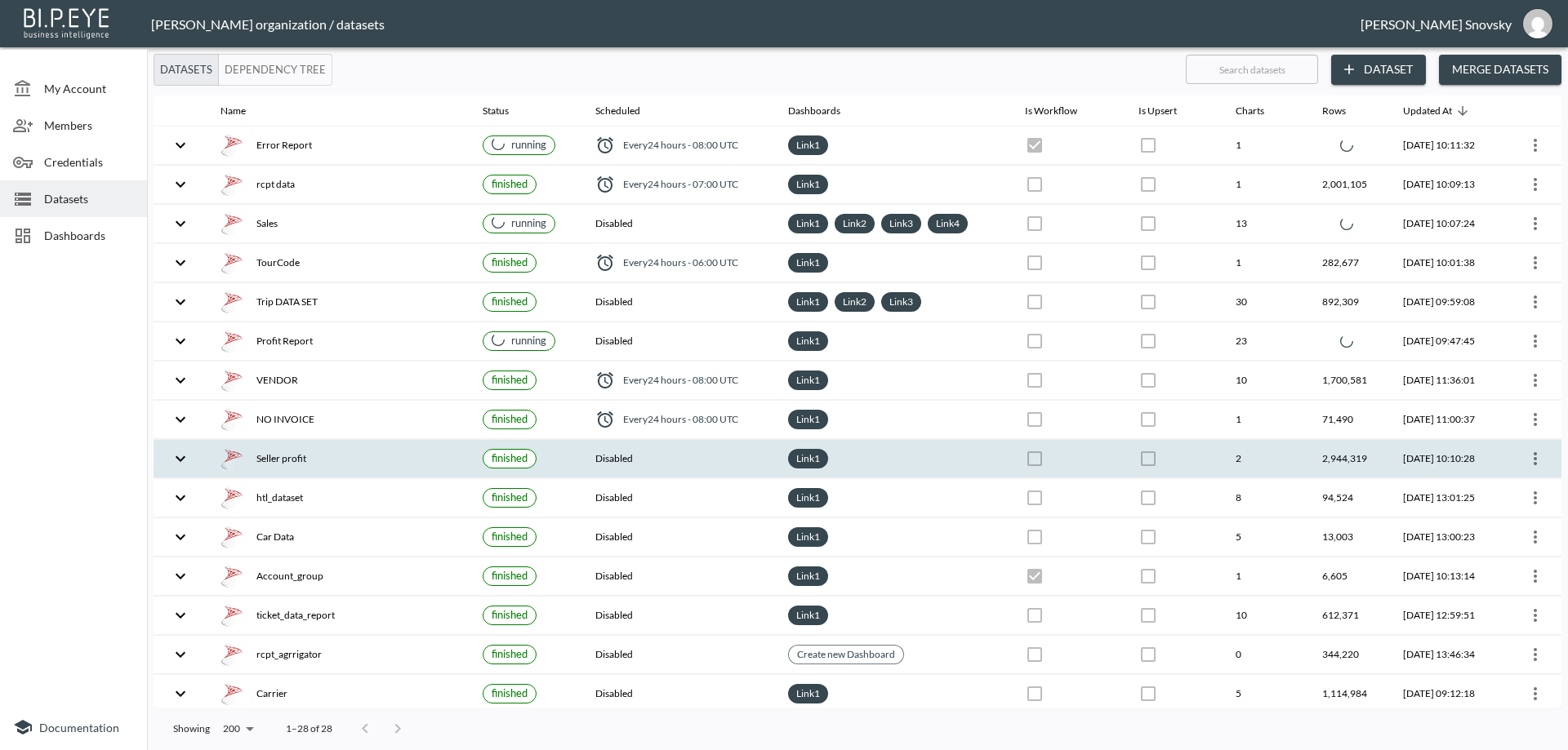
checkbox input "true"
checkbox input "false"
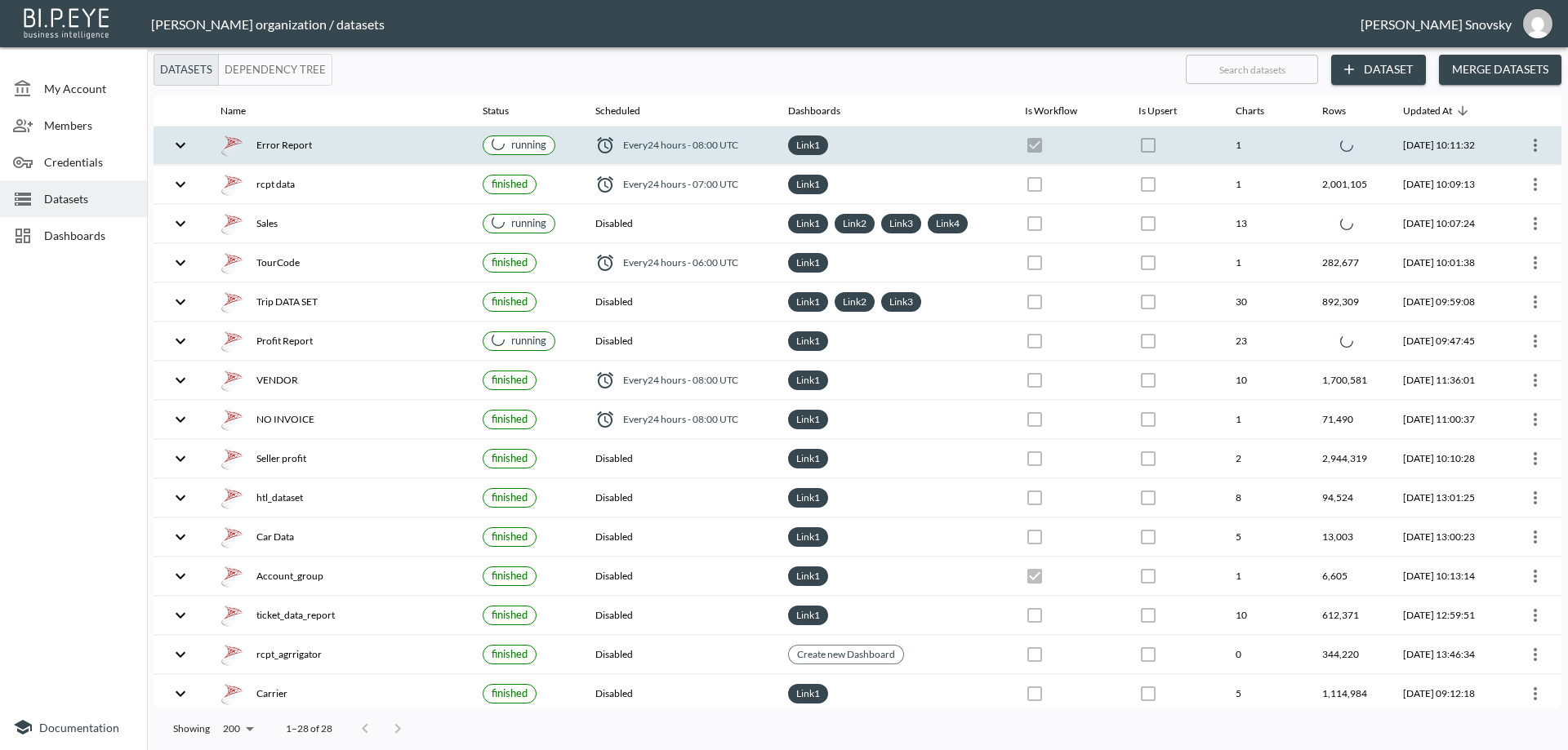
click at [394, 146] on div "Error Report" at bounding box center [338, 145] width 236 height 23
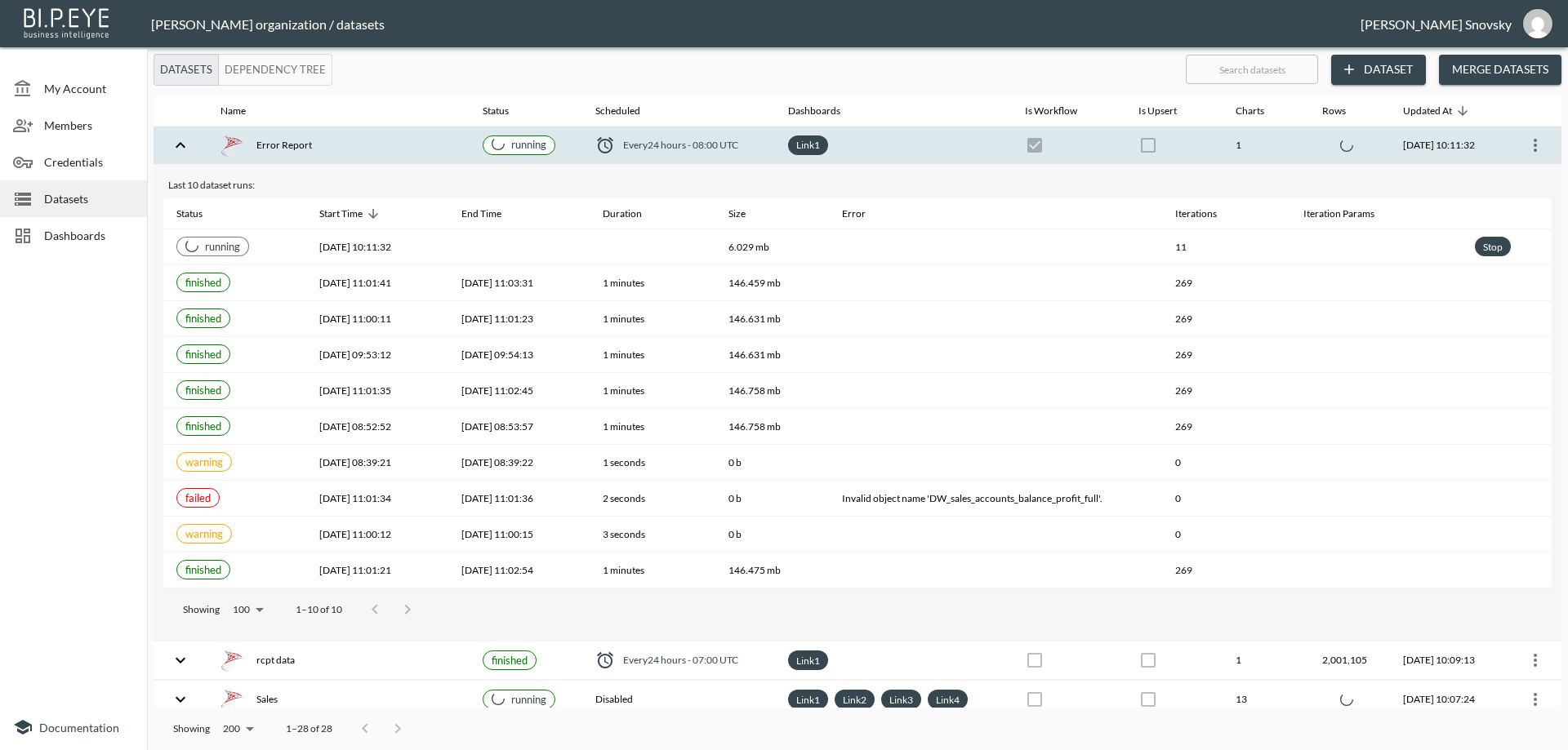
click at [394, 146] on div "Error Report" at bounding box center [338, 145] width 236 height 23
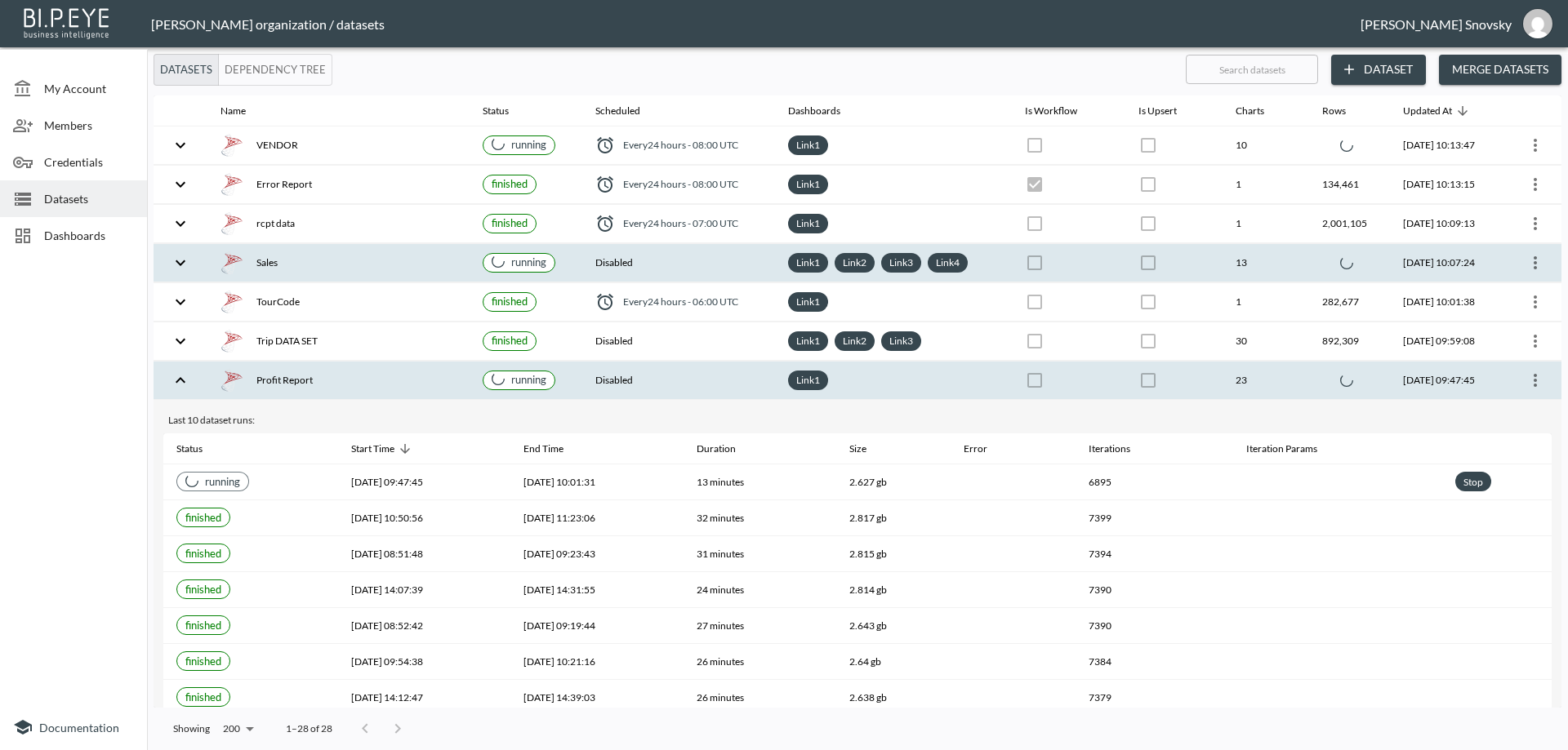
click at [400, 261] on div "Sales" at bounding box center [338, 262] width 236 height 23
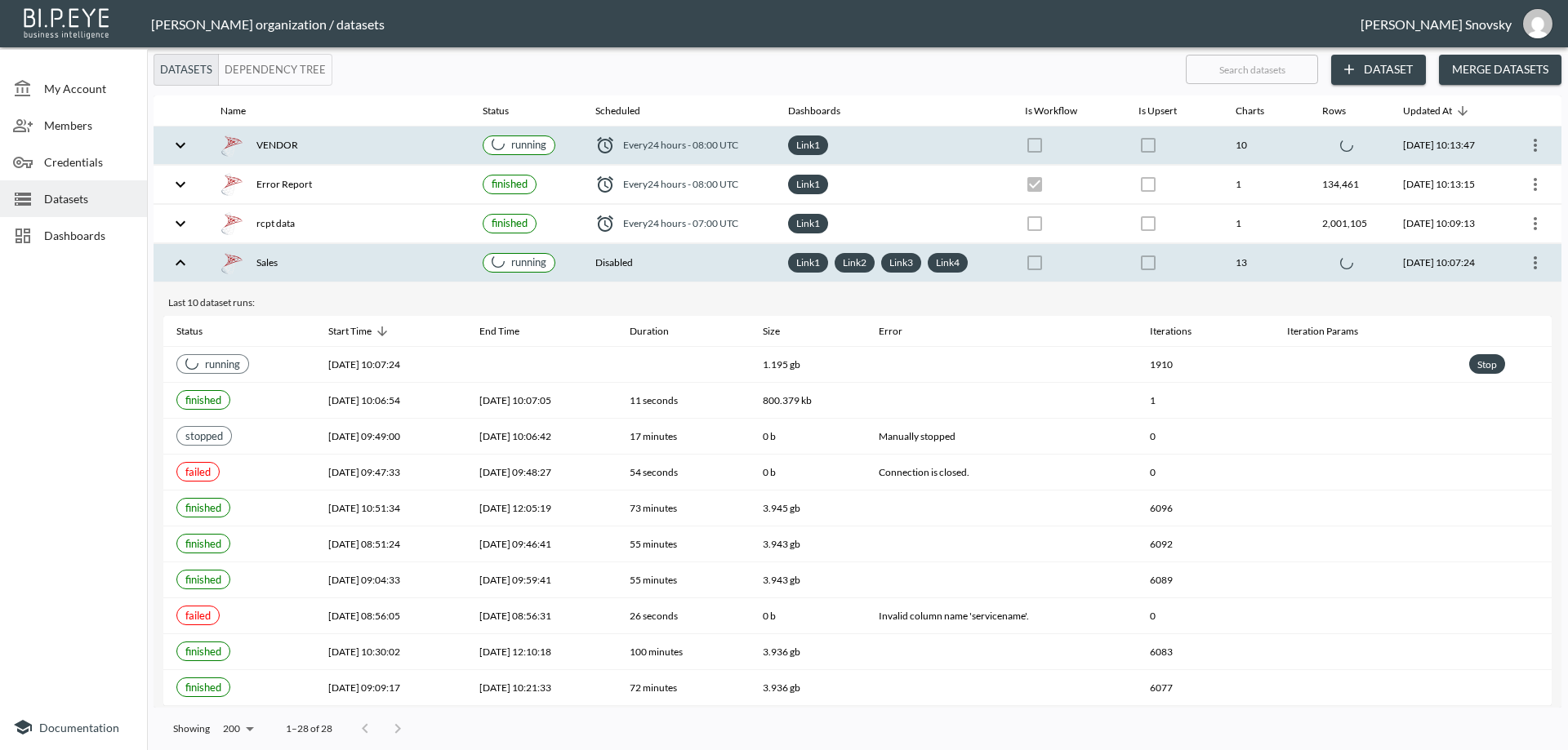
click at [395, 149] on div "VENDOR" at bounding box center [338, 145] width 236 height 23
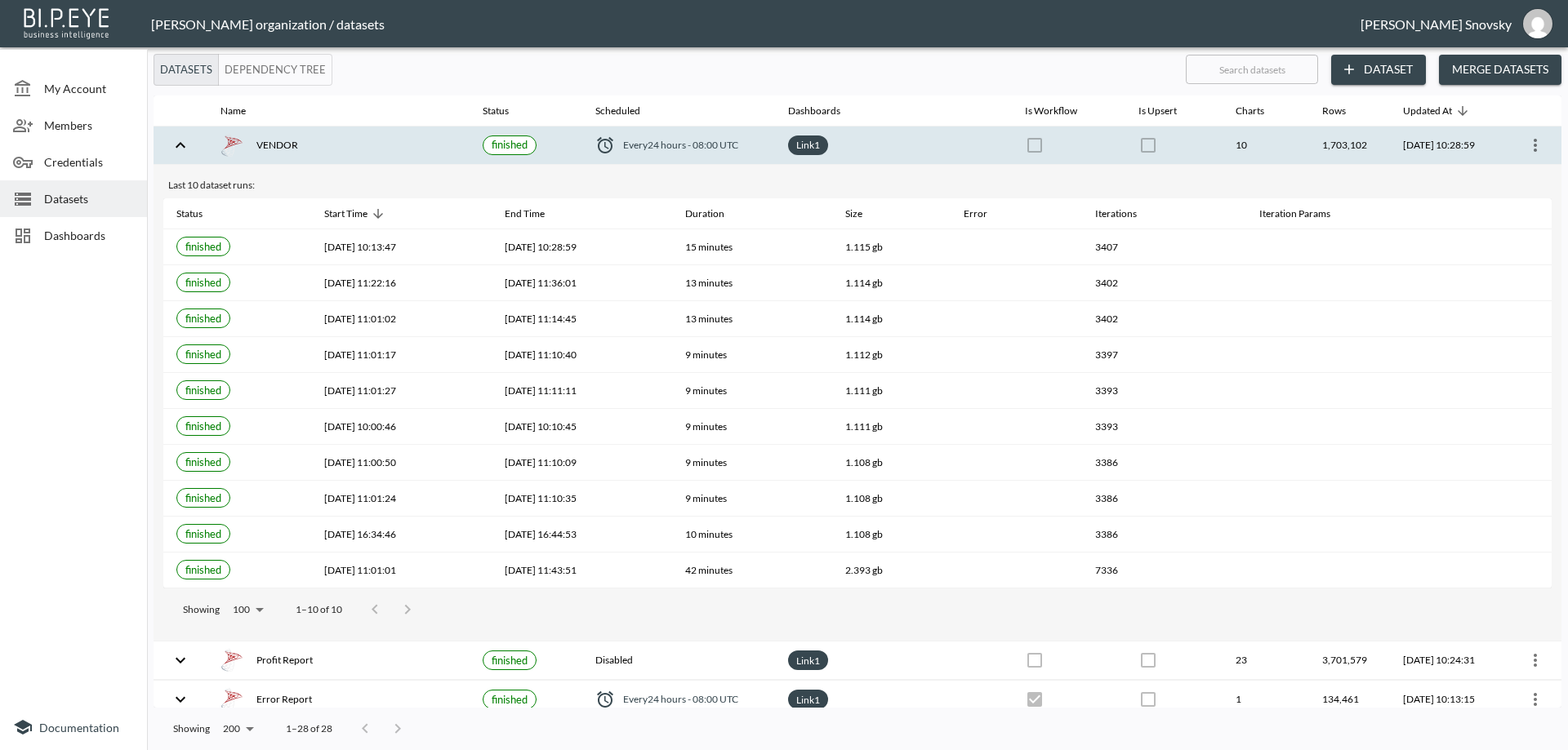
click at [397, 144] on div "VENDOR" at bounding box center [338, 145] width 236 height 23
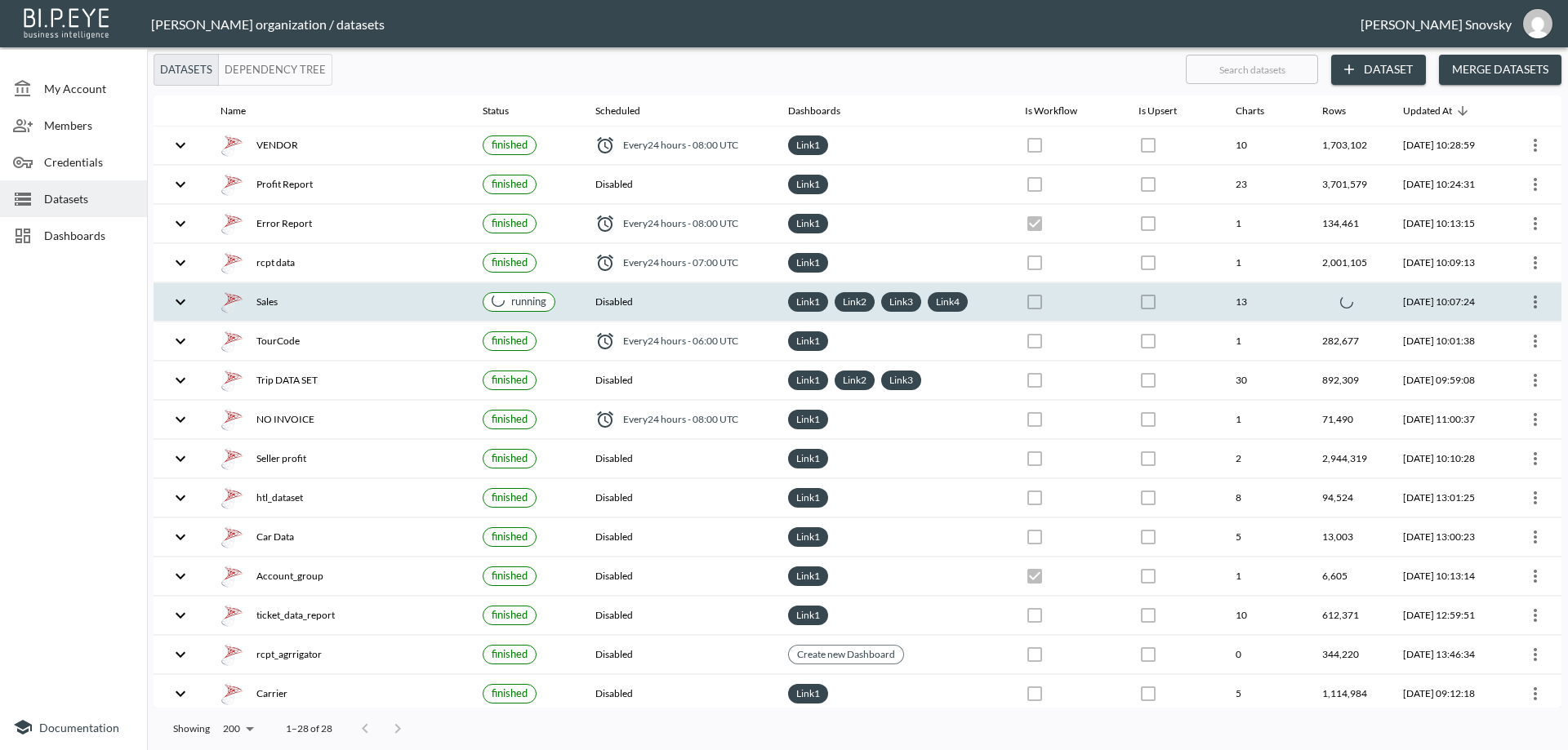
click at [415, 299] on div "Sales" at bounding box center [338, 302] width 236 height 23
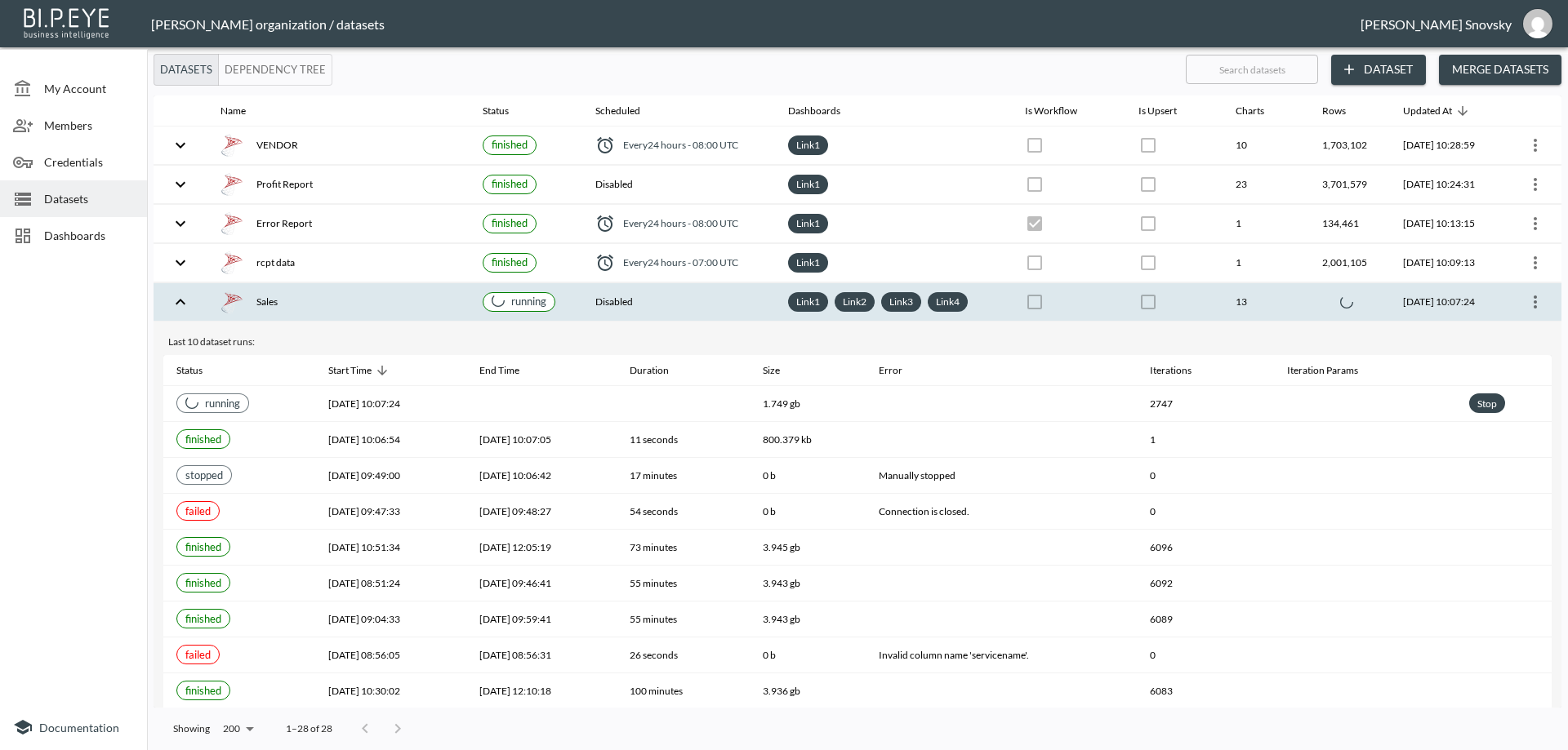
click at [415, 299] on div "Sales" at bounding box center [338, 302] width 236 height 23
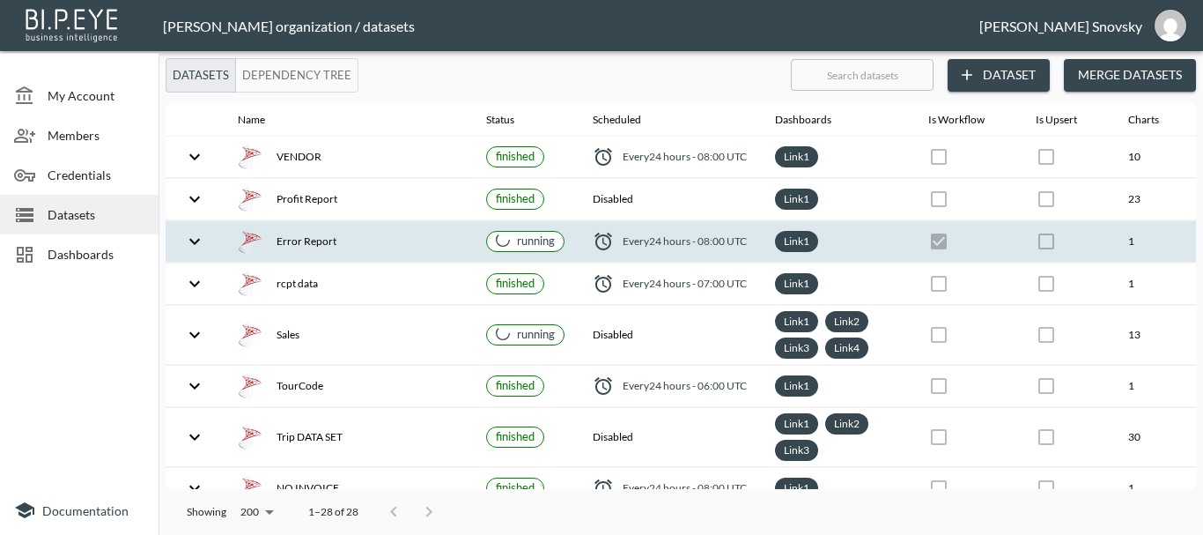
checkbox input "true"
checkbox input "false"
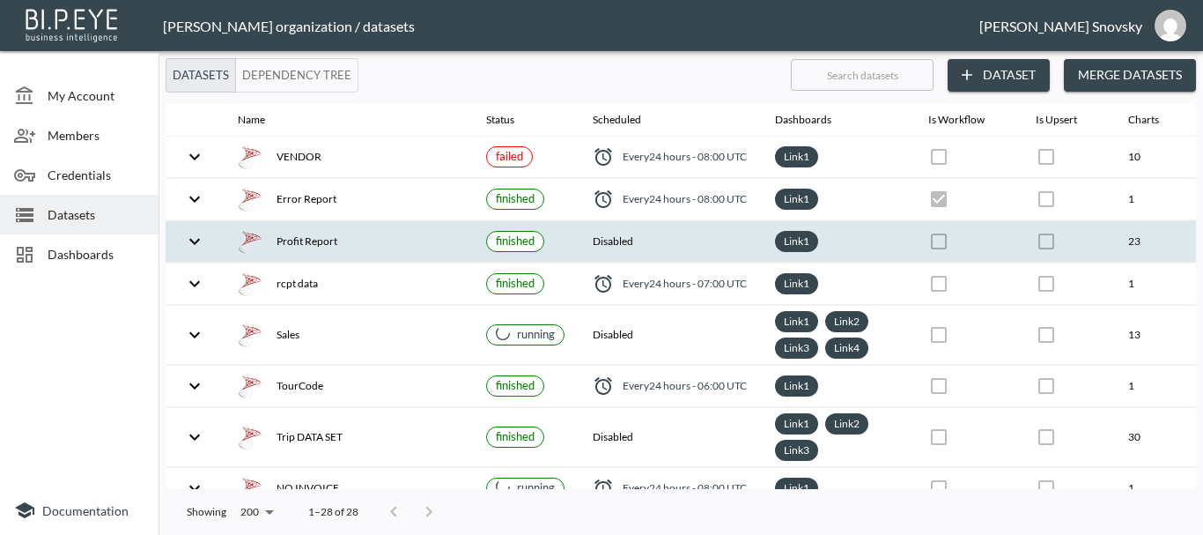
checkbox input "false"
checkbox input "true"
